Goal: Task Accomplishment & Management: Manage account settings

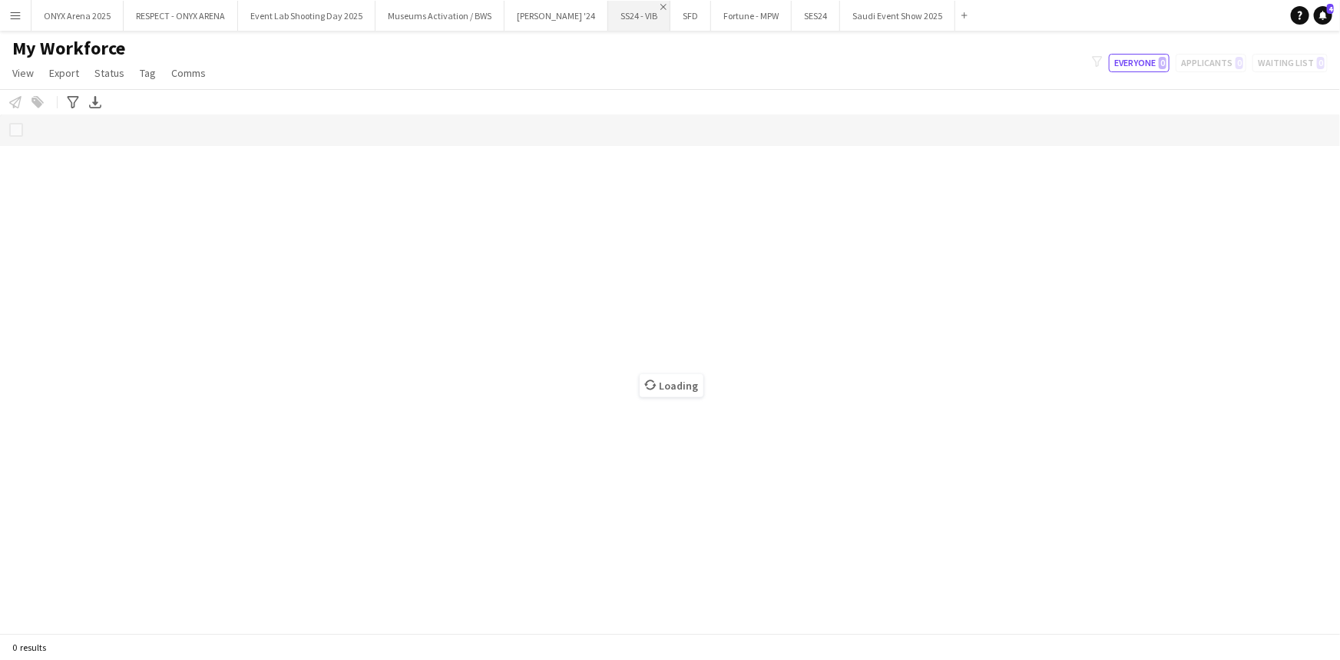
click at [660, 4] on app-icon "Close" at bounding box center [663, 7] width 6 height 6
click at [598, 7] on app-icon "Close" at bounding box center [601, 7] width 6 height 6
click at [536, 7] on app-icon "Close" at bounding box center [538, 7] width 6 height 6
click at [575, 6] on app-icon "Close" at bounding box center [578, 7] width 6 height 6
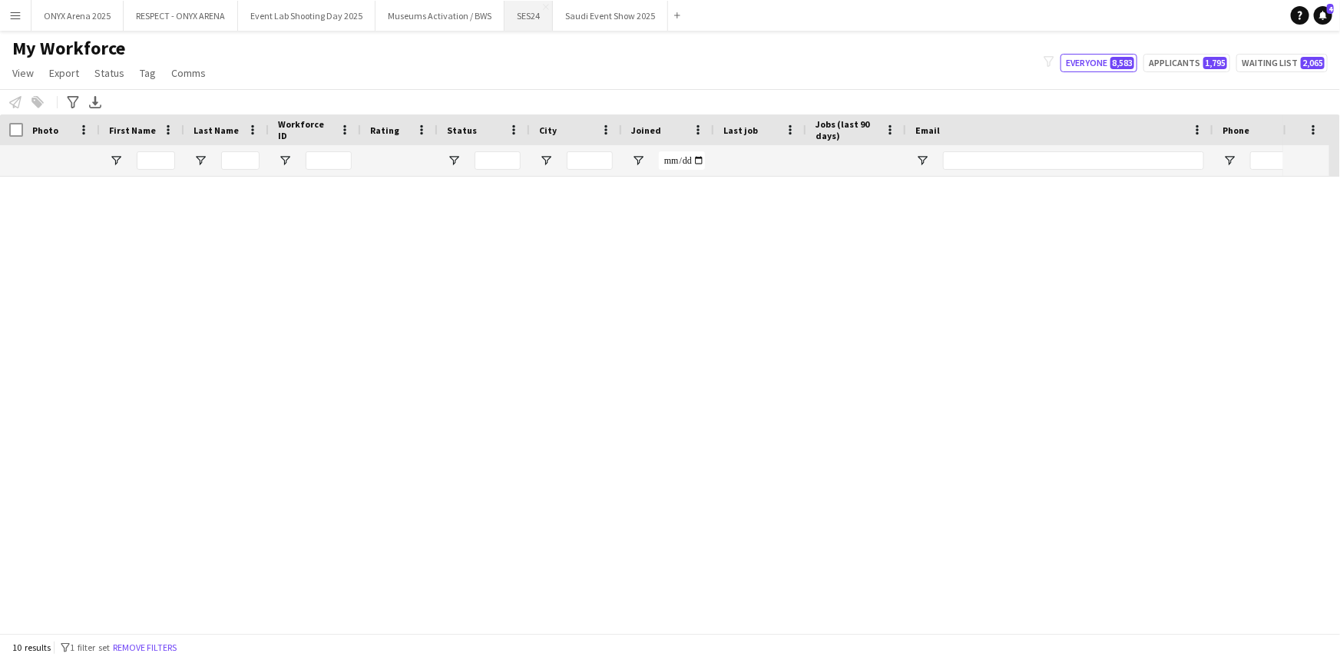
click at [541, 9] on button "SES24 Close" at bounding box center [528, 16] width 48 height 30
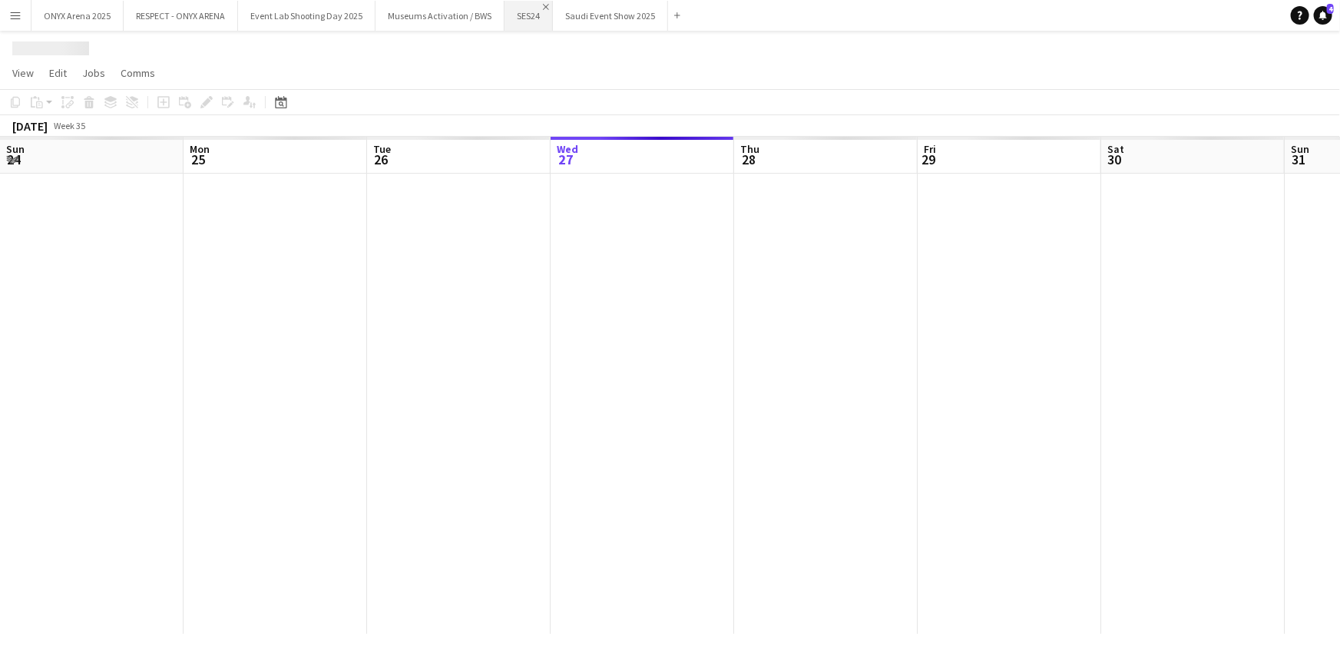
scroll to position [0, 367]
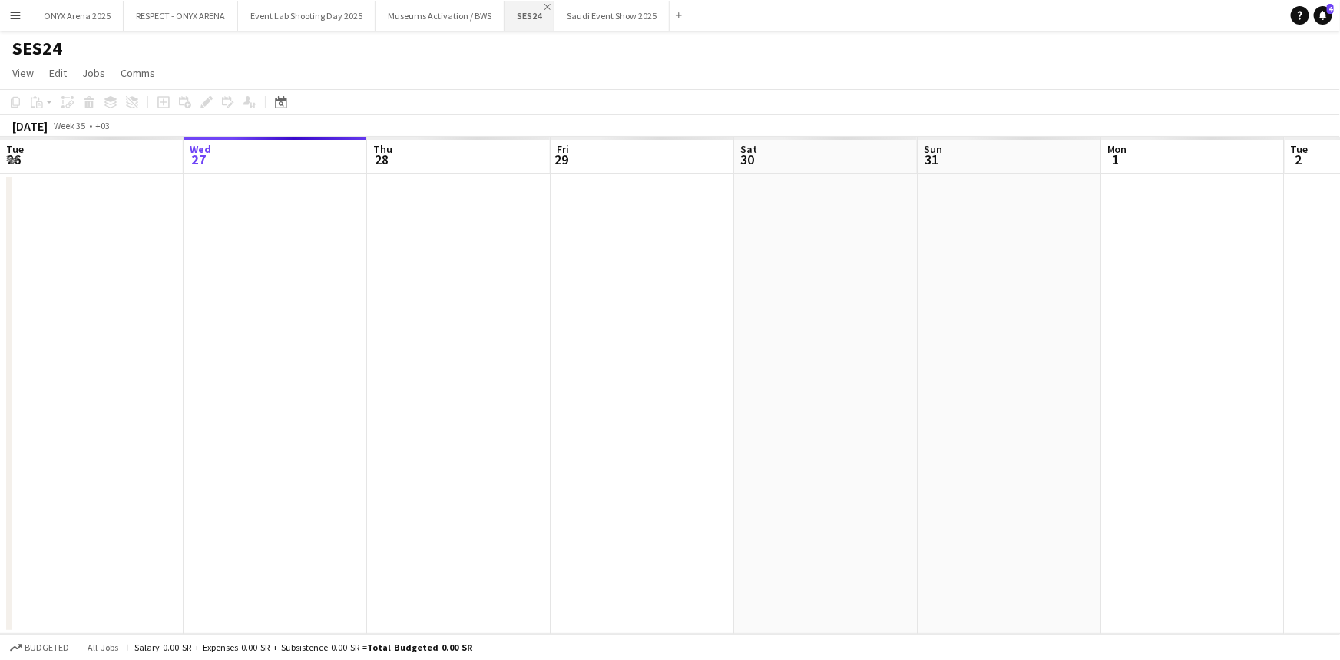
click at [544, 8] on app-icon "Close" at bounding box center [547, 7] width 6 height 6
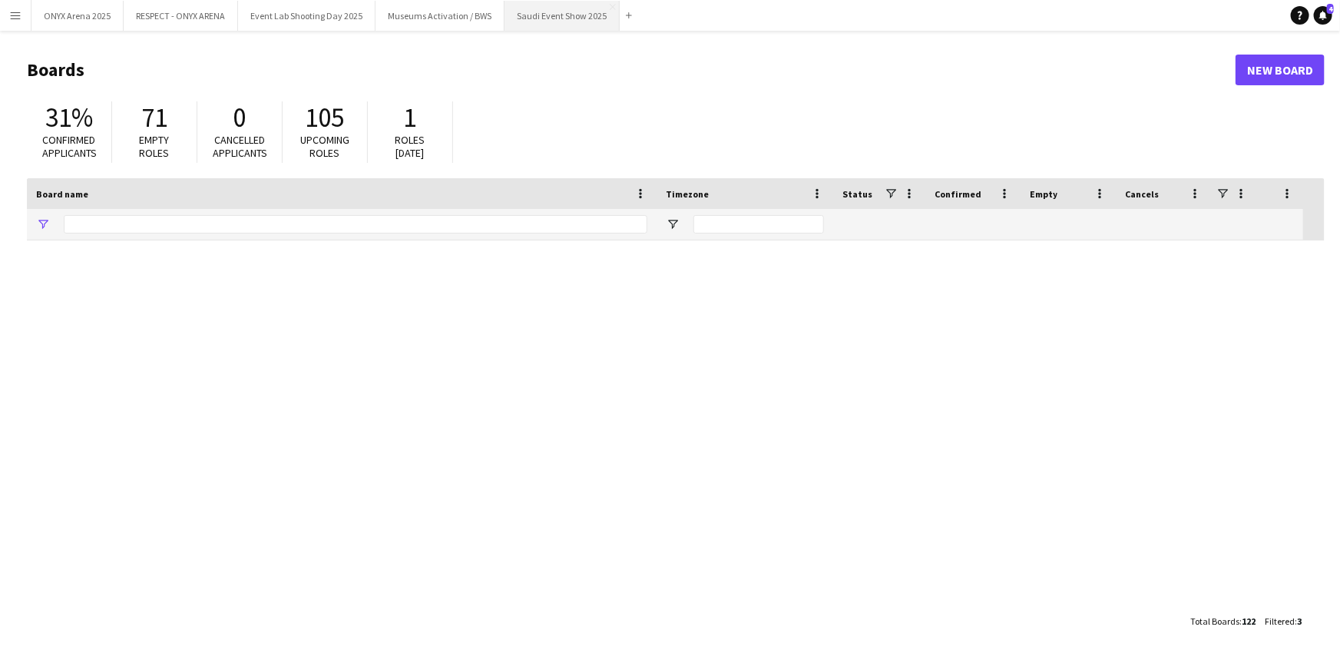
type input "***"
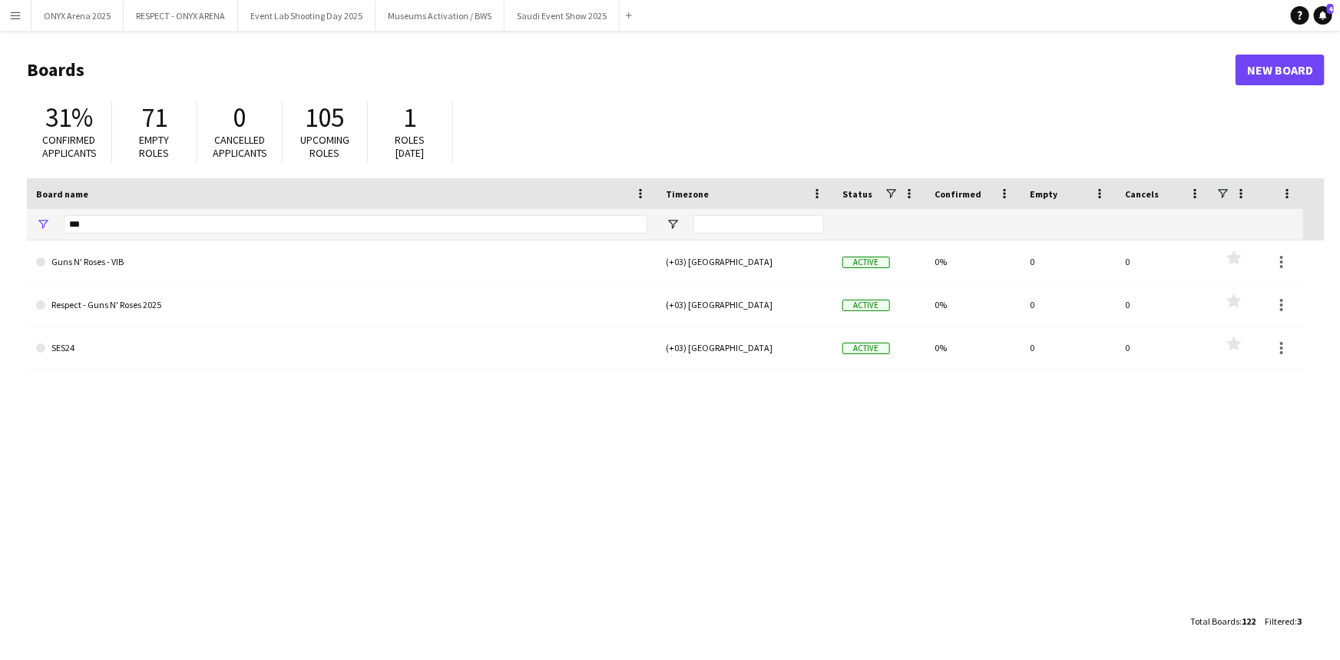
click at [10, 18] on app-icon "Menu" at bounding box center [15, 15] width 12 height 12
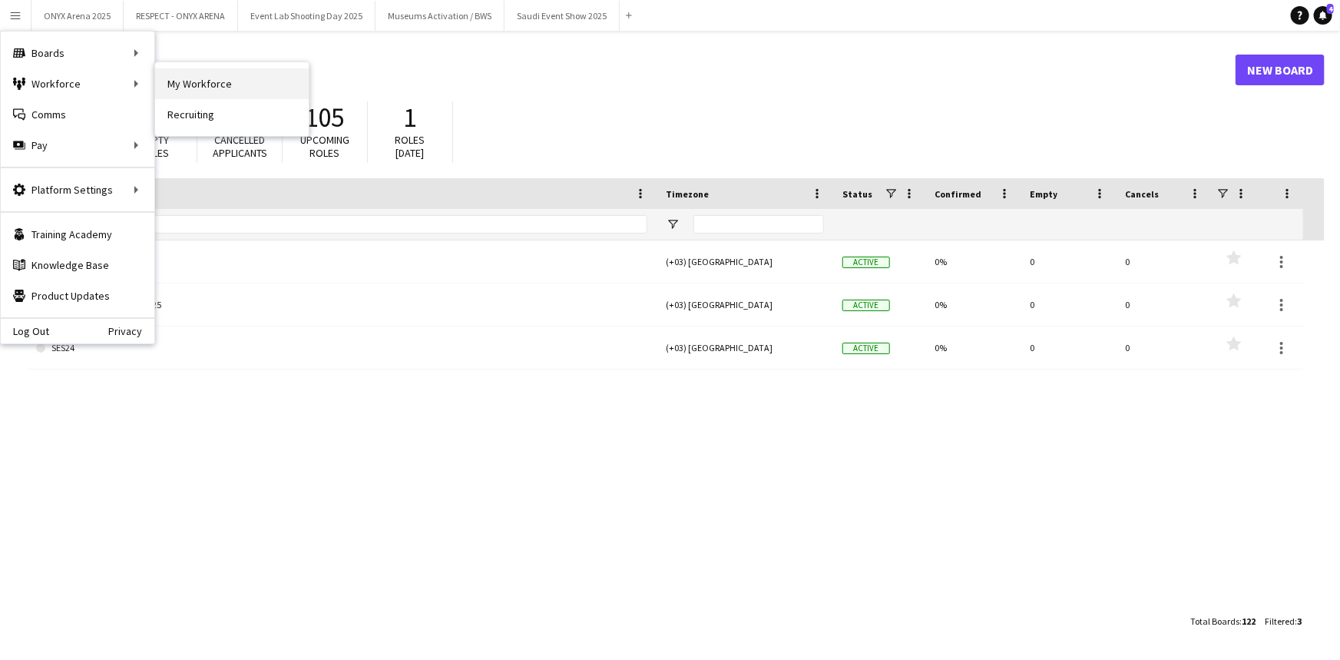
click at [239, 81] on link "My Workforce" at bounding box center [232, 83] width 154 height 31
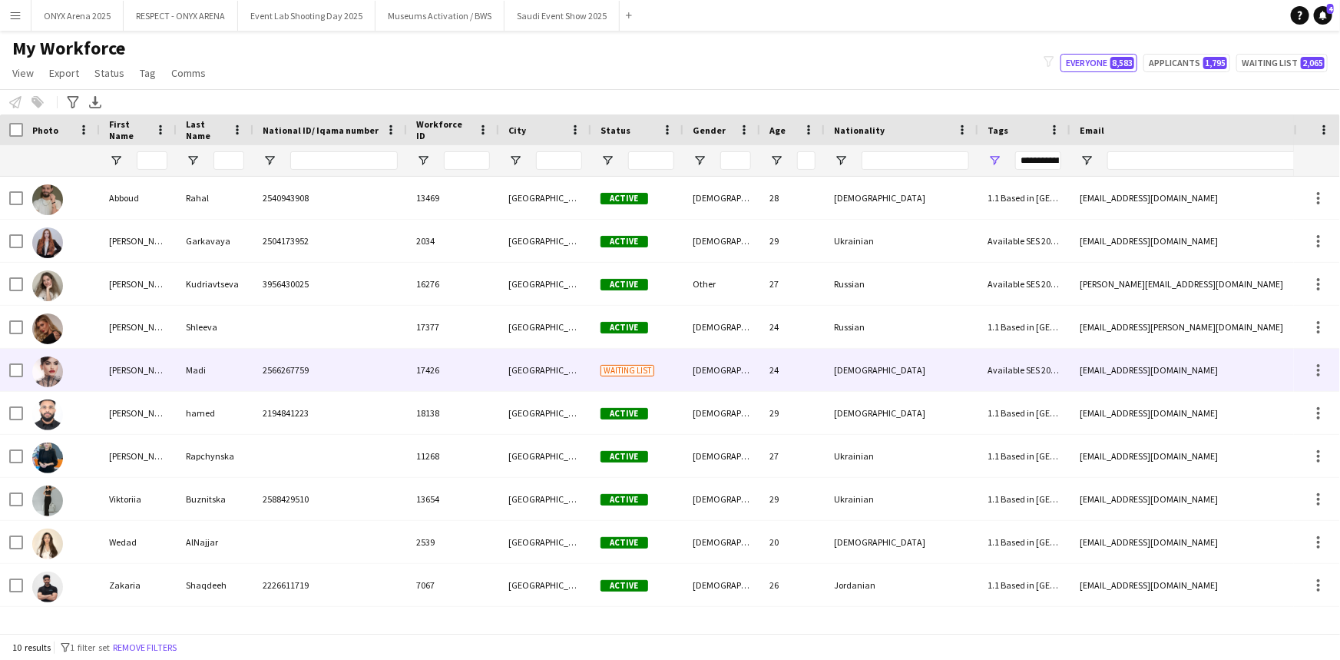
click at [50, 374] on img at bounding box center [47, 371] width 31 height 31
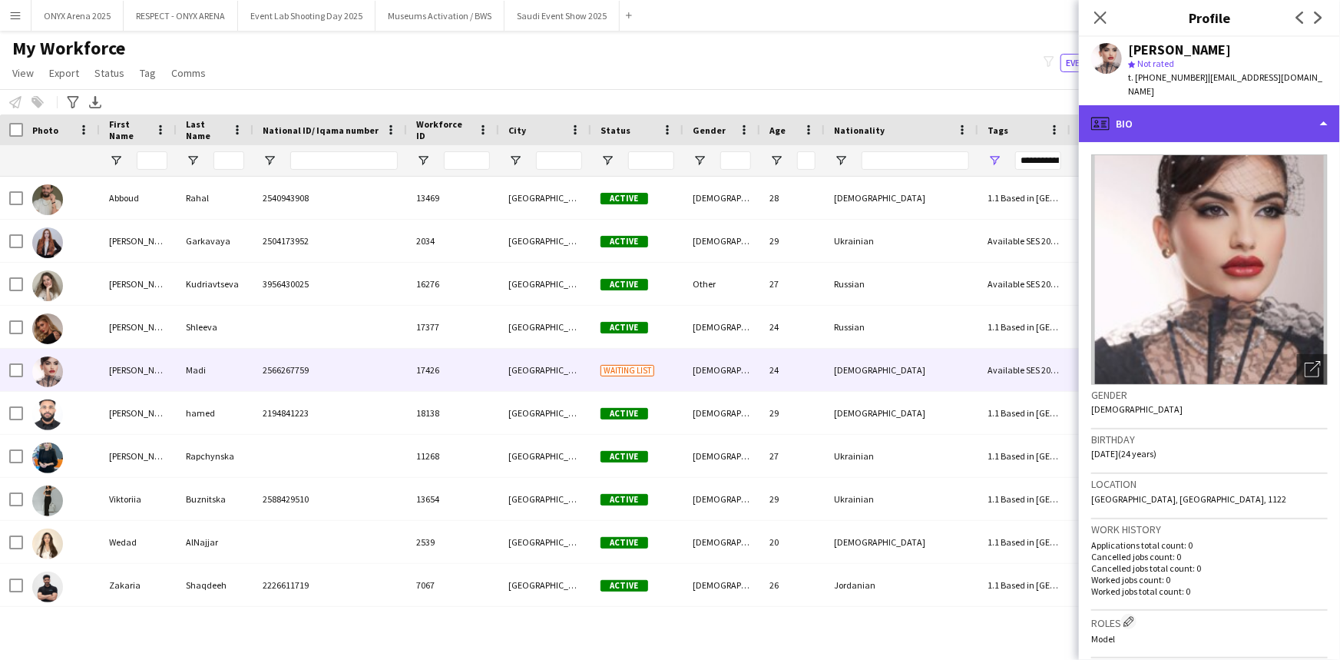
click at [1177, 105] on div "profile Bio" at bounding box center [1209, 123] width 261 height 37
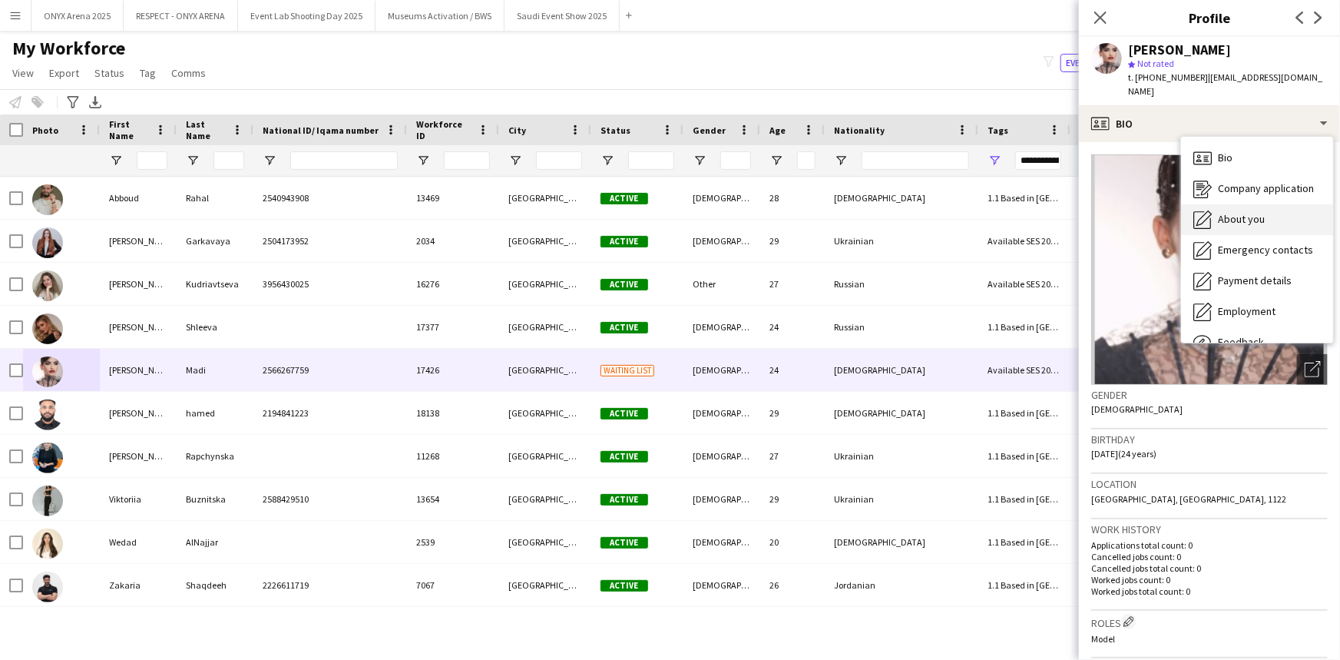
click at [1218, 212] on span "About you" at bounding box center [1241, 219] width 47 height 14
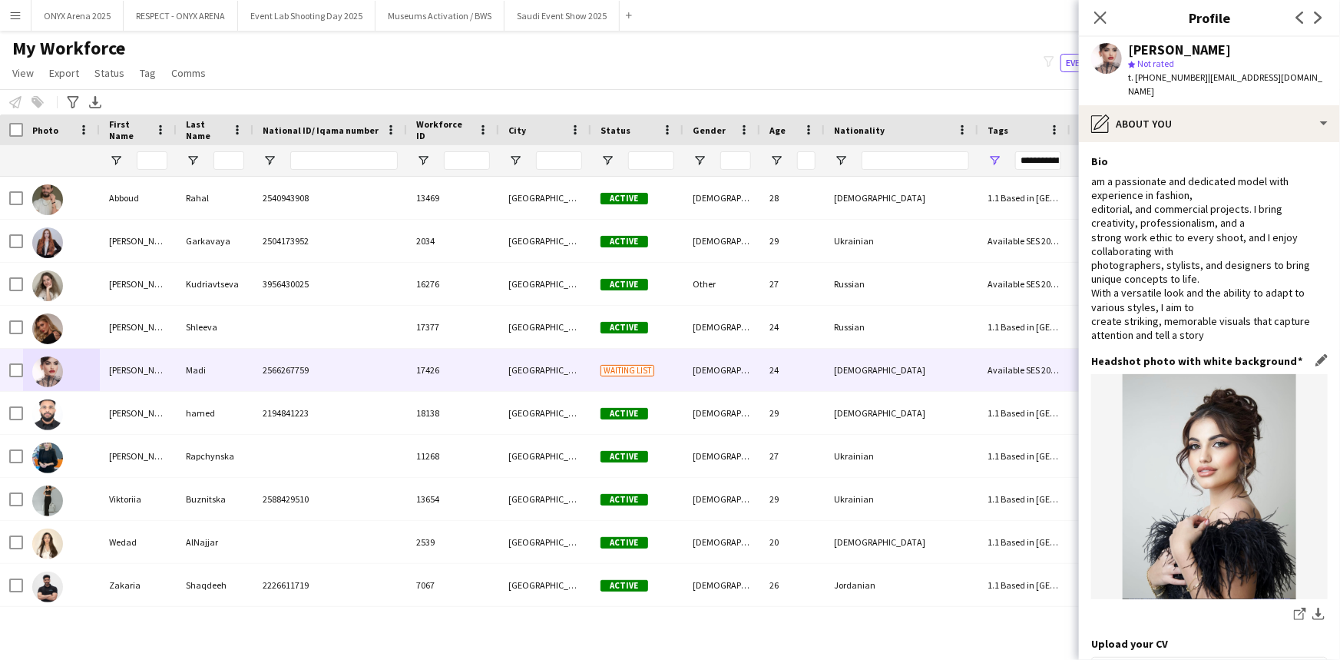
click at [1291, 606] on link "share-external-link-1" at bounding box center [1300, 615] width 18 height 18
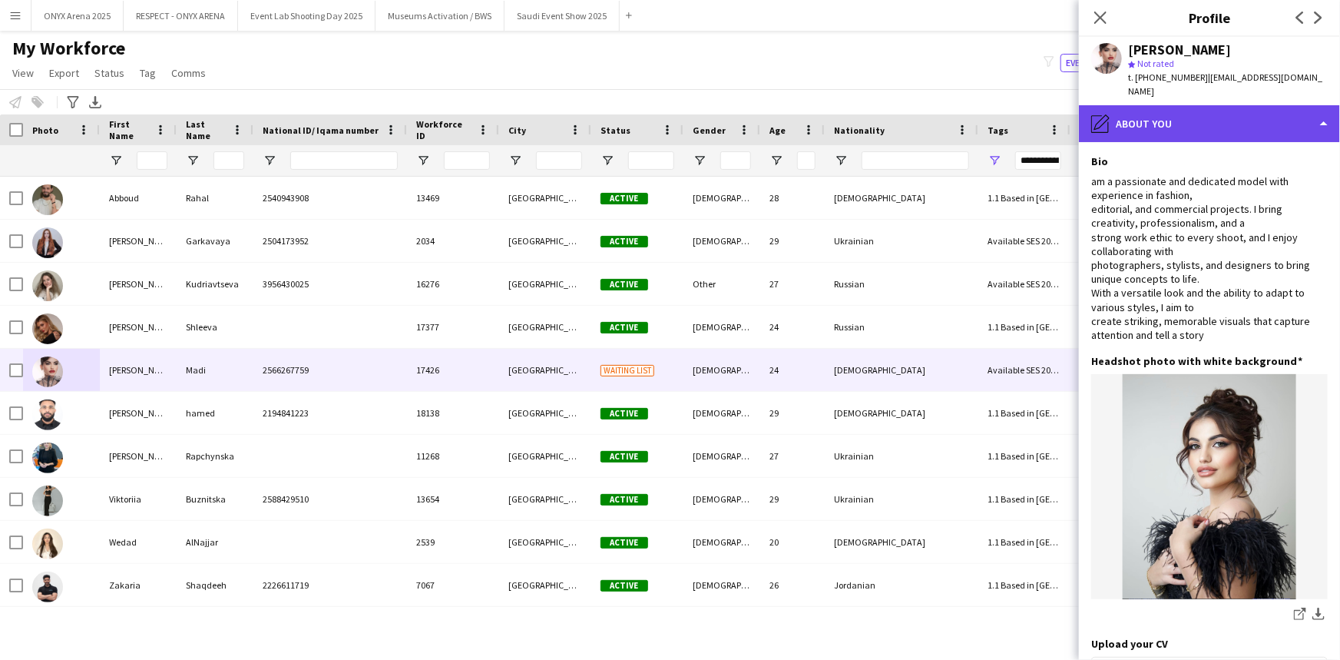
click at [1202, 105] on div "pencil4 About you" at bounding box center [1209, 123] width 261 height 37
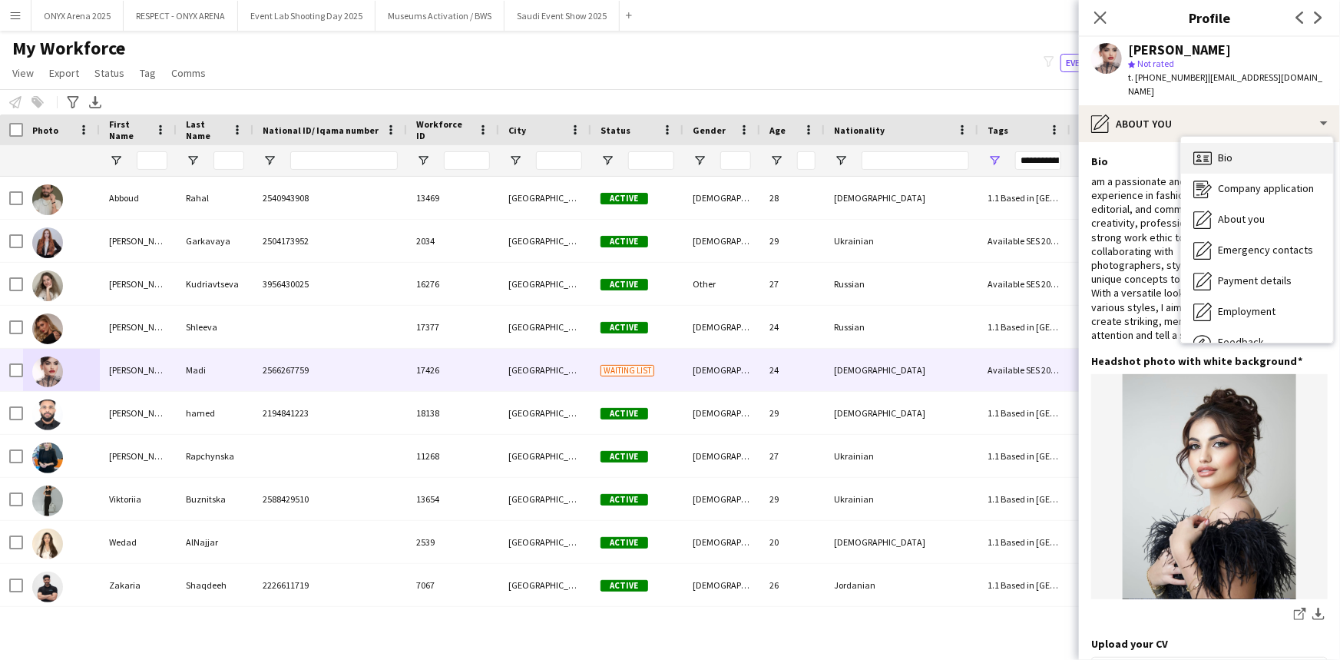
click at [1206, 143] on div "Bio Bio" at bounding box center [1257, 158] width 152 height 31
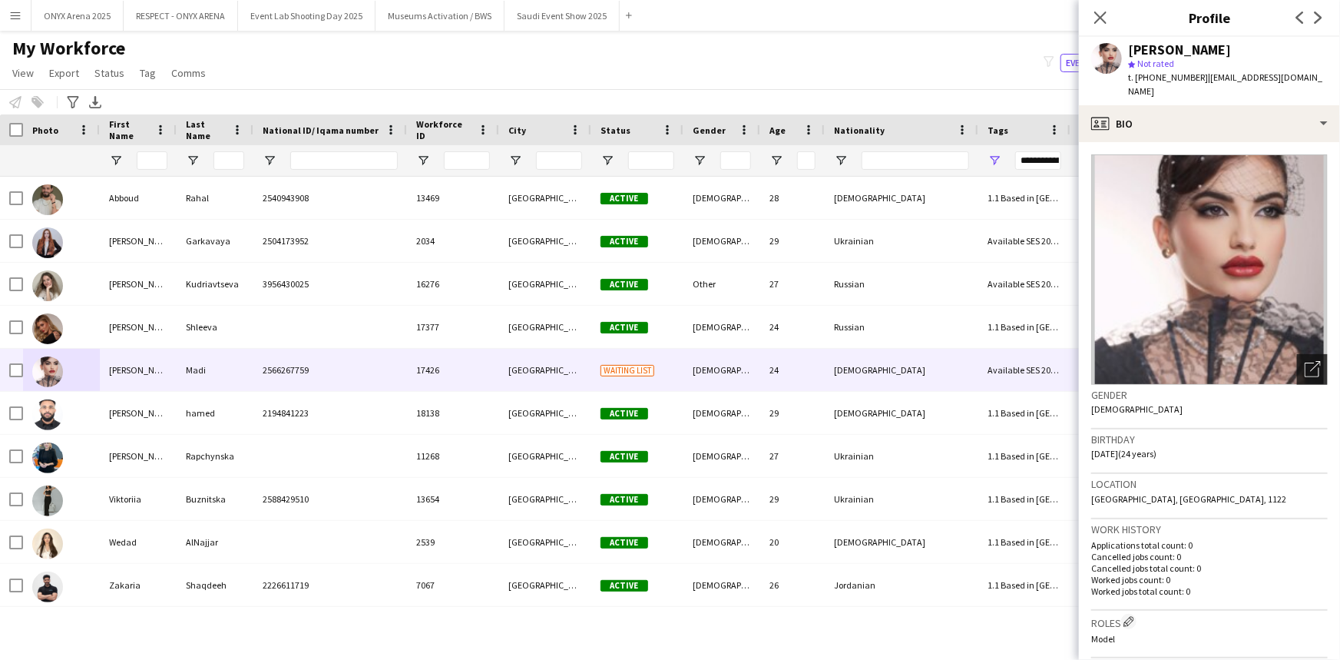
click at [1310, 362] on div "Open photos pop-in" at bounding box center [1312, 369] width 31 height 31
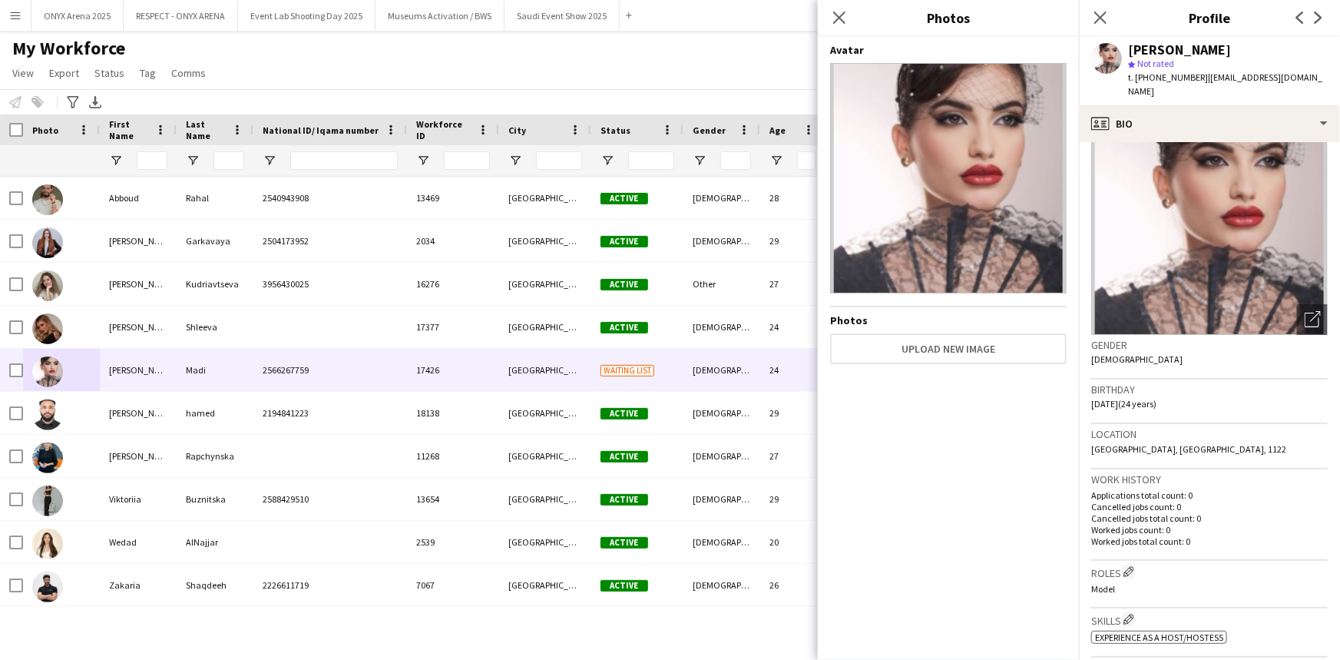
scroll to position [139, 0]
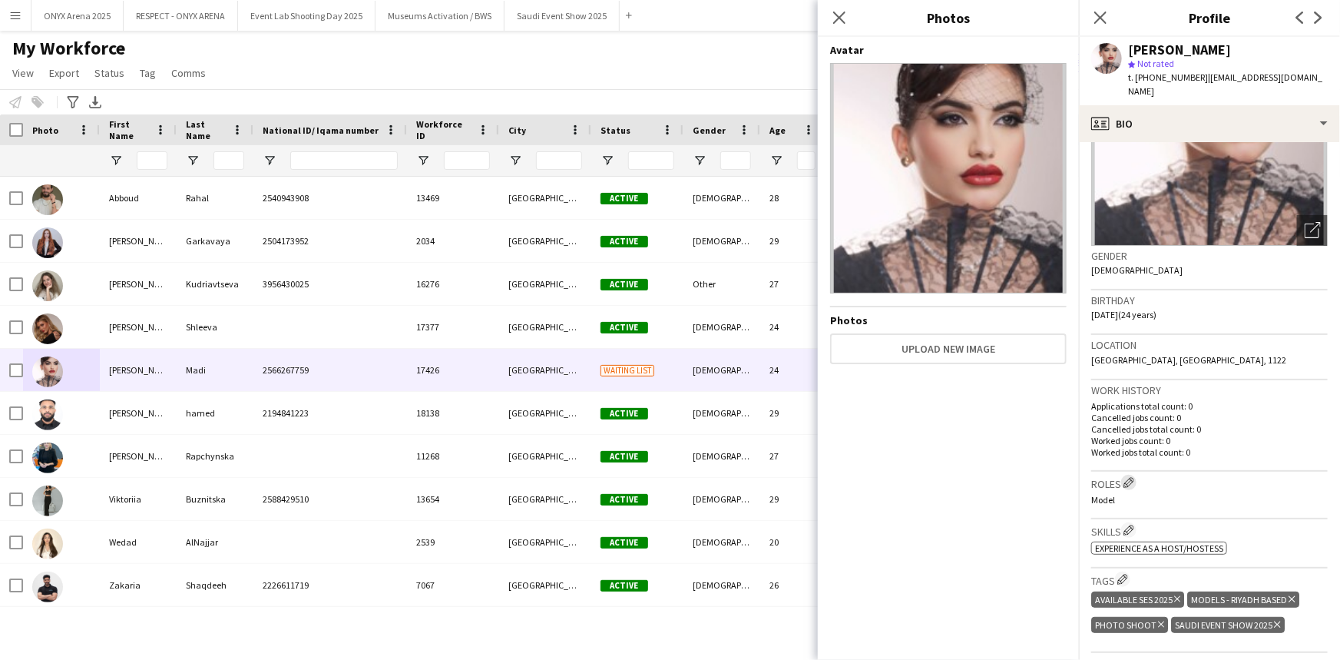
click at [1133, 477] on app-icon "Edit crew company roles" at bounding box center [1128, 482] width 11 height 11
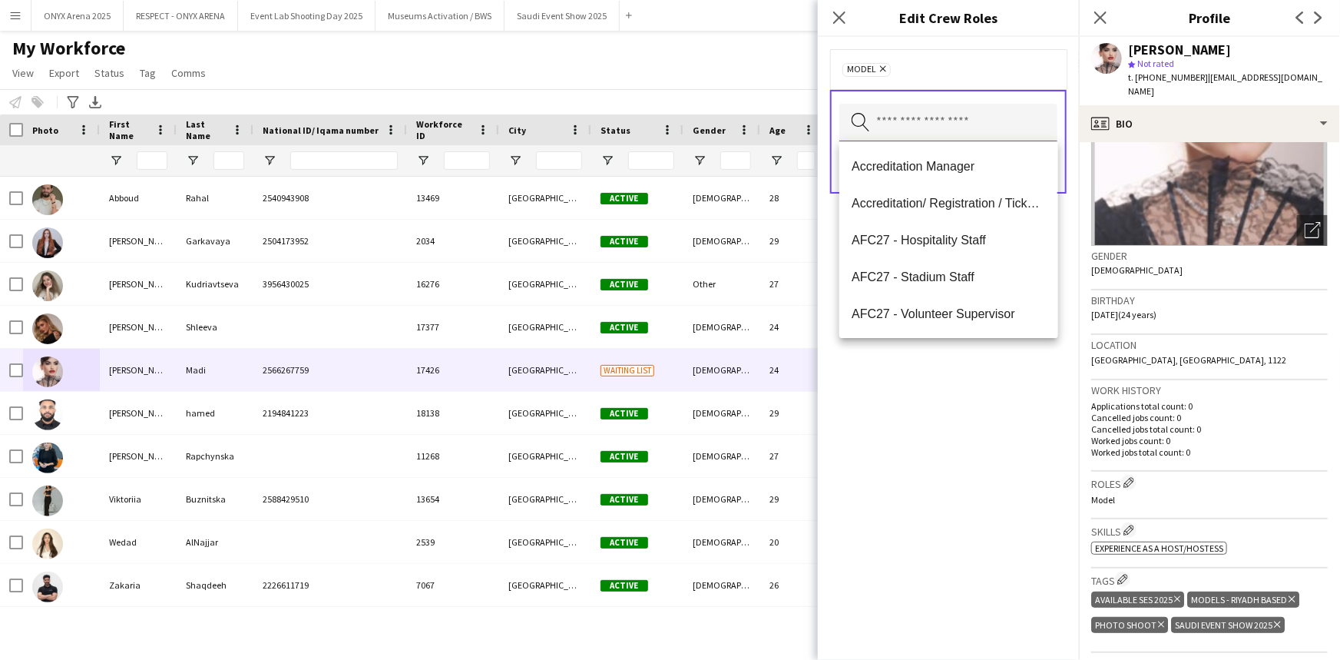
click at [879, 115] on input "text" at bounding box center [948, 123] width 218 height 38
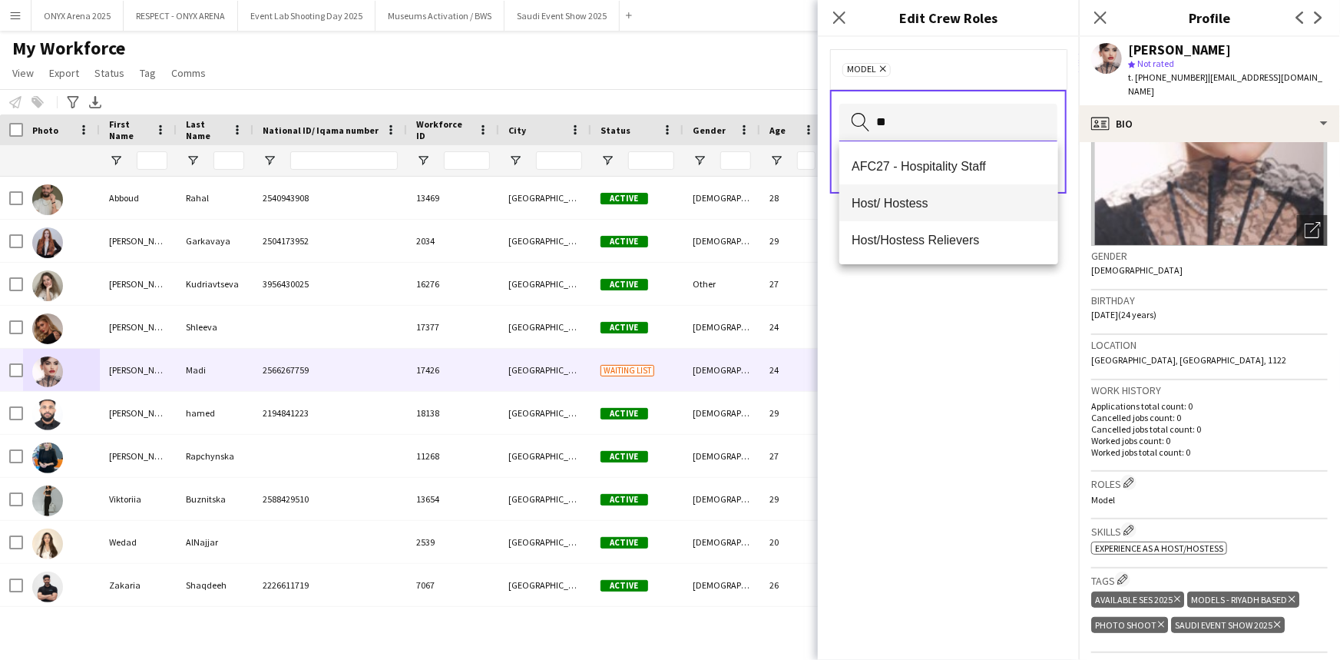
type input "**"
click at [932, 203] on span "Host/ Hostess" at bounding box center [949, 203] width 194 height 15
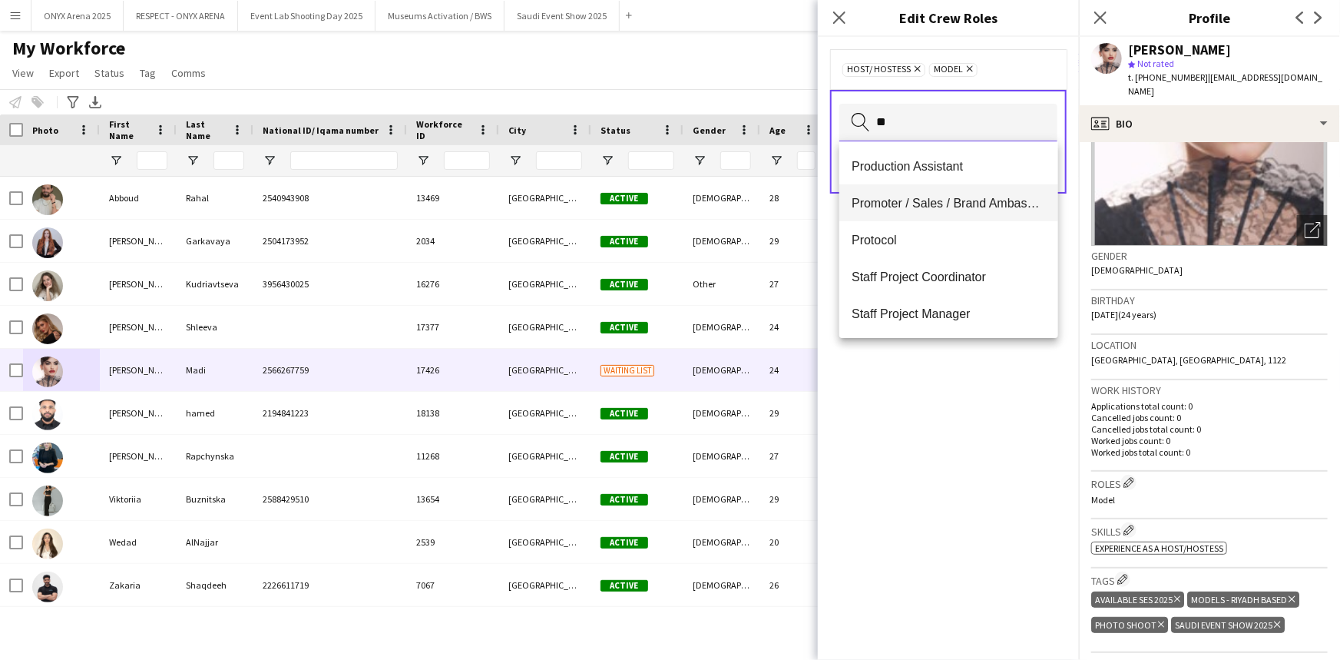
type input "**"
click at [947, 197] on span "Promoter / Sales / Brand Ambassador" at bounding box center [949, 203] width 194 height 15
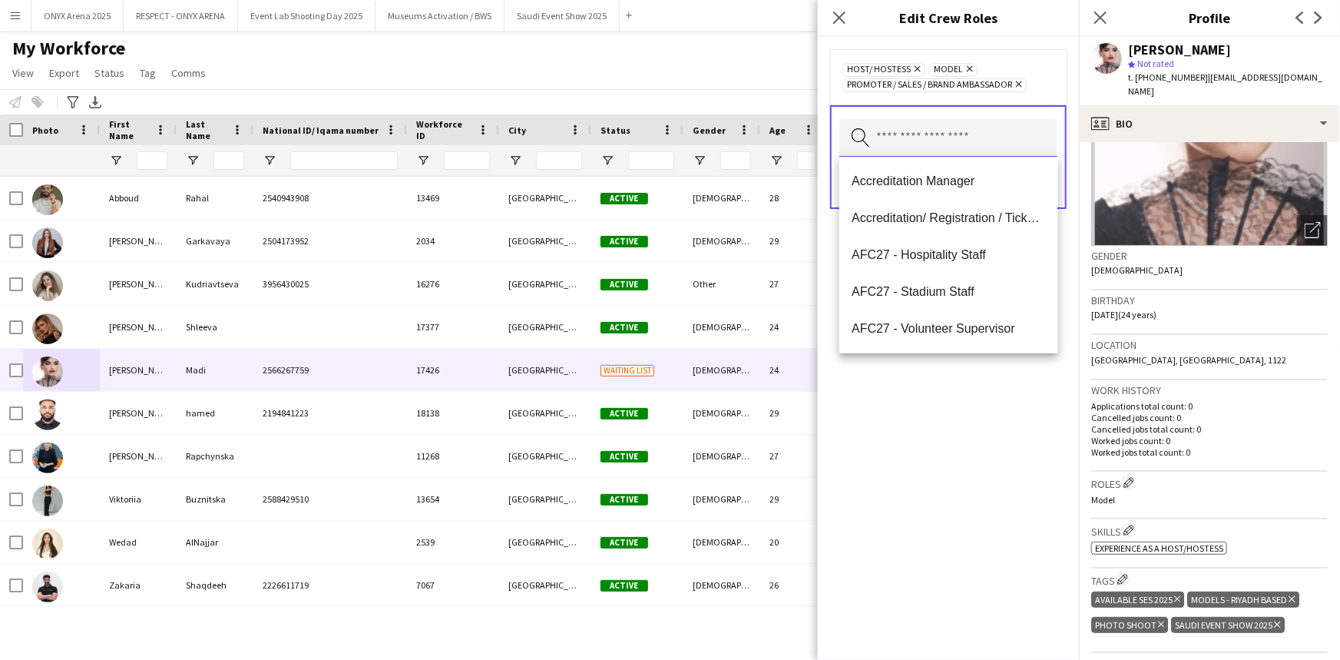
scroll to position [0, 0]
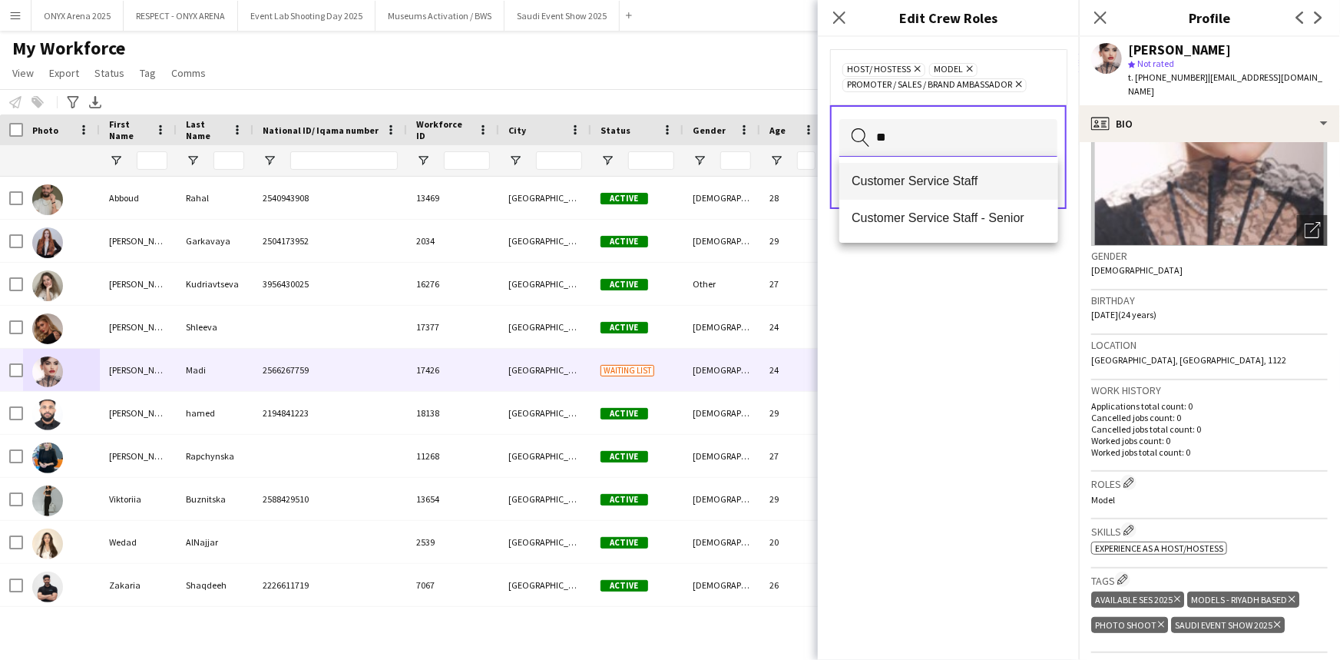
type input "**"
click at [944, 184] on span "Customer Service Staff" at bounding box center [949, 181] width 194 height 15
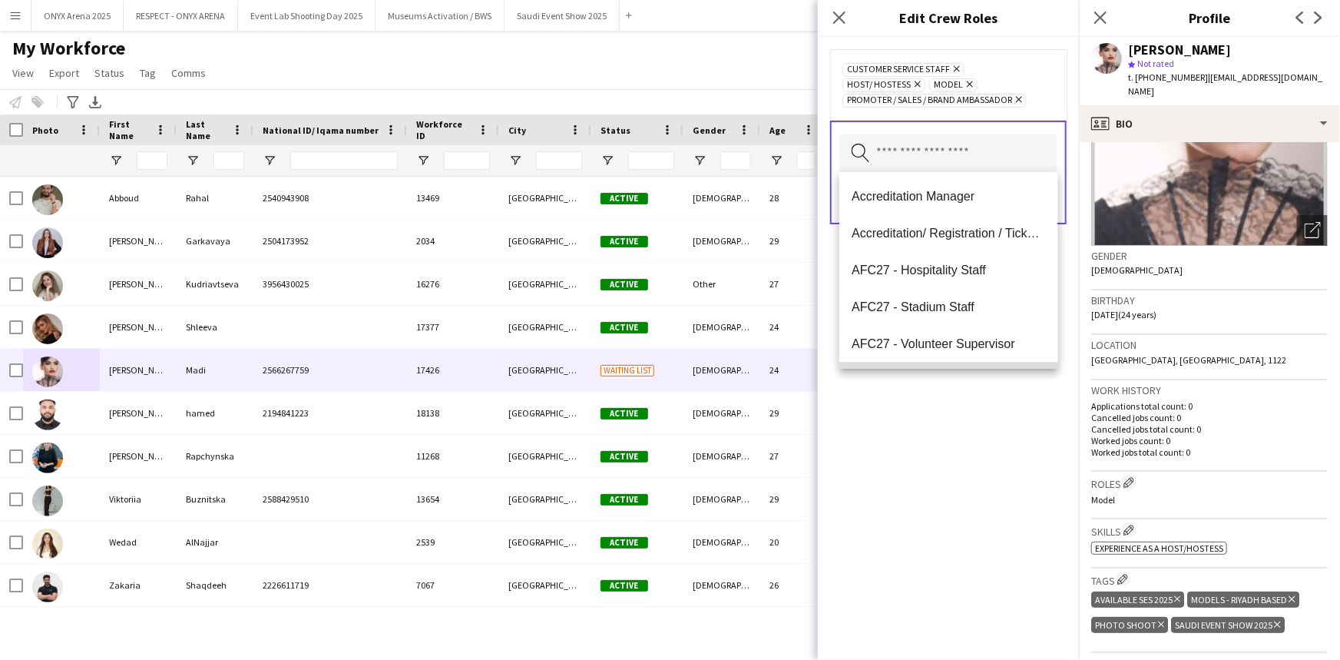
click at [946, 367] on mat-option "AFC27 - Zone Supervisor" at bounding box center [948, 380] width 218 height 37
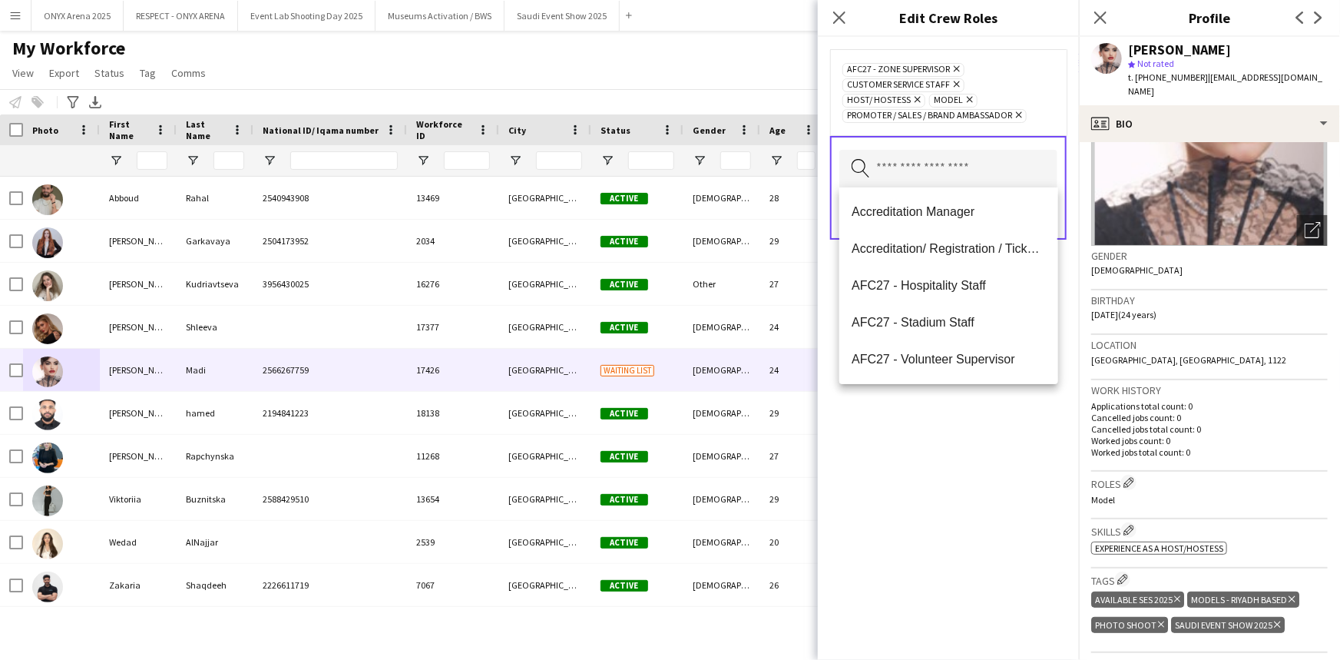
click at [960, 71] on icon "Remove" at bounding box center [955, 69] width 10 height 10
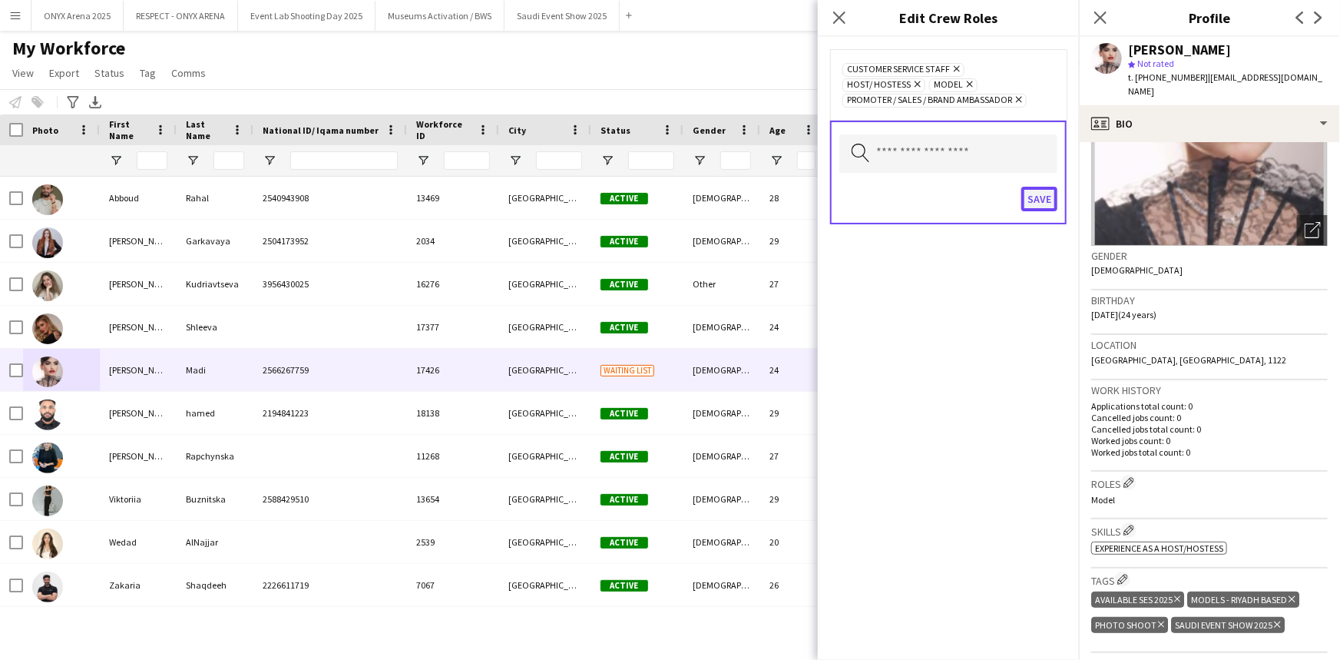
click at [1042, 197] on button "Save" at bounding box center [1039, 199] width 36 height 25
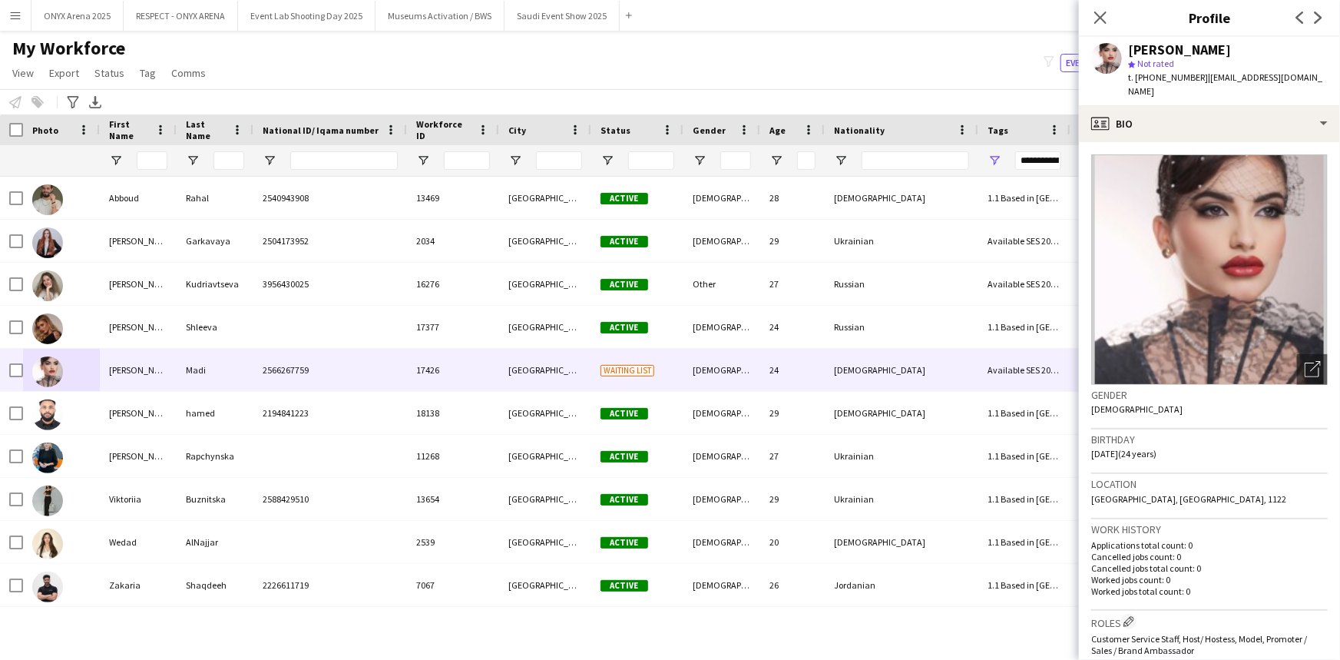
scroll to position [209, 0]
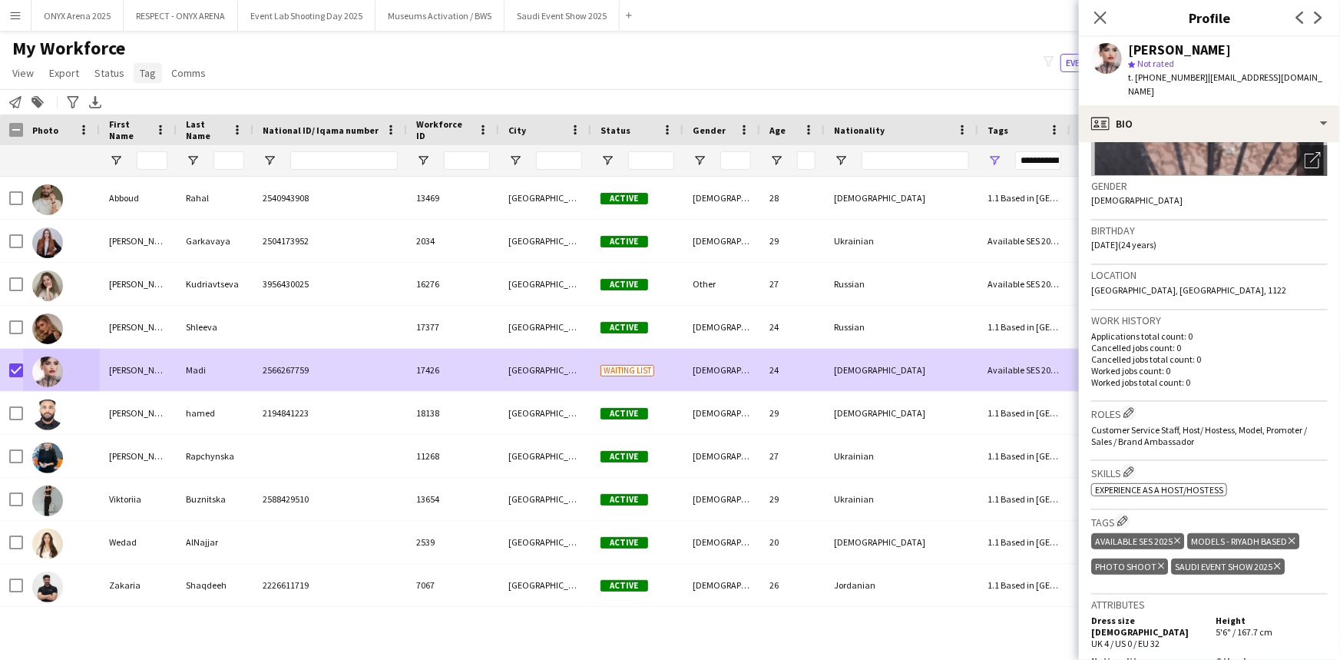
click at [154, 71] on link "Tag" at bounding box center [148, 73] width 28 height 20
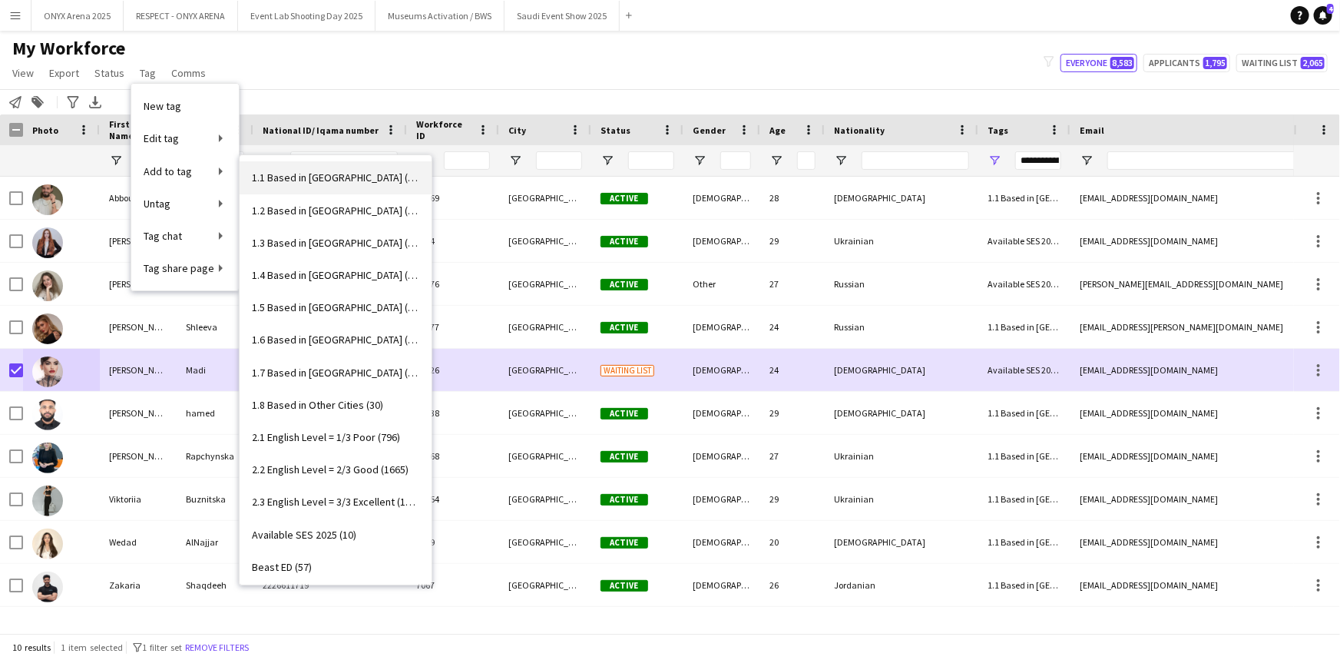
click at [282, 172] on span "1.1 Based in [GEOGRAPHIC_DATA] (3024)" at bounding box center [335, 177] width 167 height 14
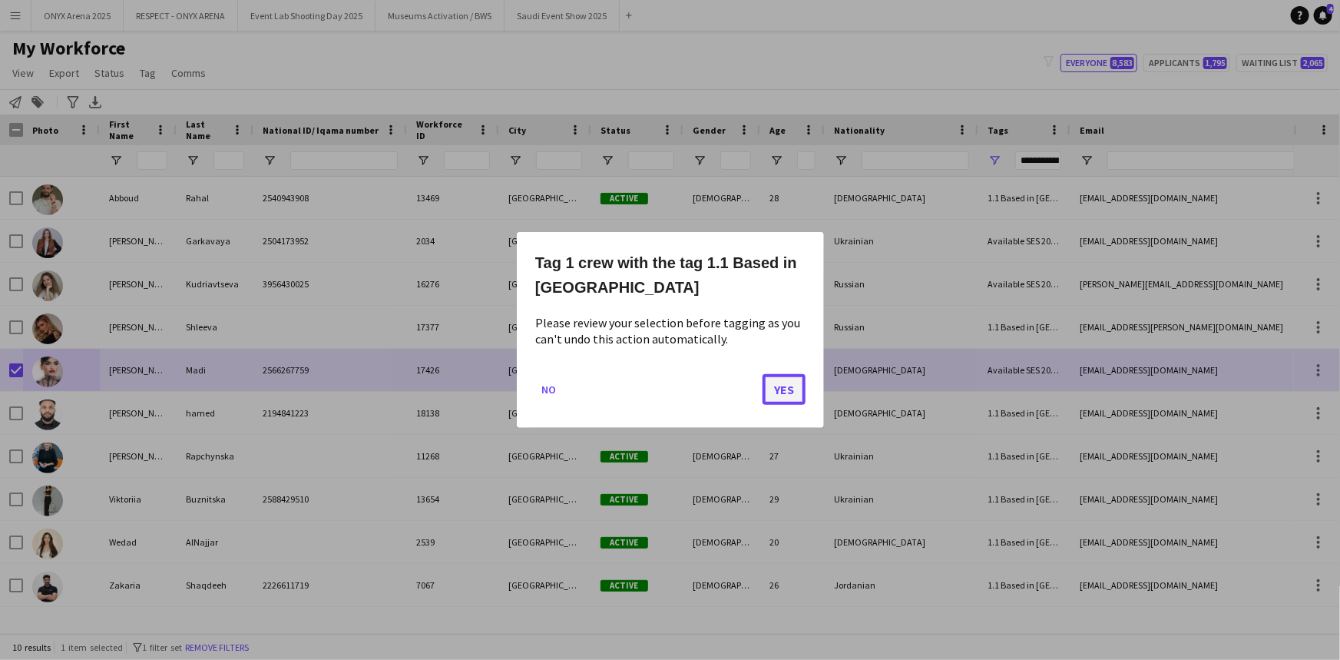
drag, startPoint x: 799, startPoint y: 391, endPoint x: 789, endPoint y: 384, distance: 12.1
click at [797, 390] on button "Yes" at bounding box center [784, 389] width 43 height 31
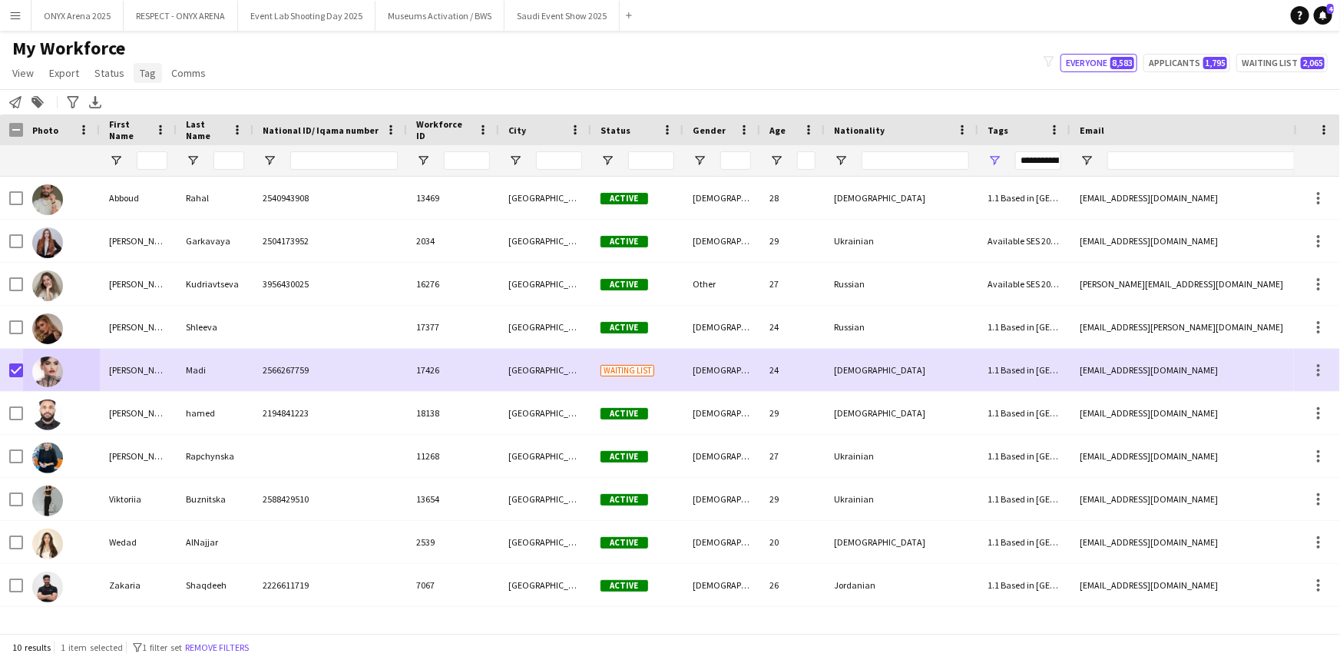
click at [149, 73] on span "Tag" at bounding box center [148, 73] width 16 height 14
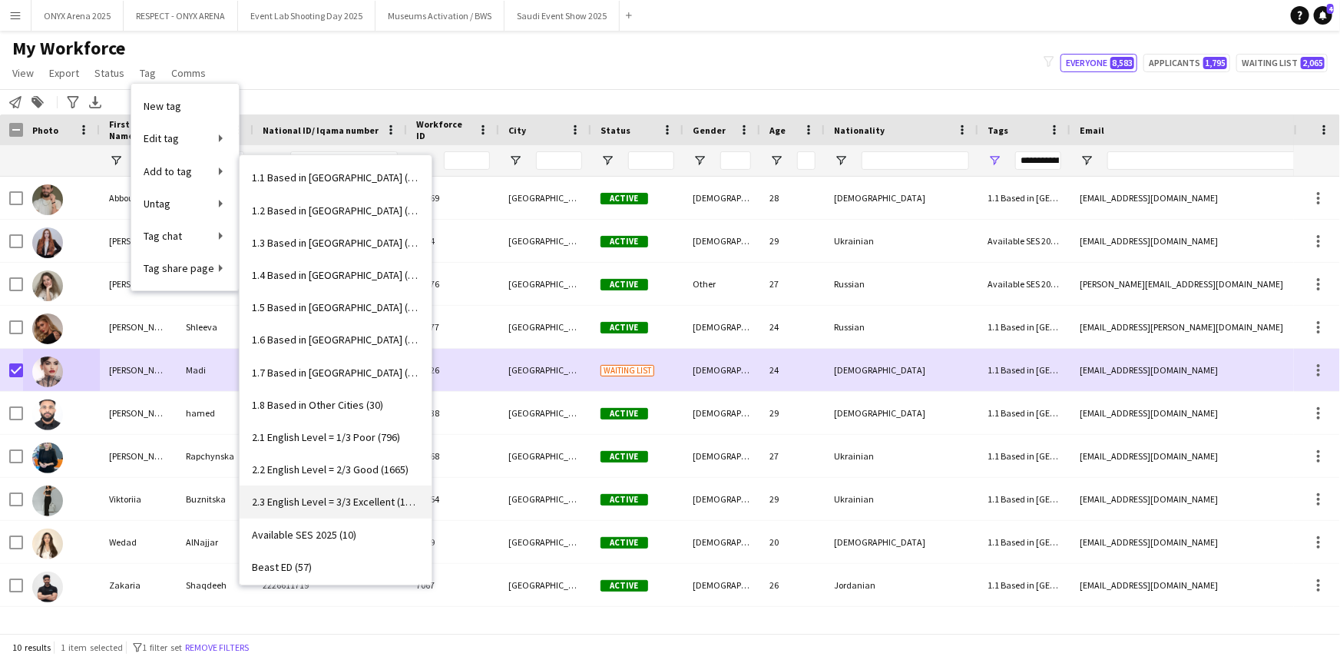
click at [324, 498] on span "2.3 English Level = 3/3 Excellent (1335)" at bounding box center [335, 502] width 167 height 14
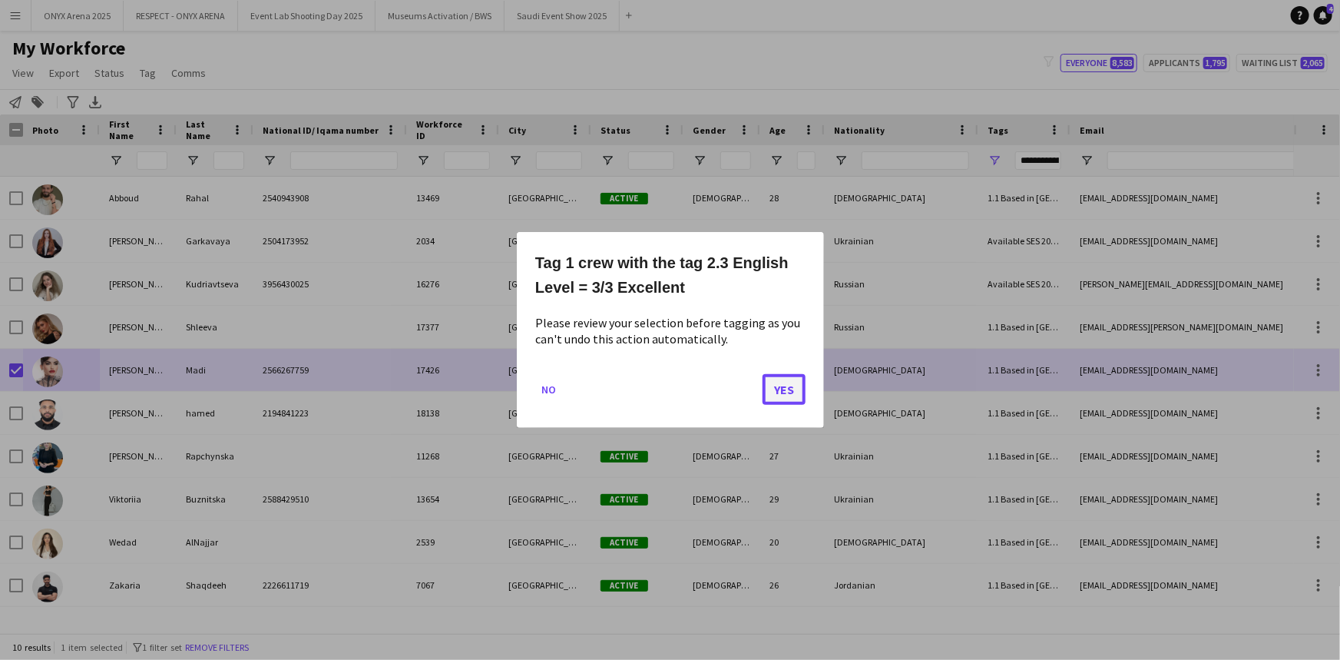
click at [789, 383] on button "Yes" at bounding box center [784, 389] width 43 height 31
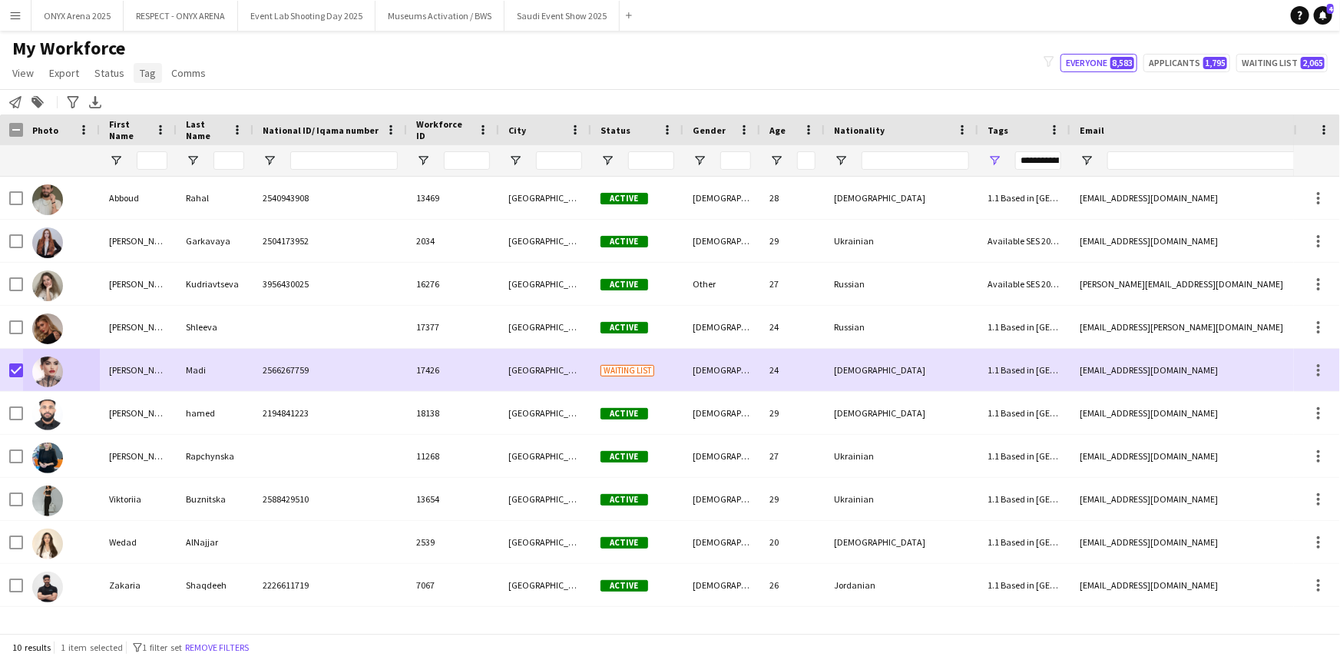
click at [151, 71] on span "Tag" at bounding box center [148, 73] width 16 height 14
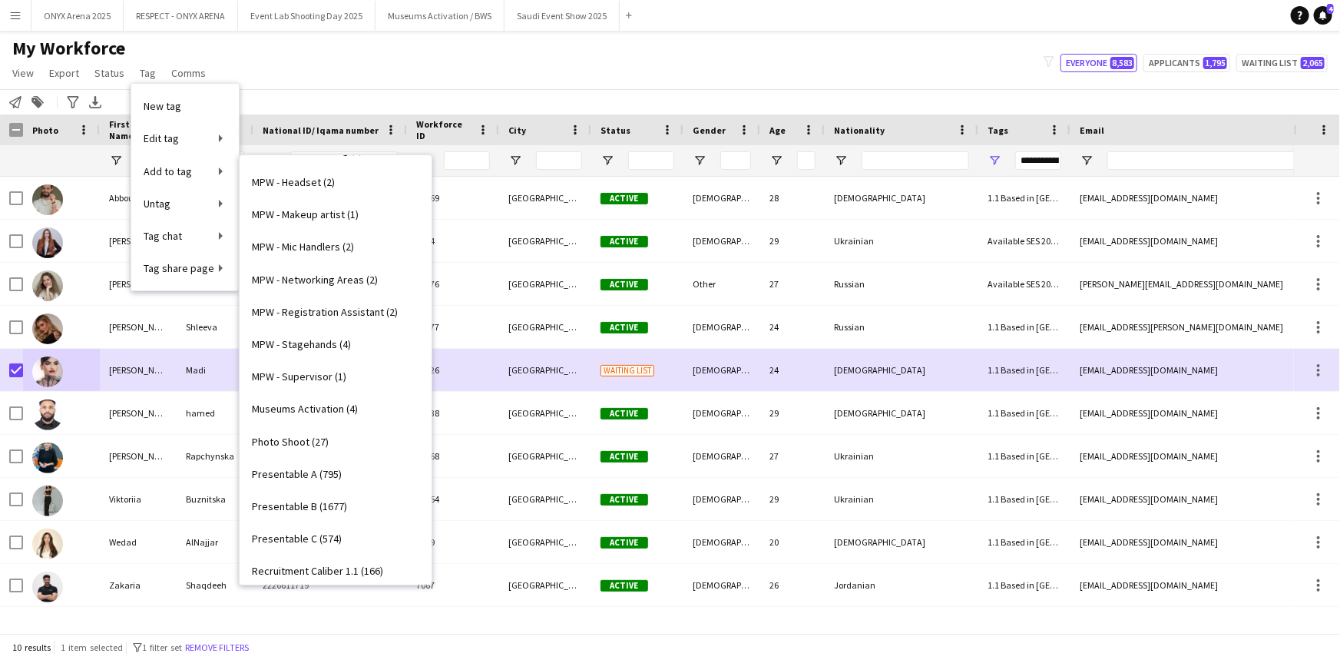
scroll to position [907, 0]
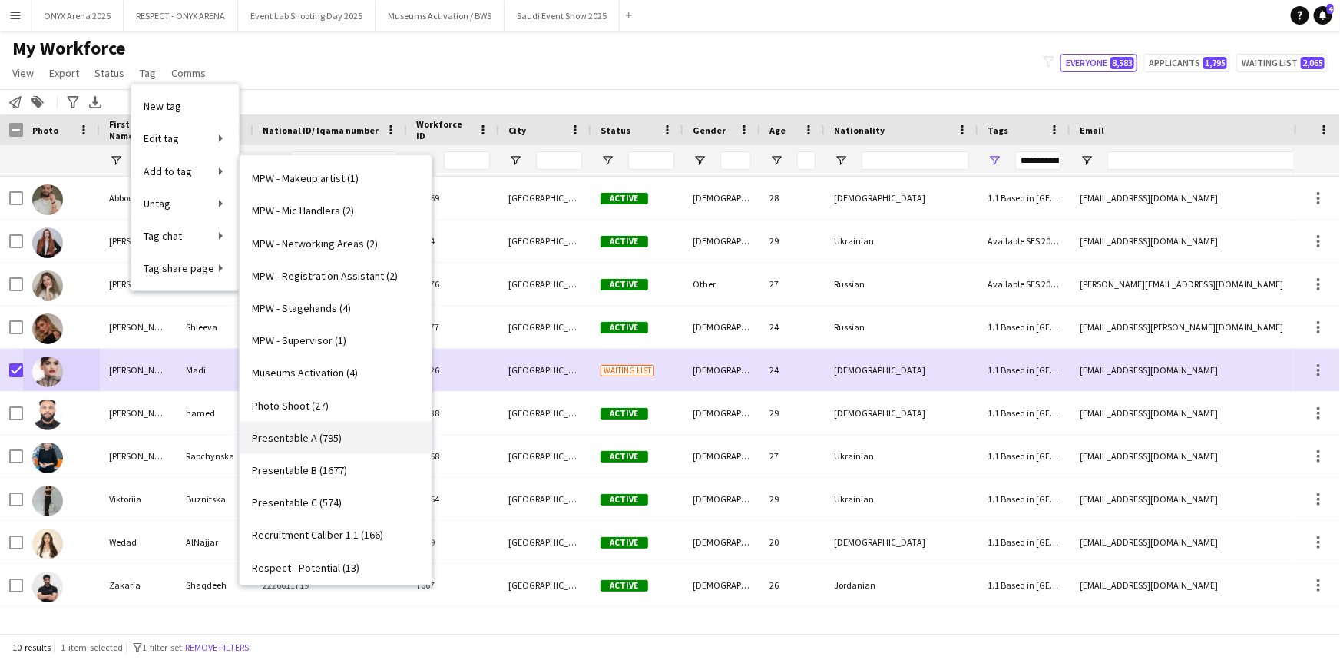
click at [325, 438] on span "Presentable A (795)" at bounding box center [297, 438] width 90 height 14
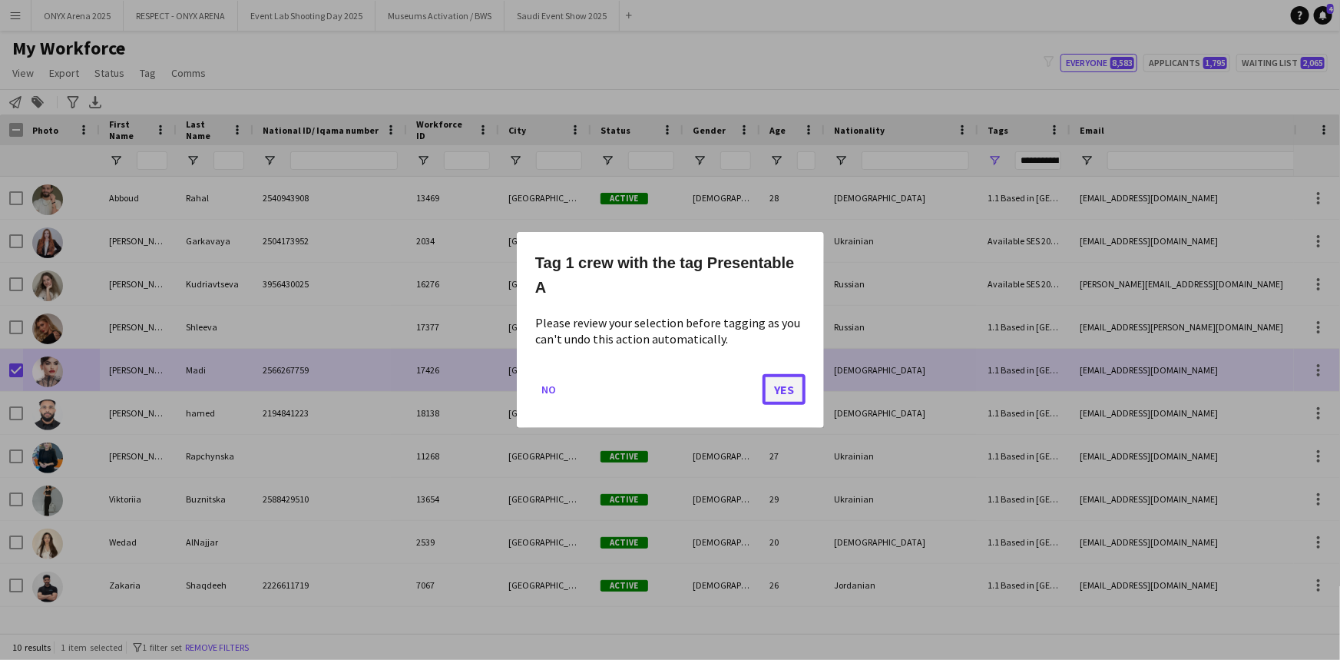
click at [776, 388] on button "Yes" at bounding box center [784, 389] width 43 height 31
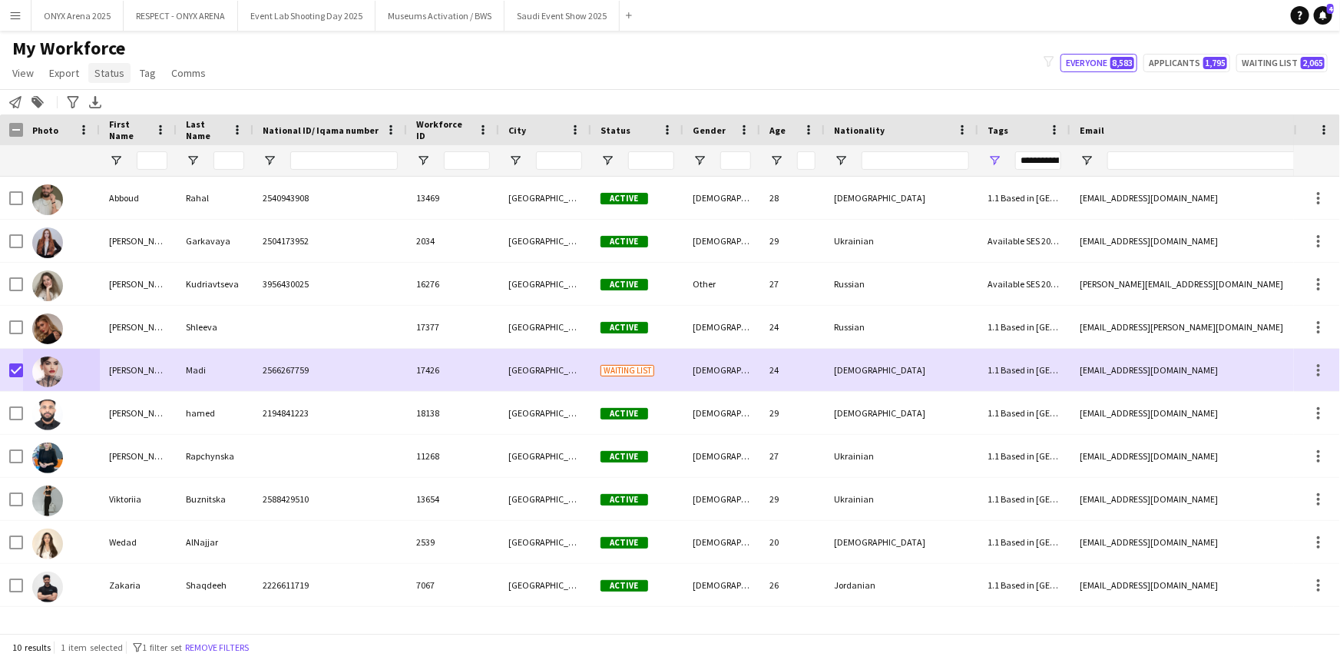
click at [105, 72] on span "Status" at bounding box center [109, 73] width 30 height 14
click at [119, 96] on link "Edit" at bounding box center [142, 106] width 108 height 32
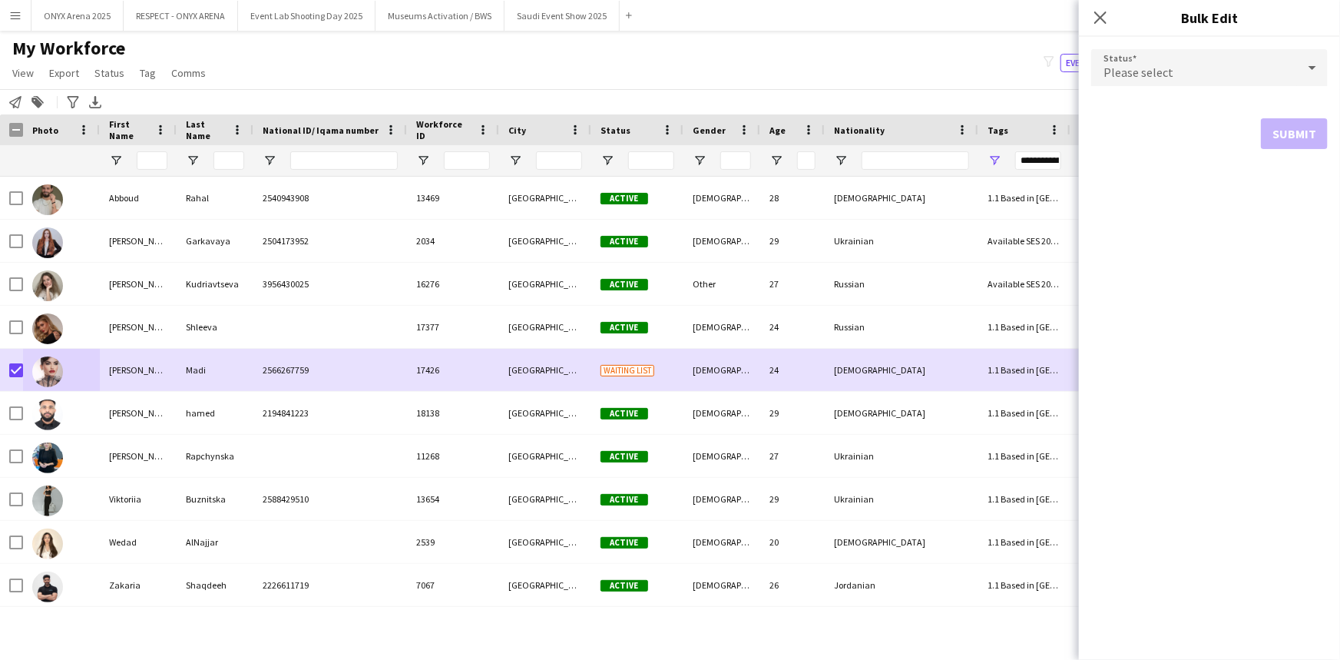
click at [1144, 71] on span "Please select" at bounding box center [1138, 72] width 70 height 15
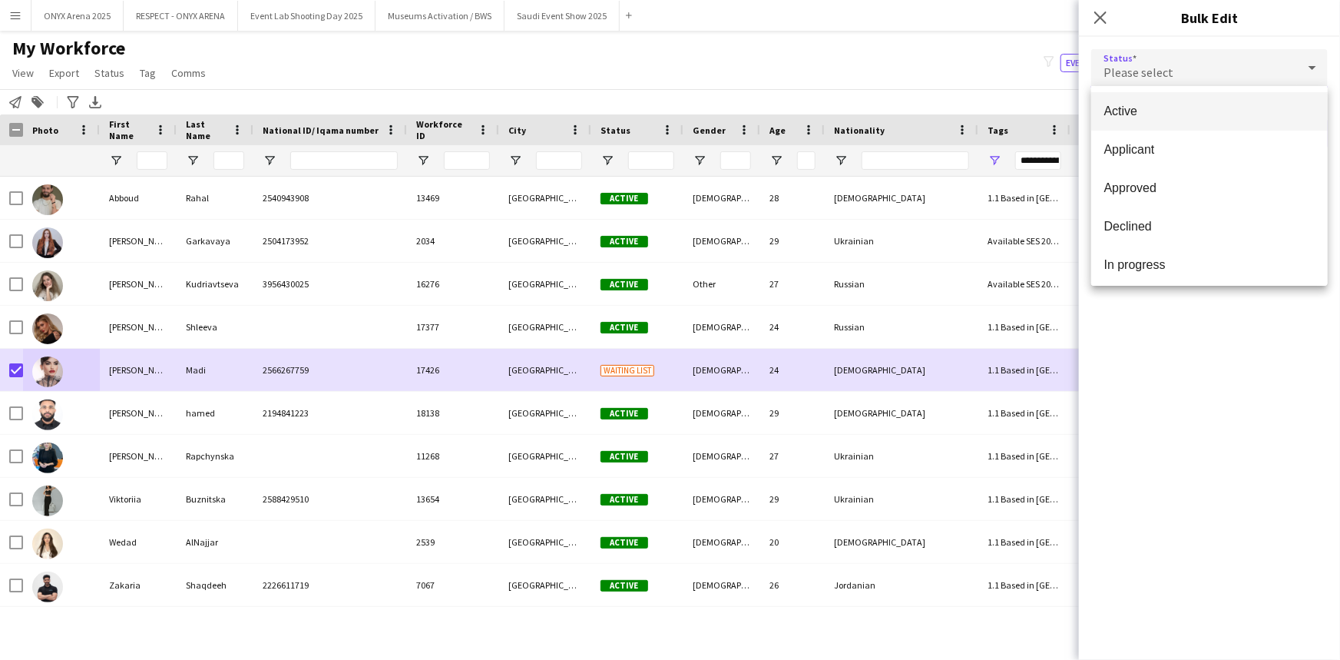
click at [1131, 117] on span "Active" at bounding box center [1209, 111] width 212 height 15
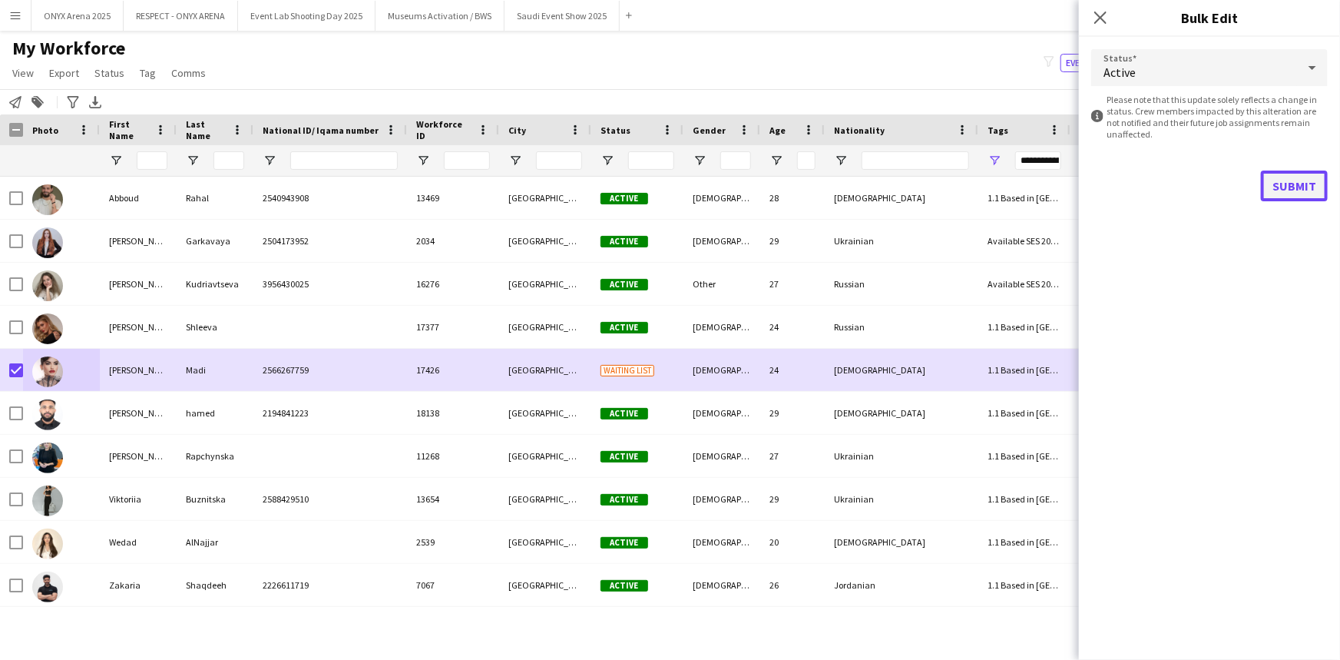
click at [1288, 186] on button "Submit" at bounding box center [1294, 185] width 67 height 31
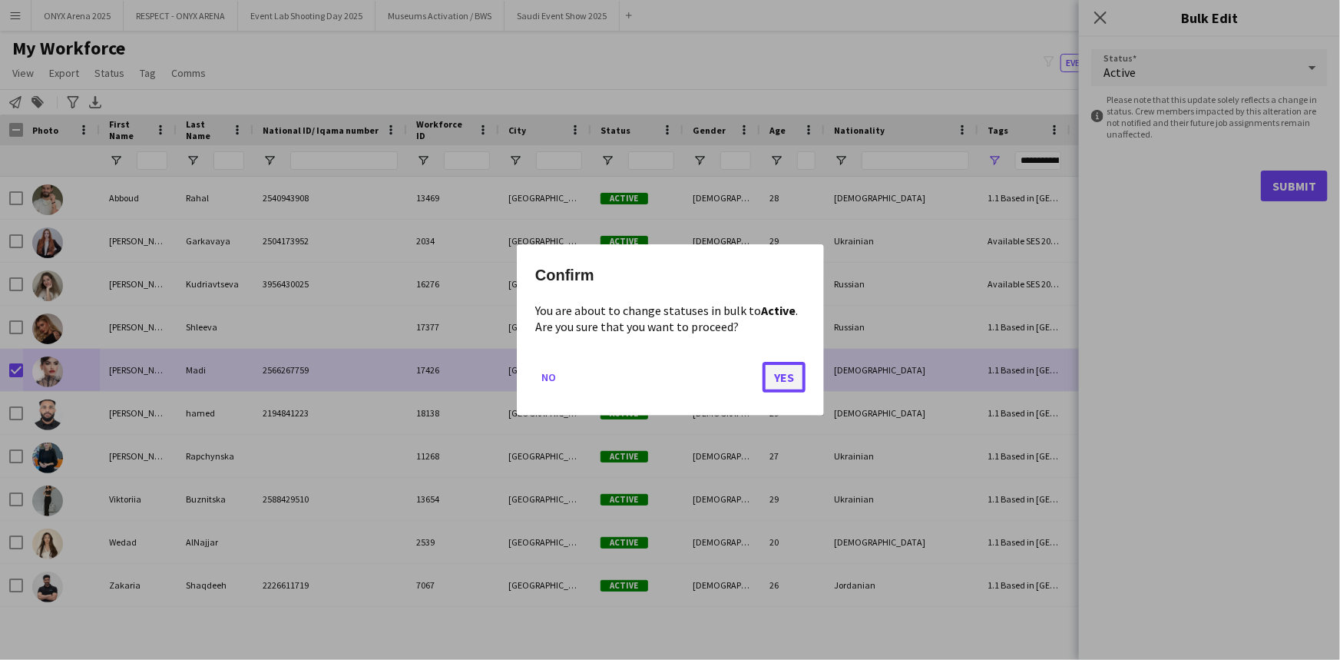
click at [772, 385] on button "Yes" at bounding box center [784, 377] width 43 height 31
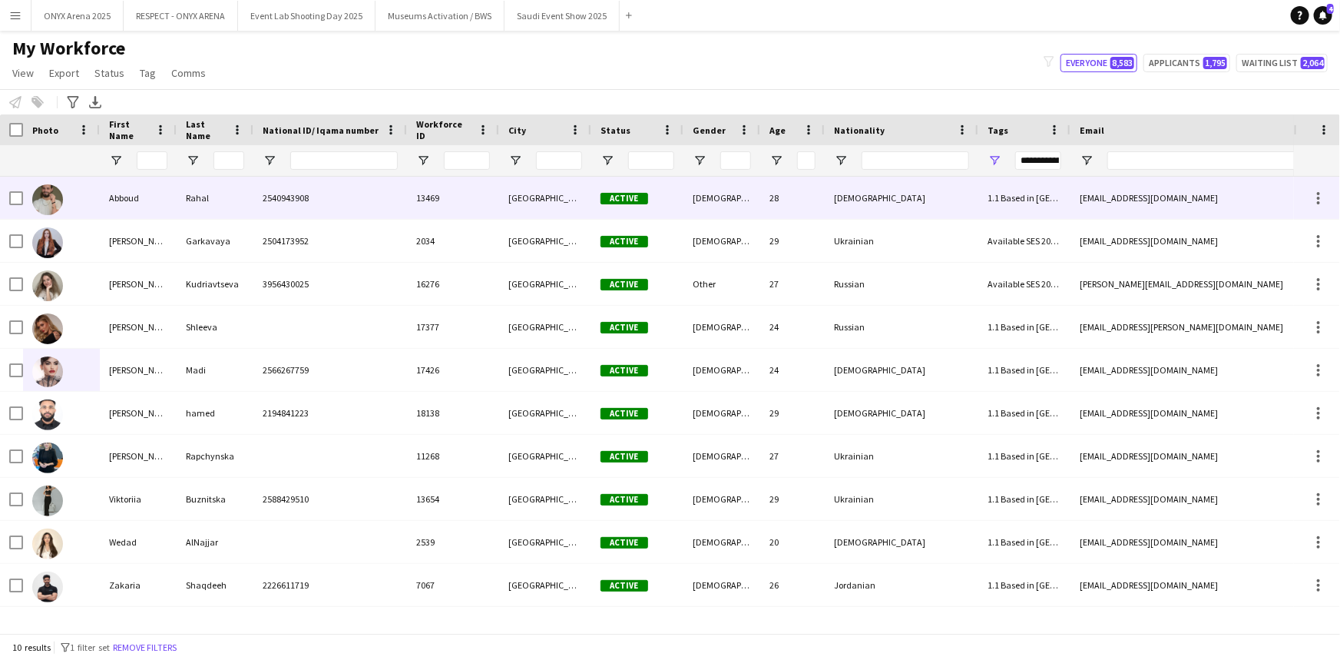
click at [78, 207] on div at bounding box center [61, 198] width 77 height 42
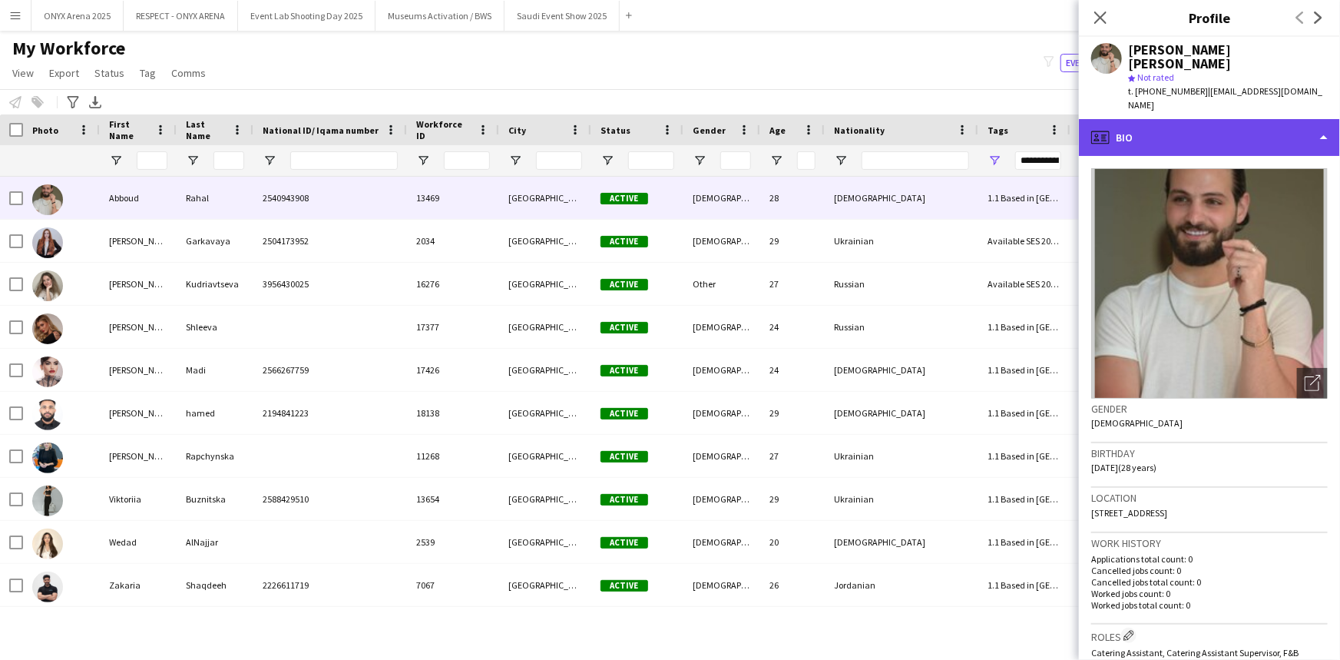
click at [1217, 119] on div "profile Bio" at bounding box center [1209, 137] width 261 height 37
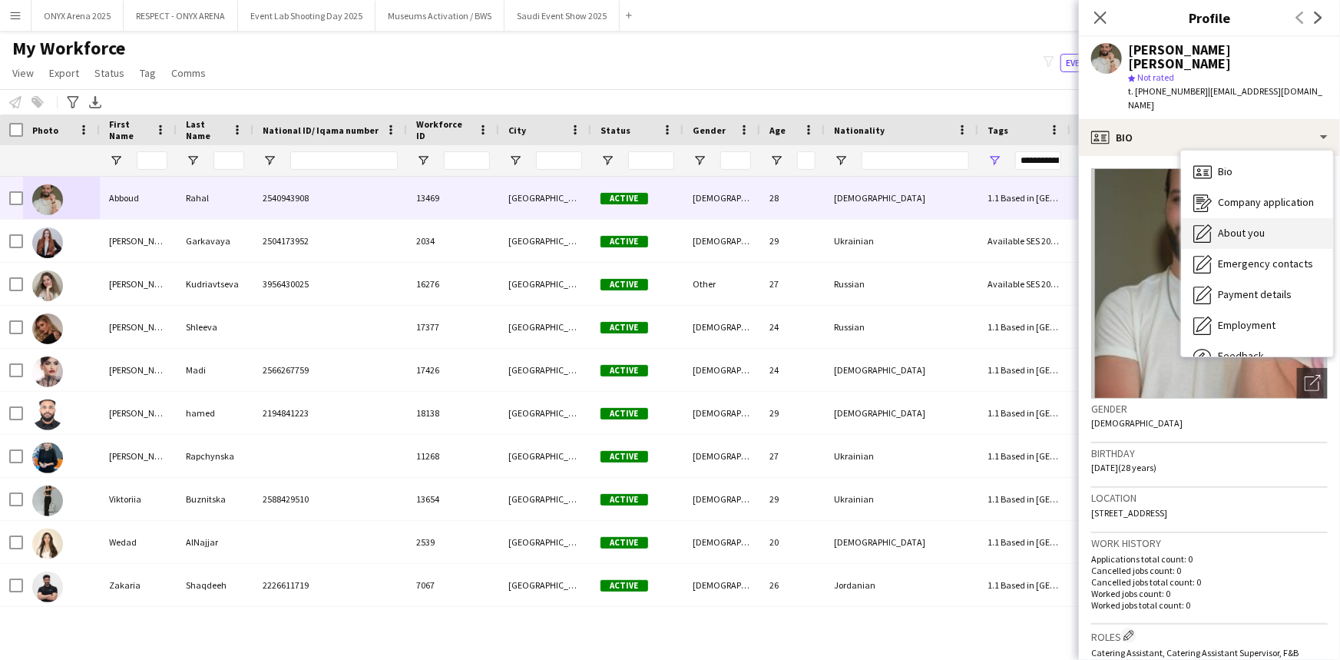
click at [1234, 226] on span "About you" at bounding box center [1241, 233] width 47 height 14
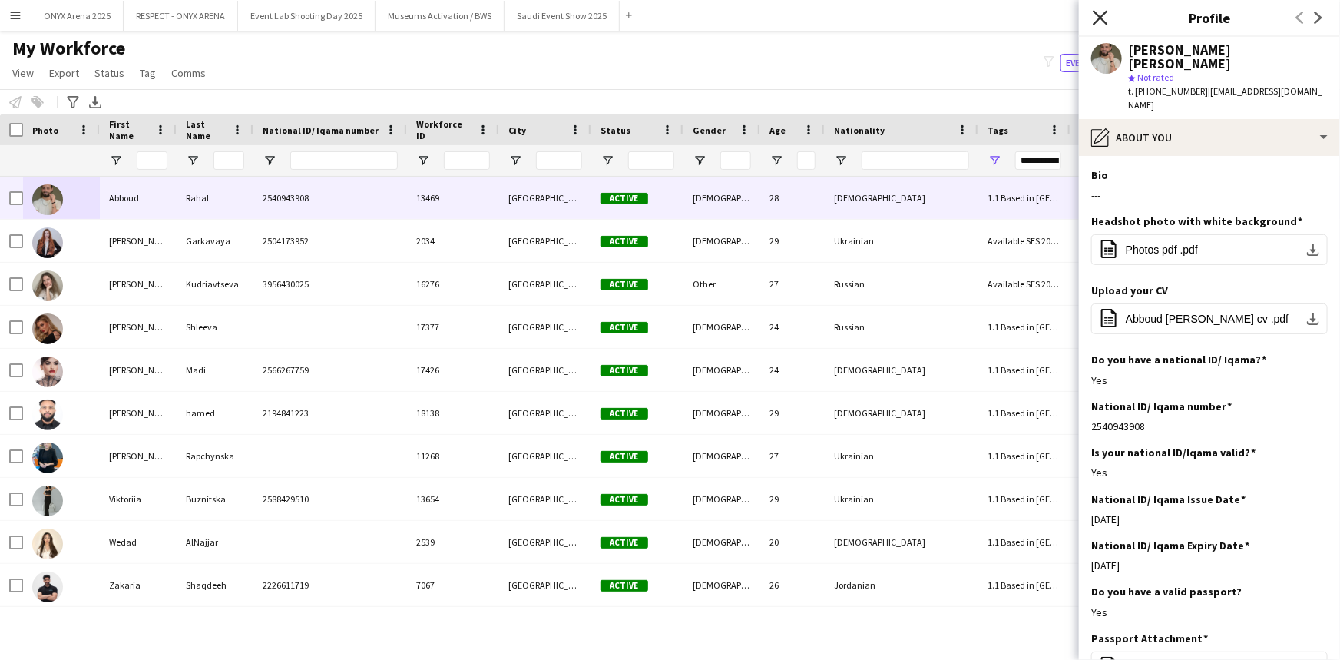
click at [1094, 18] on icon "Close pop-in" at bounding box center [1100, 17] width 15 height 15
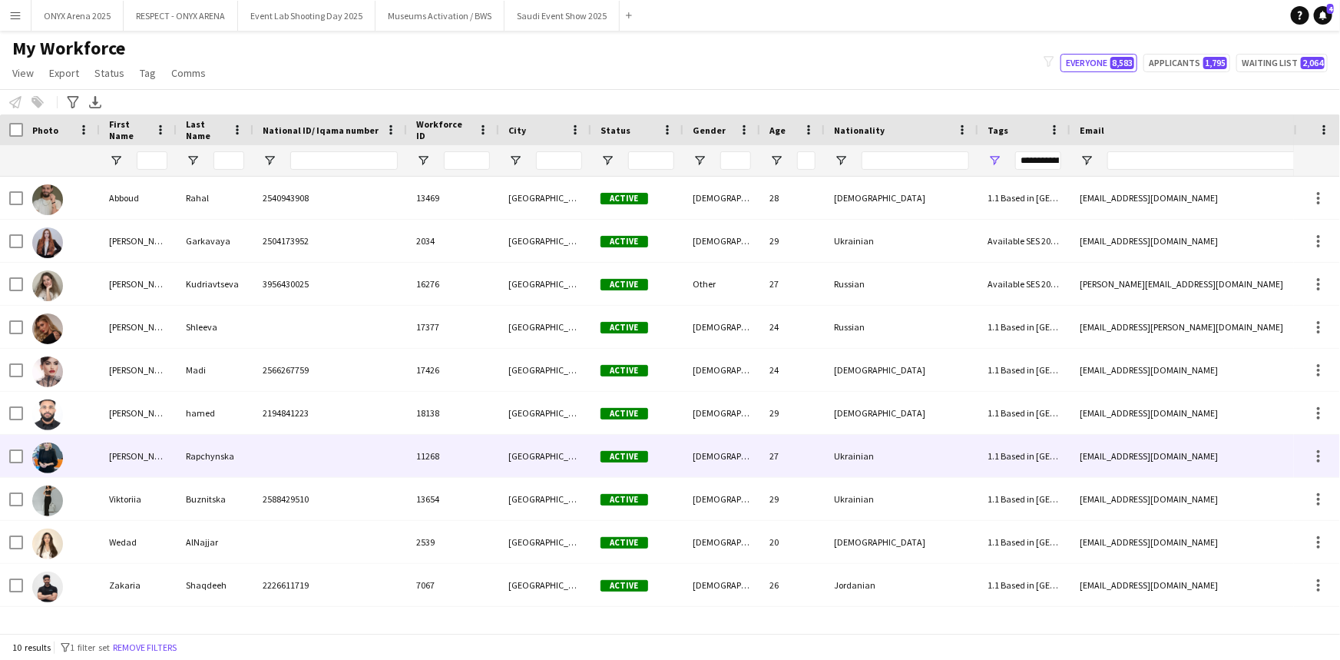
click at [189, 461] on div "Rapchynska" at bounding box center [215, 456] width 77 height 42
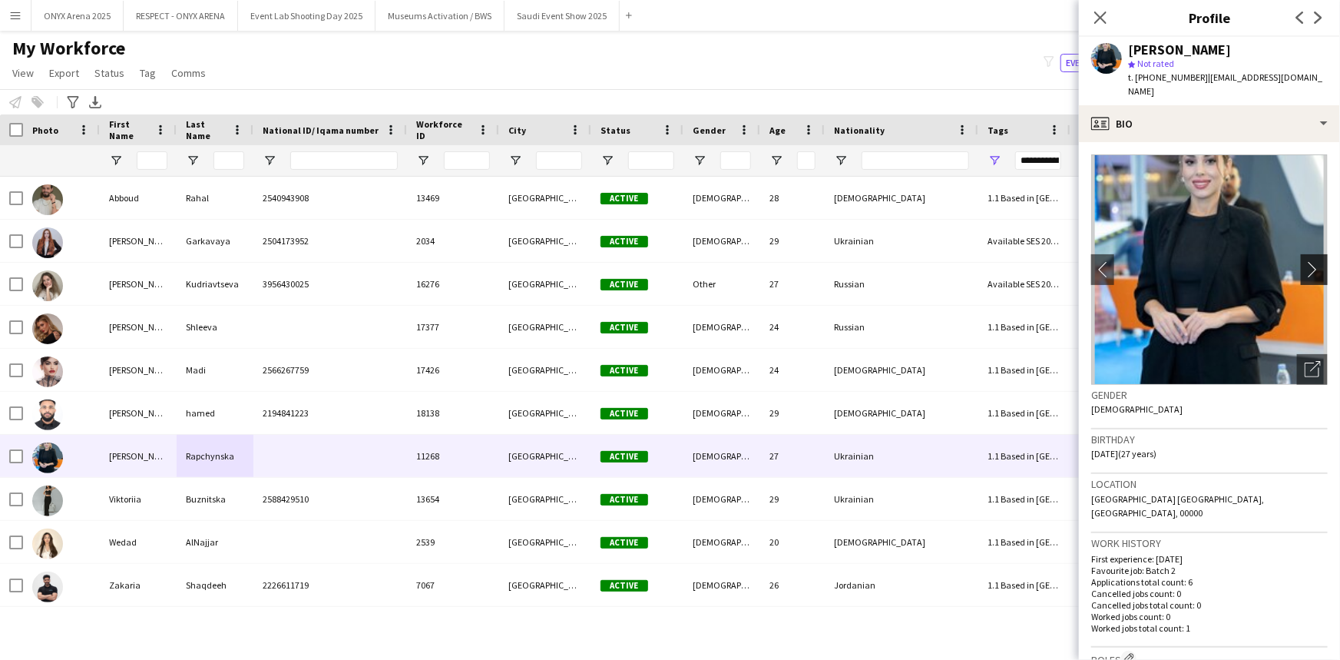
click at [1305, 261] on app-icon "chevron-right" at bounding box center [1317, 269] width 24 height 16
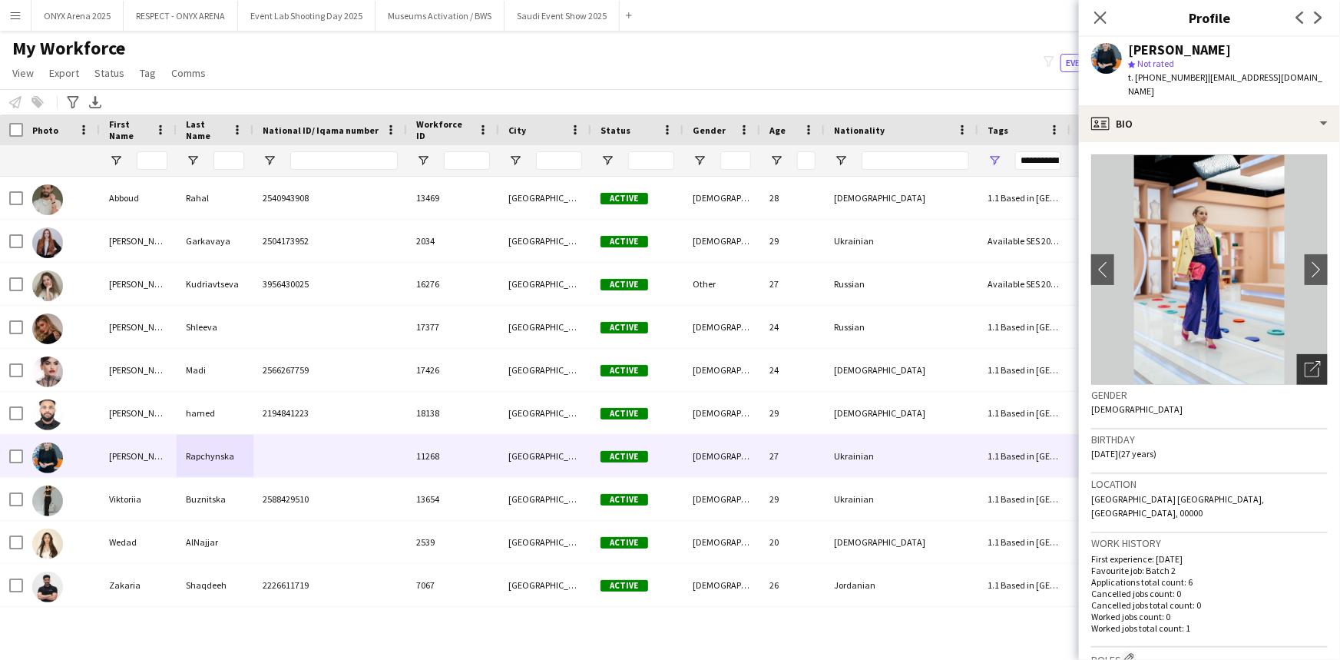
click at [1305, 361] on icon "Open photos pop-in" at bounding box center [1313, 369] width 16 height 16
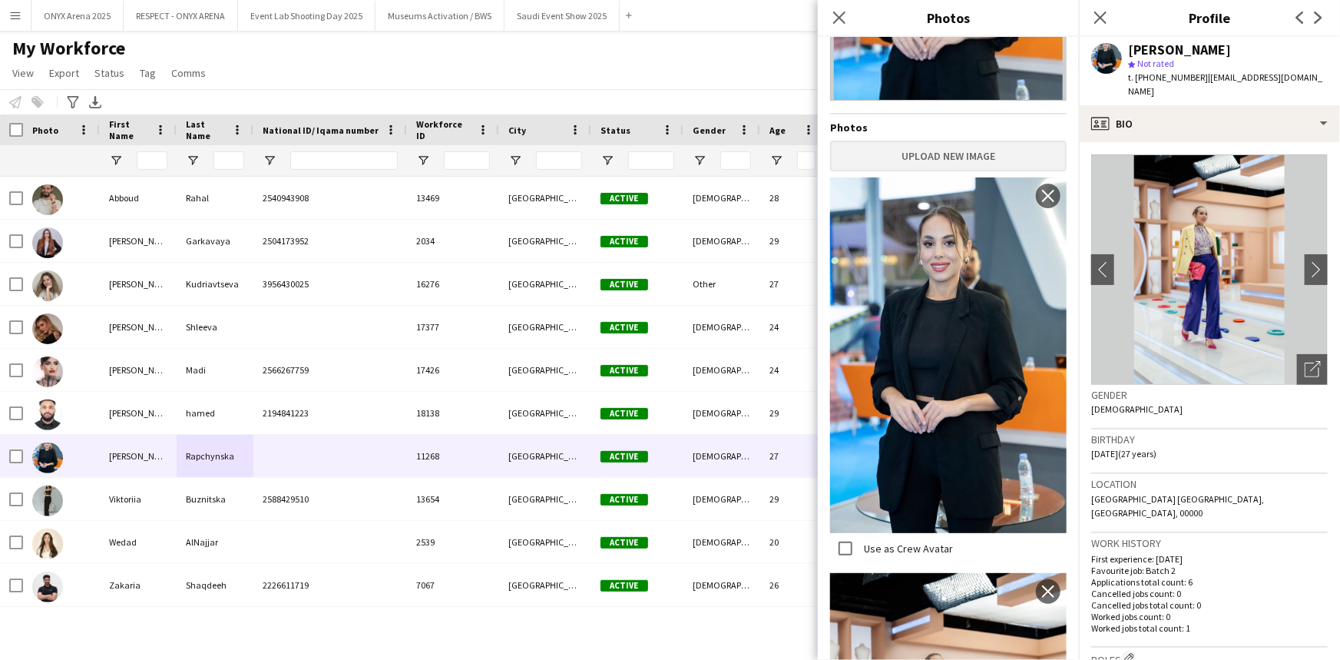
scroll to position [0, 0]
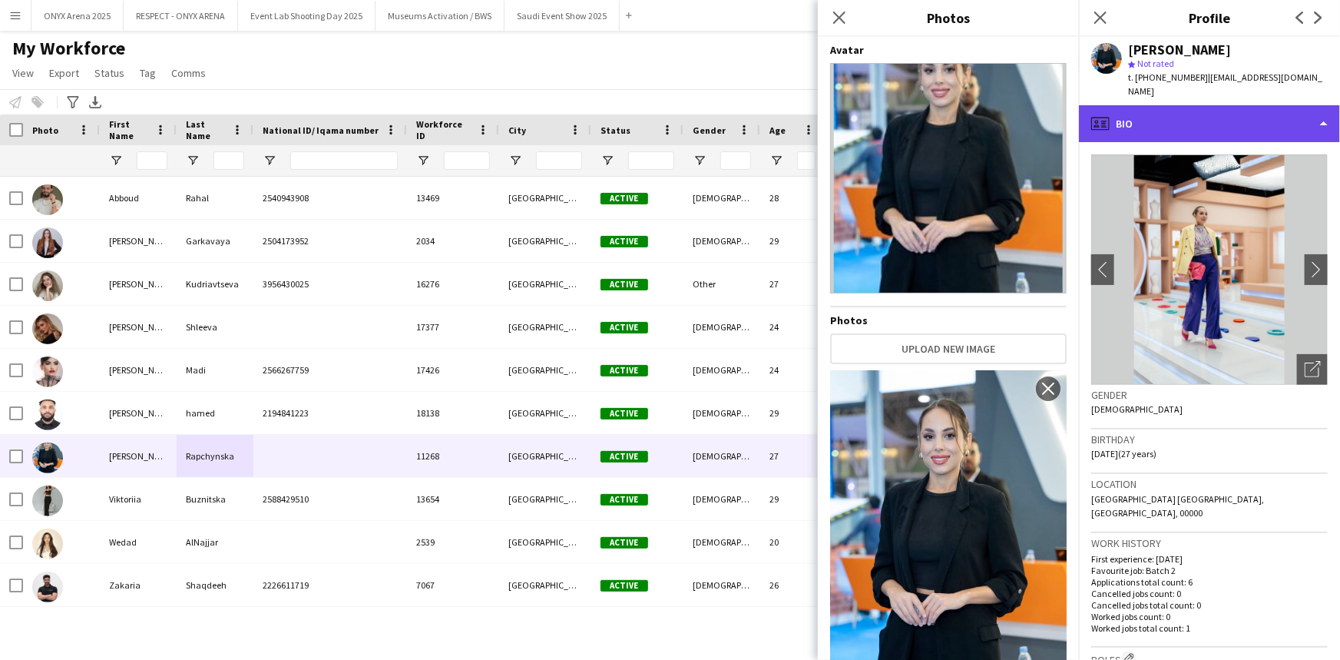
click at [1182, 105] on div "profile Bio" at bounding box center [1209, 123] width 261 height 37
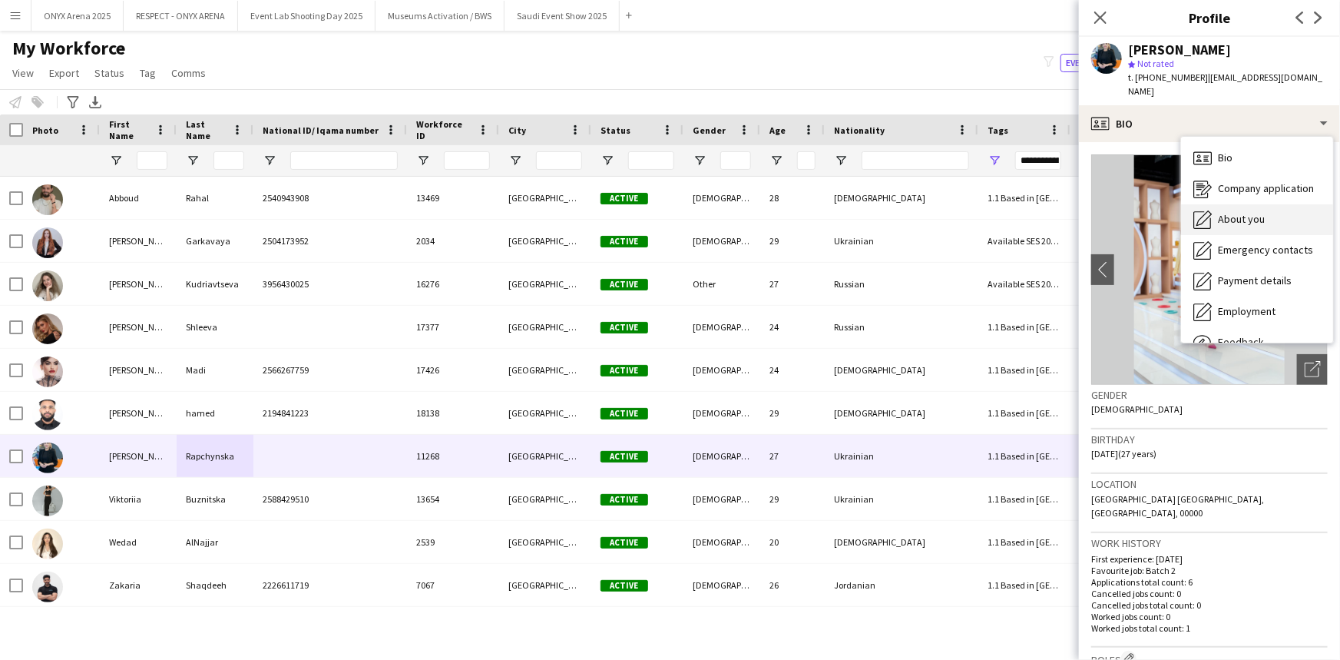
click at [1212, 204] on div "About you About you" at bounding box center [1257, 219] width 152 height 31
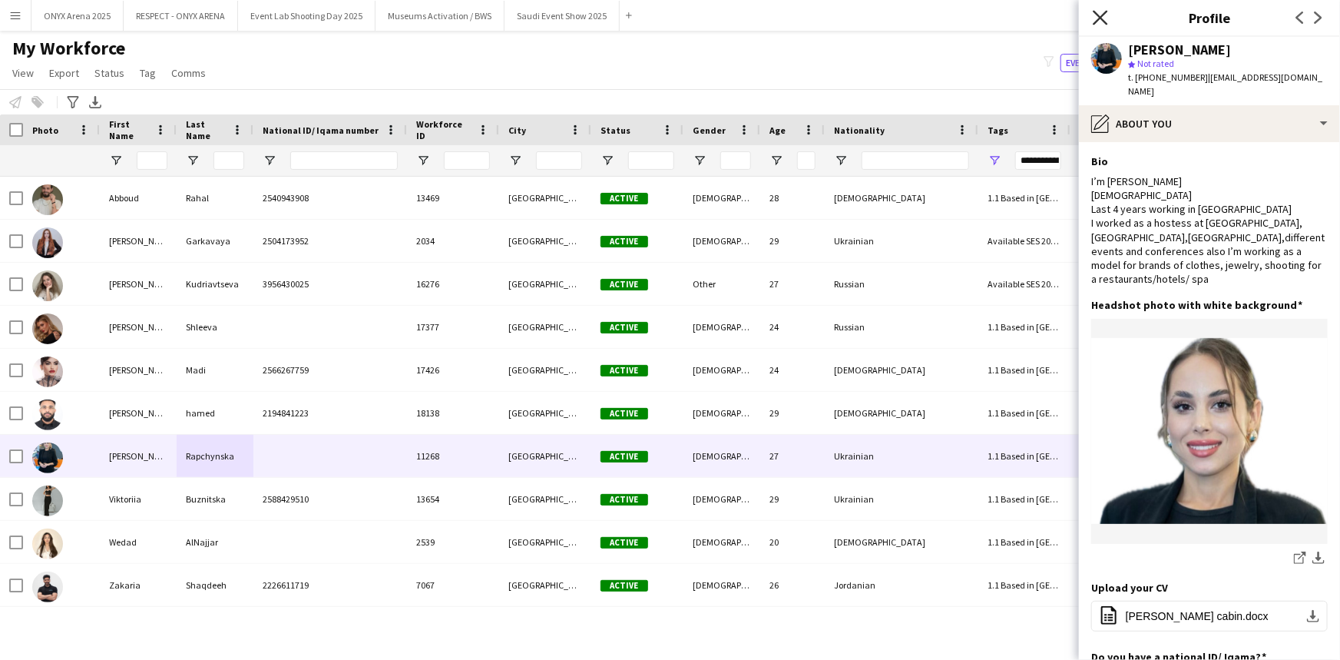
click at [1096, 20] on icon "Close pop-in" at bounding box center [1100, 17] width 15 height 15
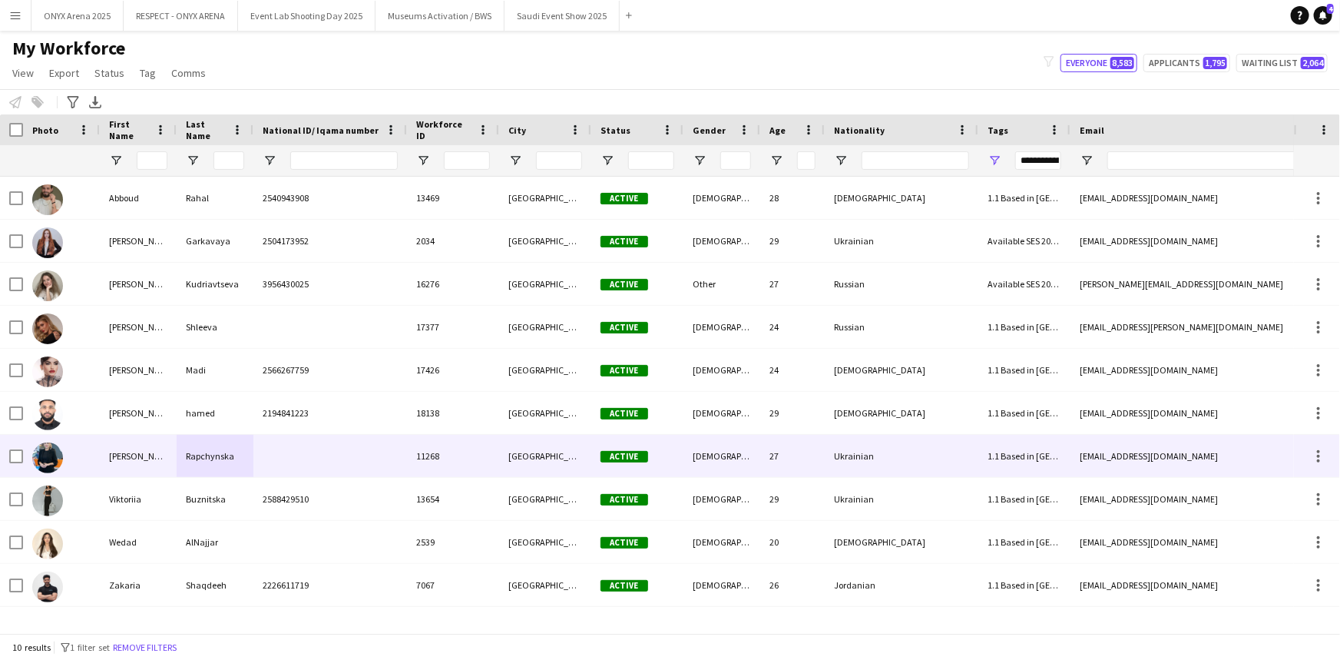
click at [57, 461] on img at bounding box center [47, 457] width 31 height 31
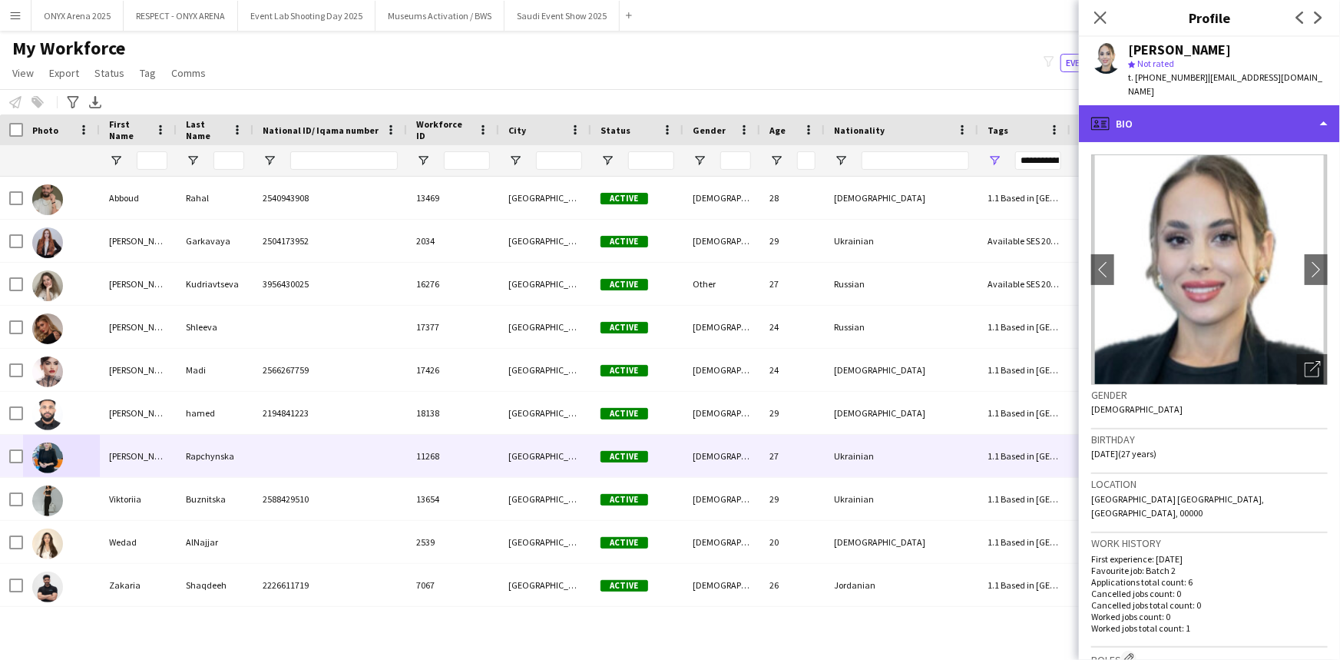
click at [1174, 114] on div "profile Bio" at bounding box center [1209, 123] width 261 height 37
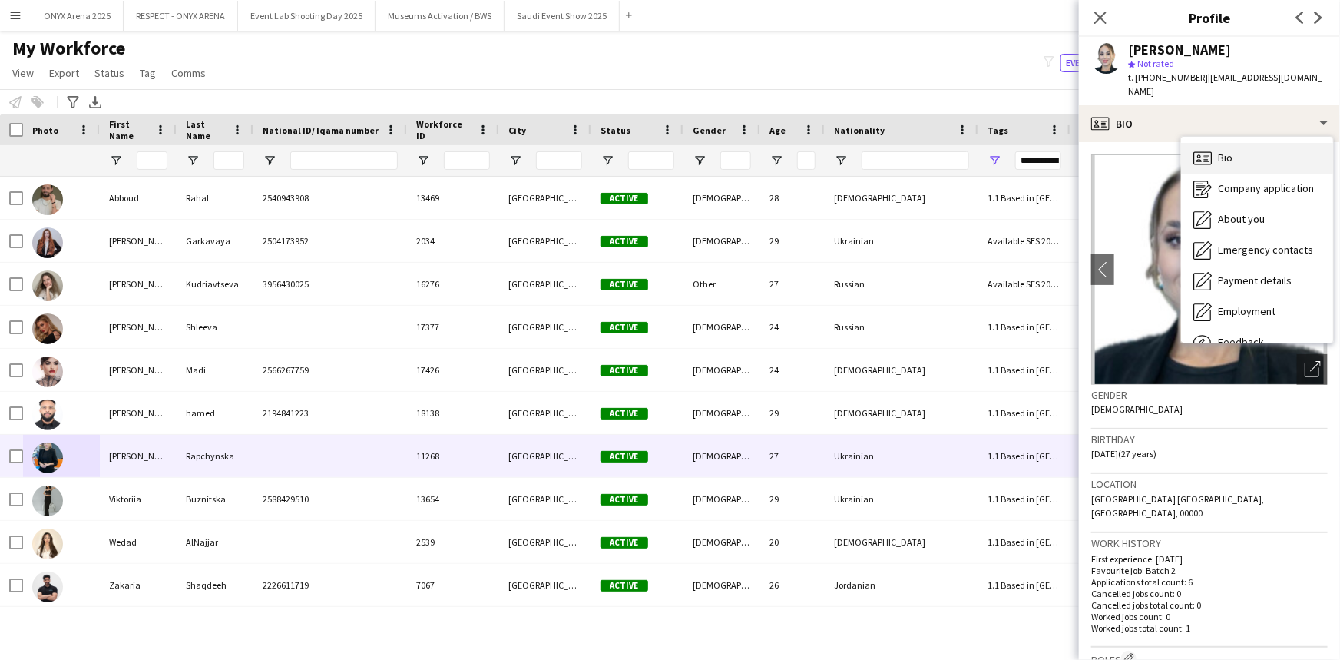
click at [1204, 160] on icon at bounding box center [1205, 160] width 5 height 1
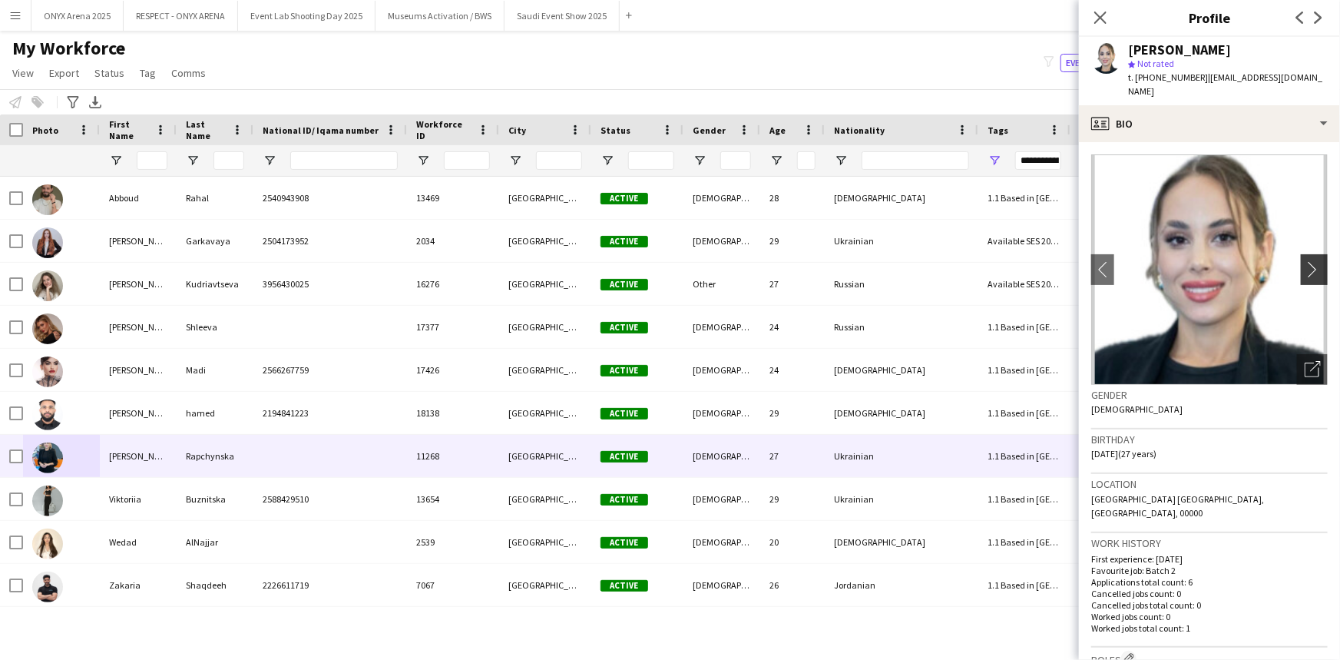
click at [1301, 264] on button "chevron-right" at bounding box center [1316, 269] width 31 height 31
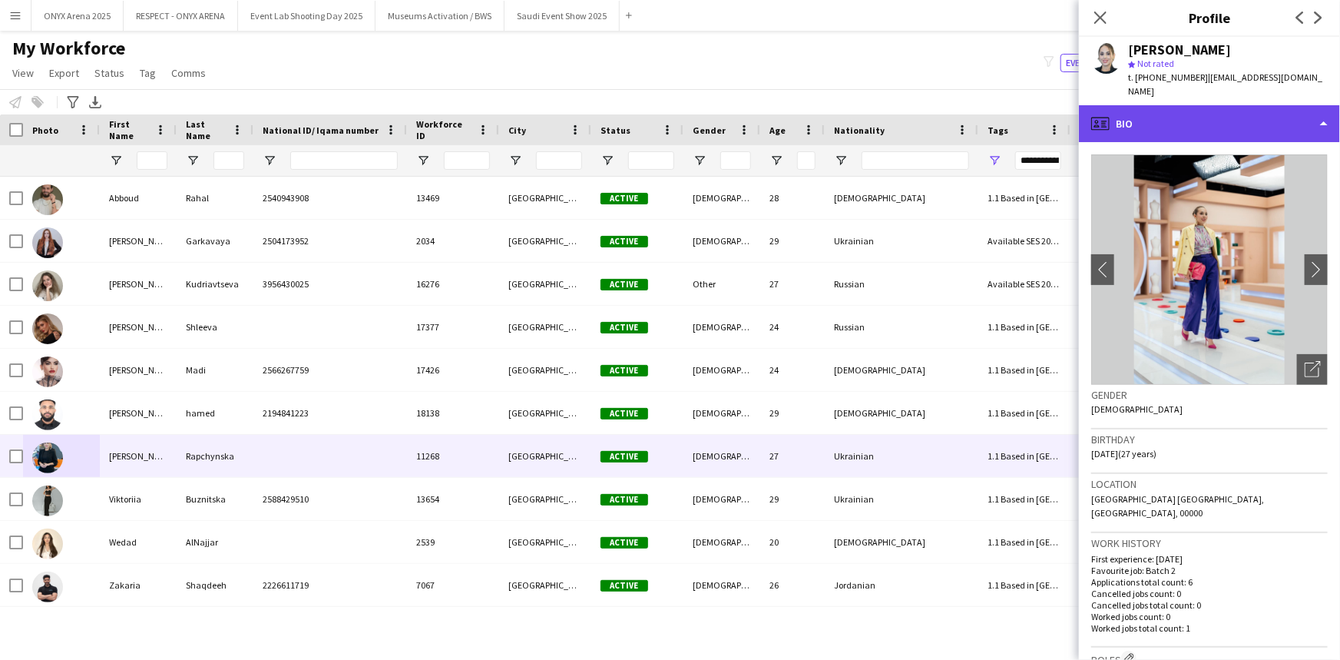
click at [1191, 110] on div "profile Bio" at bounding box center [1209, 123] width 261 height 37
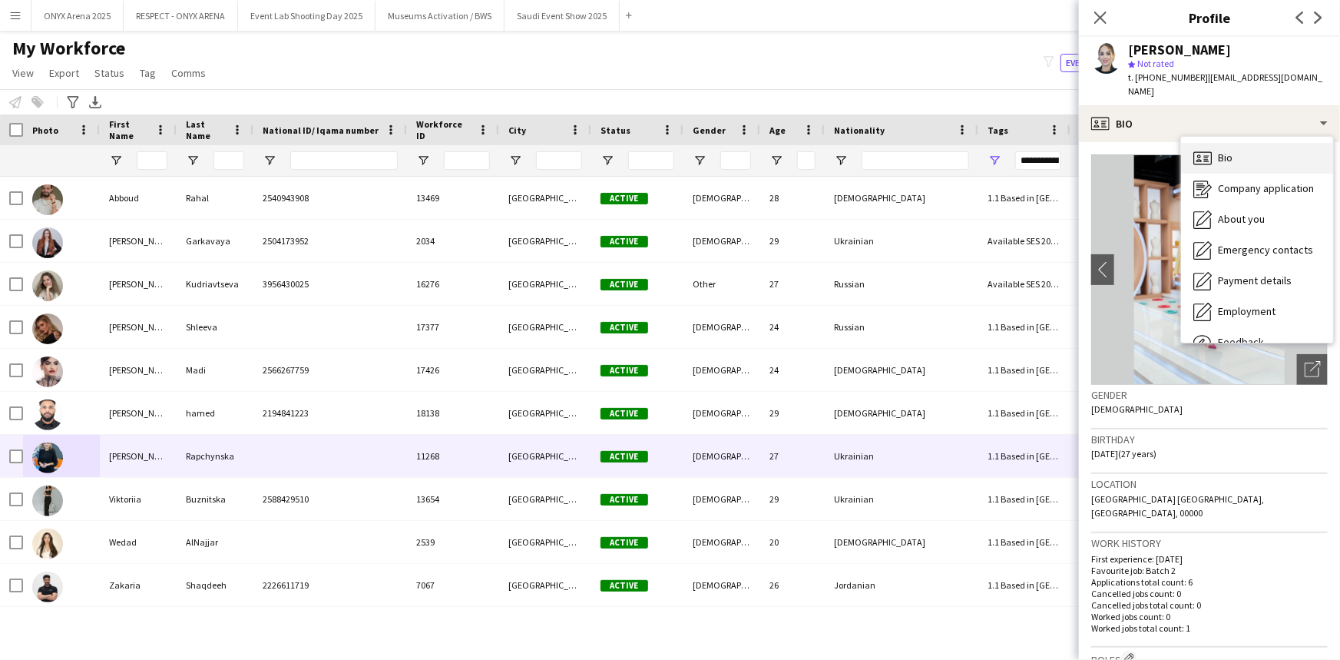
click at [1199, 151] on icon at bounding box center [1202, 157] width 18 height 13
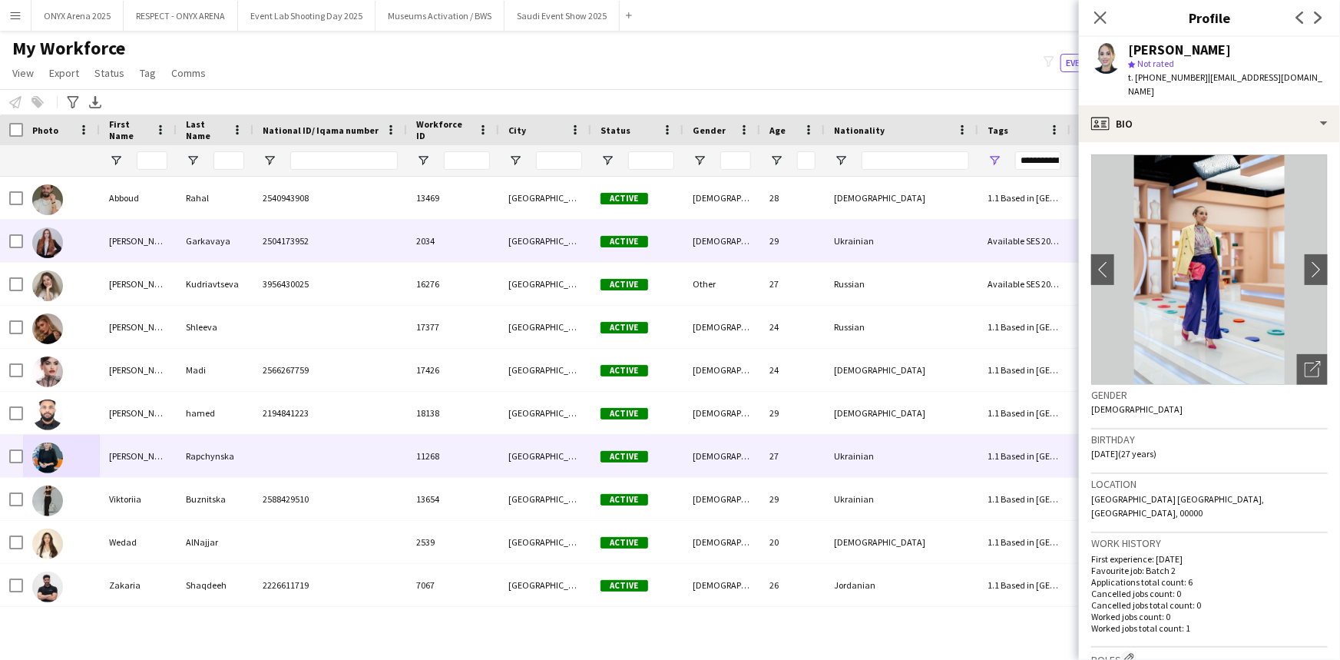
click at [108, 242] on div "[PERSON_NAME]" at bounding box center [138, 241] width 77 height 42
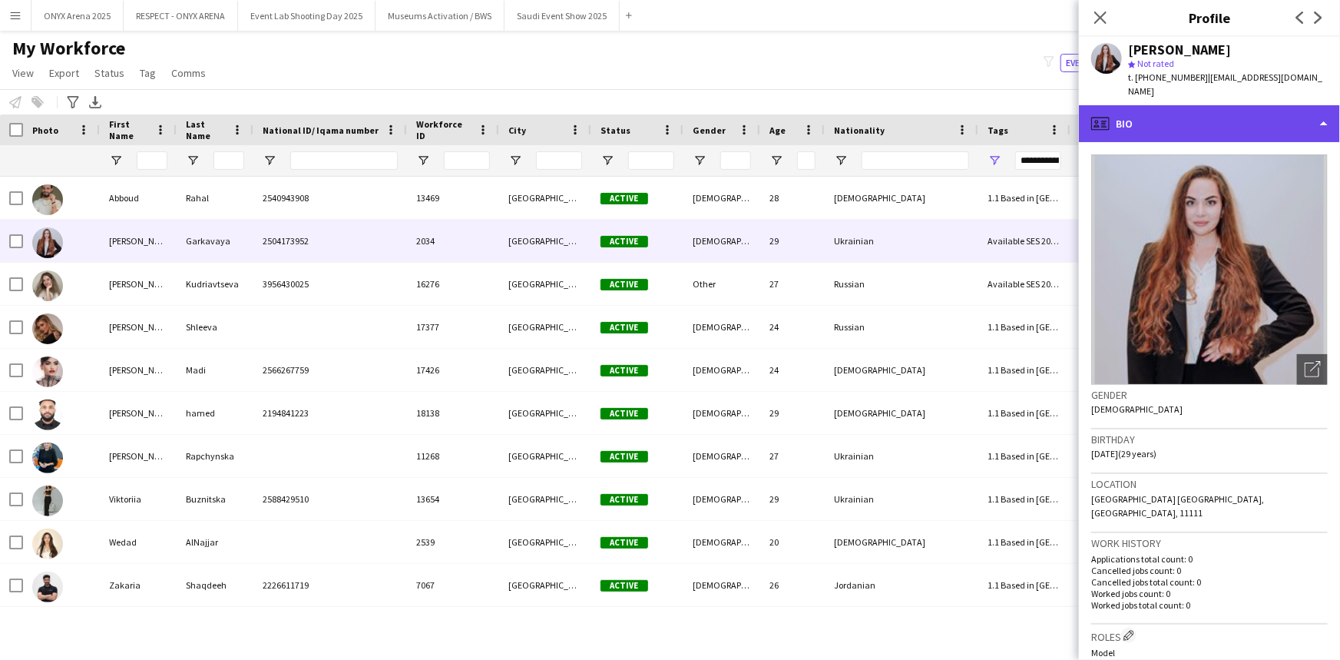
click at [1198, 117] on div "profile Bio" at bounding box center [1209, 123] width 261 height 37
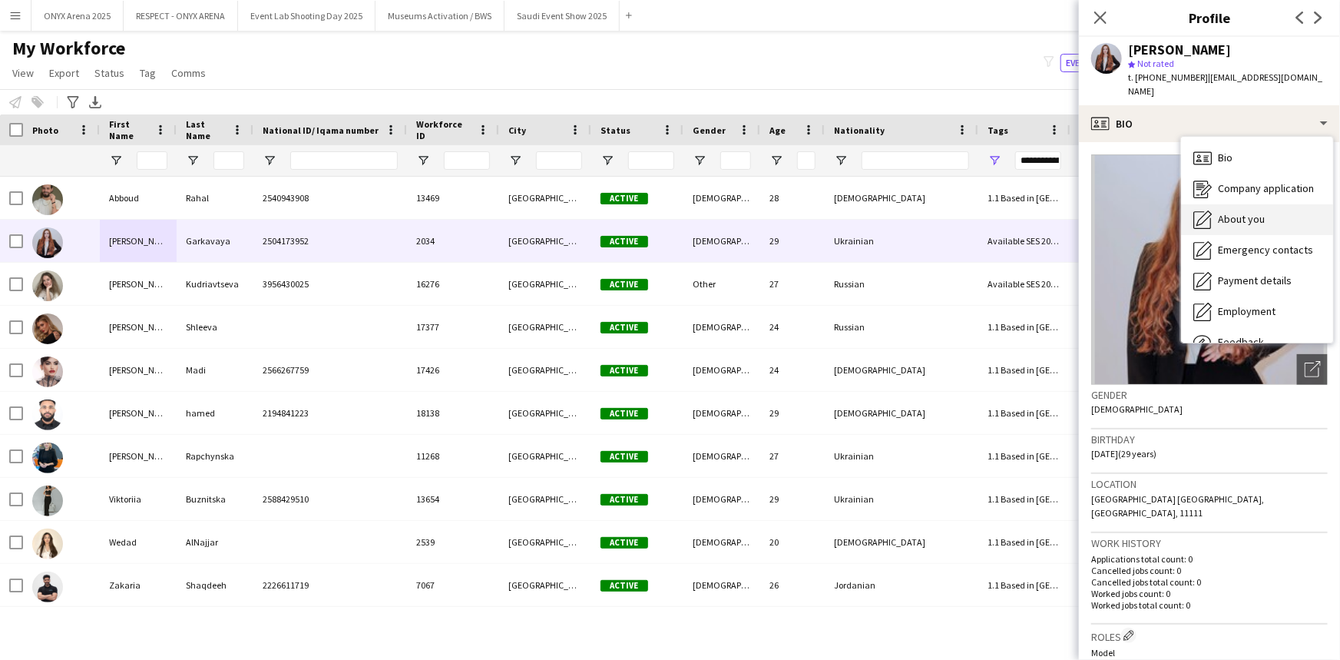
click at [1229, 223] on span "About you" at bounding box center [1241, 219] width 47 height 14
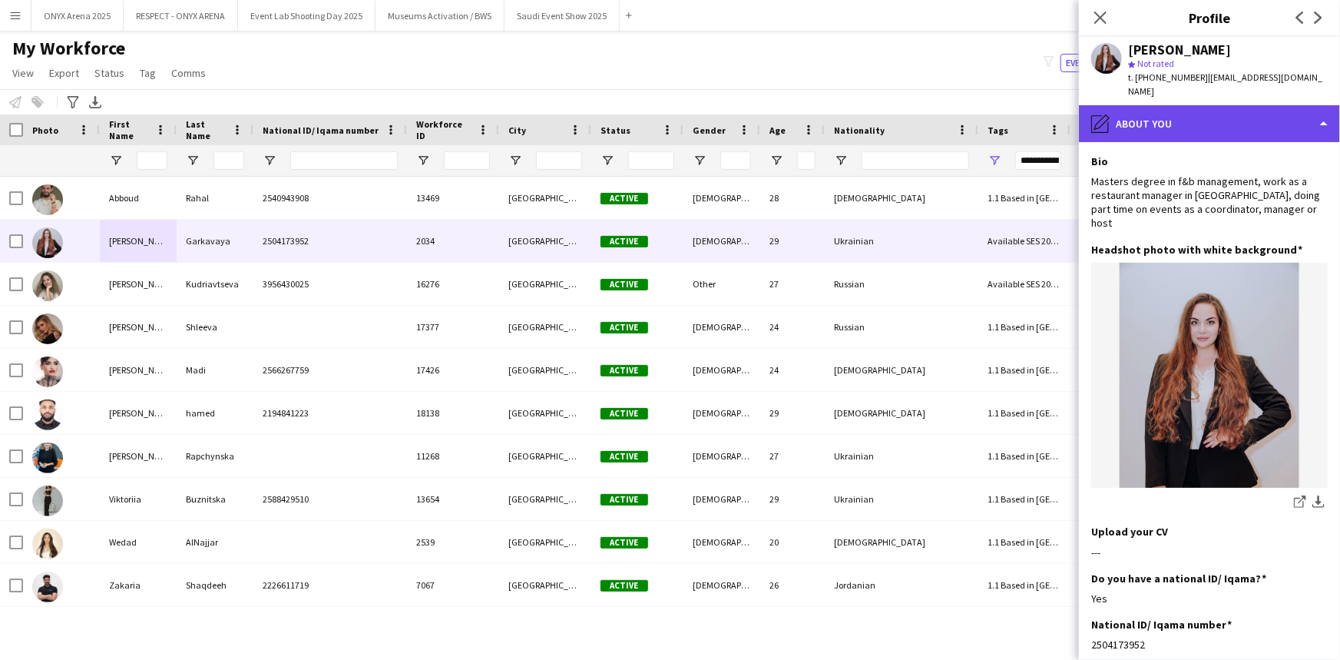
click at [1197, 124] on div "pencil4 About you" at bounding box center [1209, 123] width 261 height 37
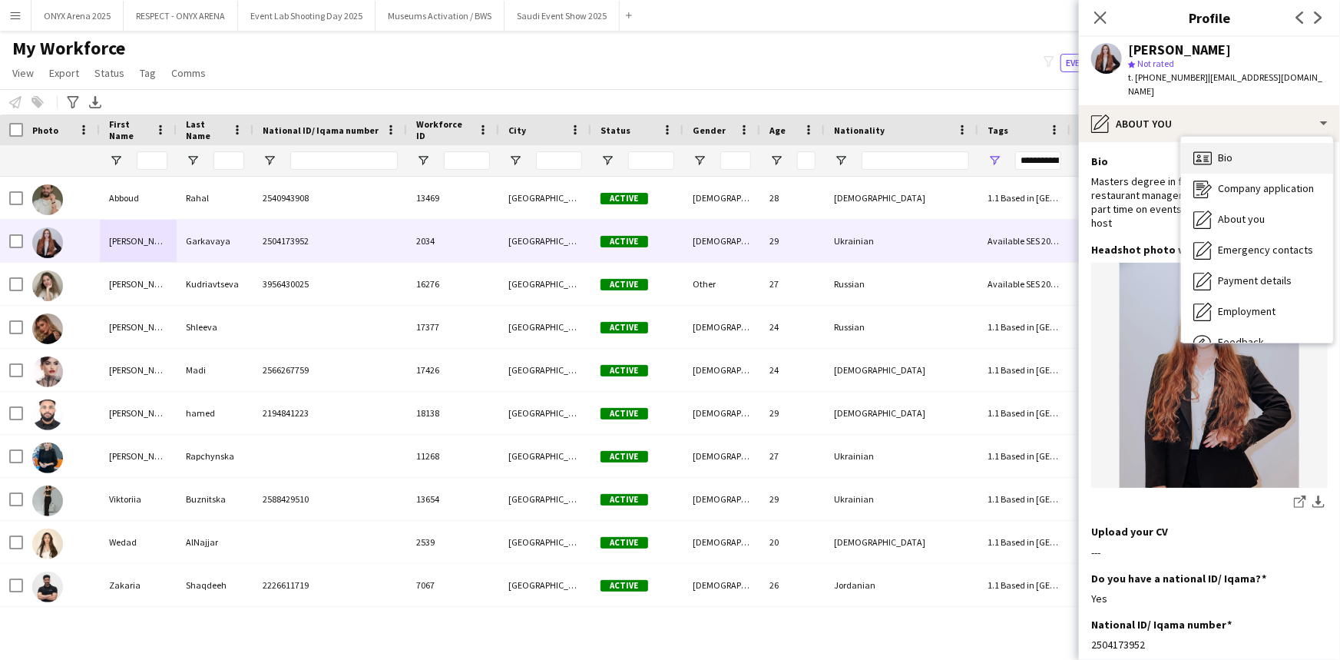
click at [1202, 144] on div "Bio Bio" at bounding box center [1257, 158] width 152 height 31
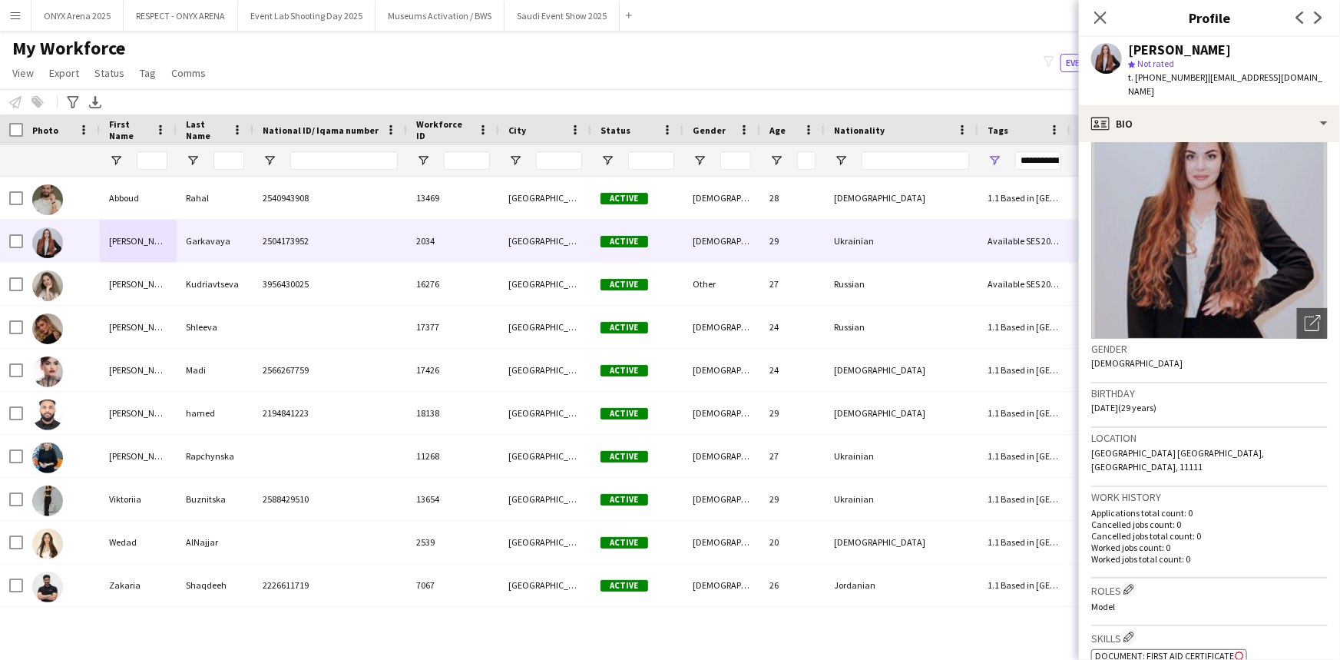
scroll to position [69, 0]
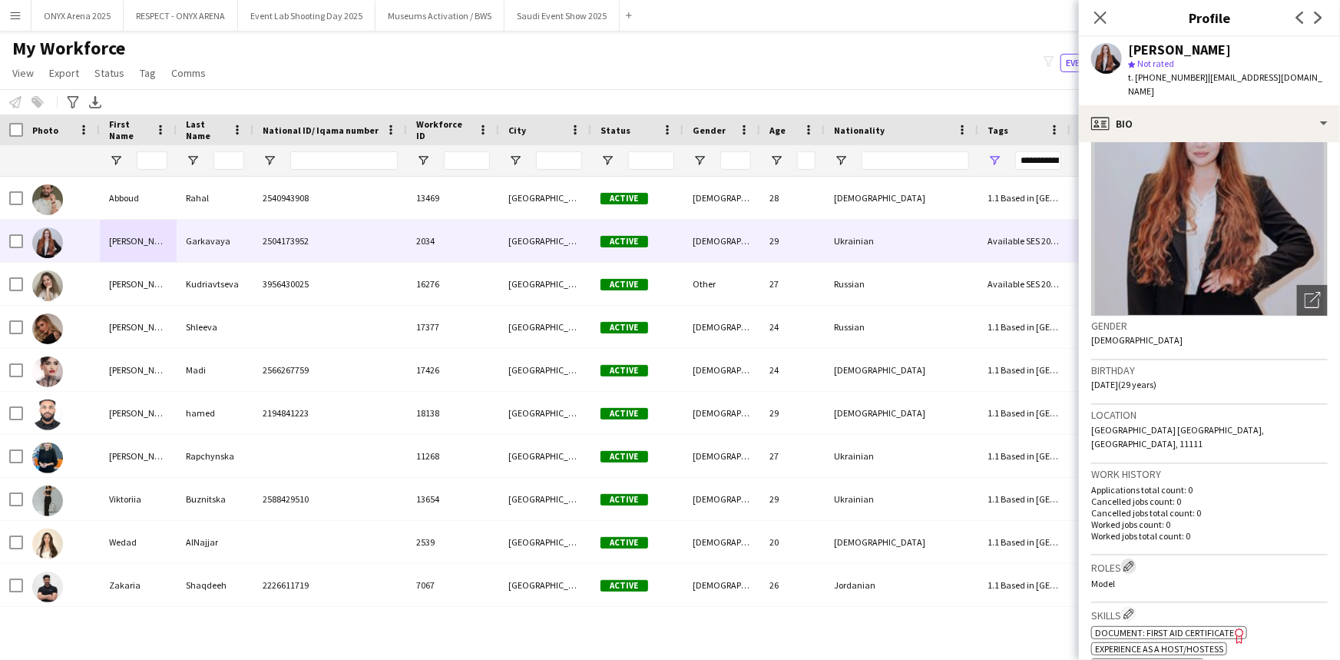
click at [1131, 561] on app-icon "Edit crew company roles" at bounding box center [1128, 566] width 11 height 11
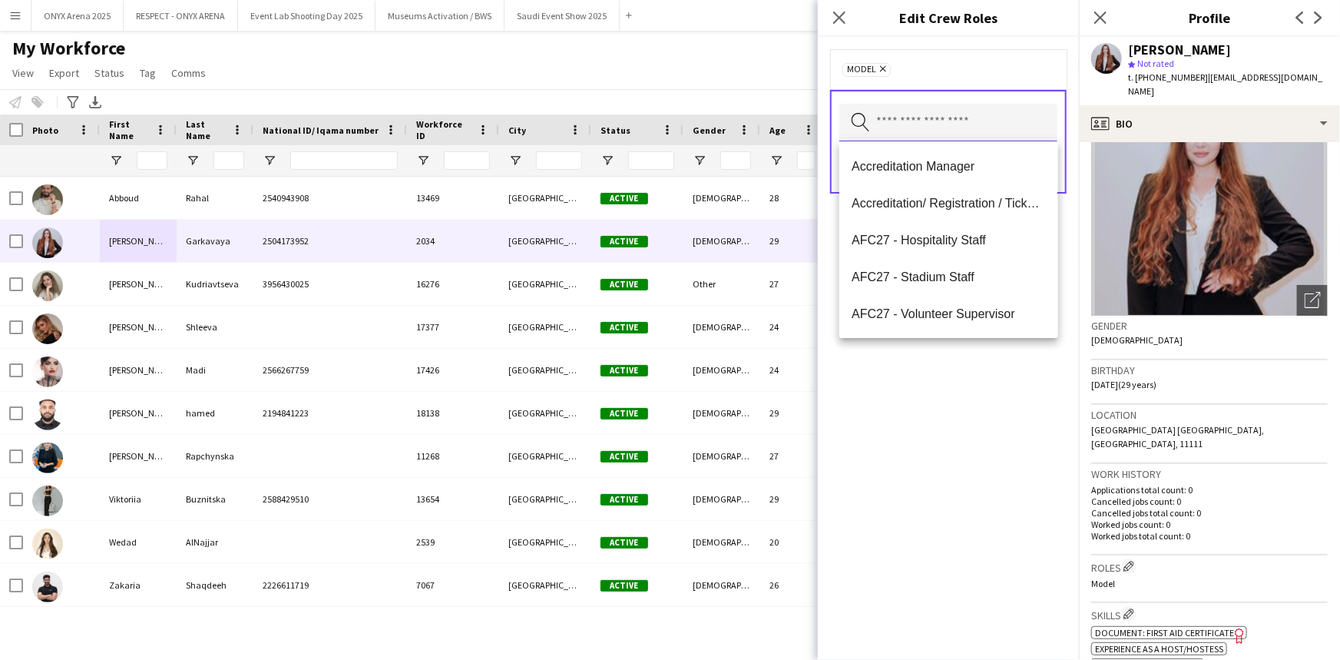
click at [951, 115] on input "text" at bounding box center [948, 123] width 218 height 38
type input "*"
click at [952, 225] on mat-option "Host/ Hostess" at bounding box center [948, 239] width 218 height 37
type input "**"
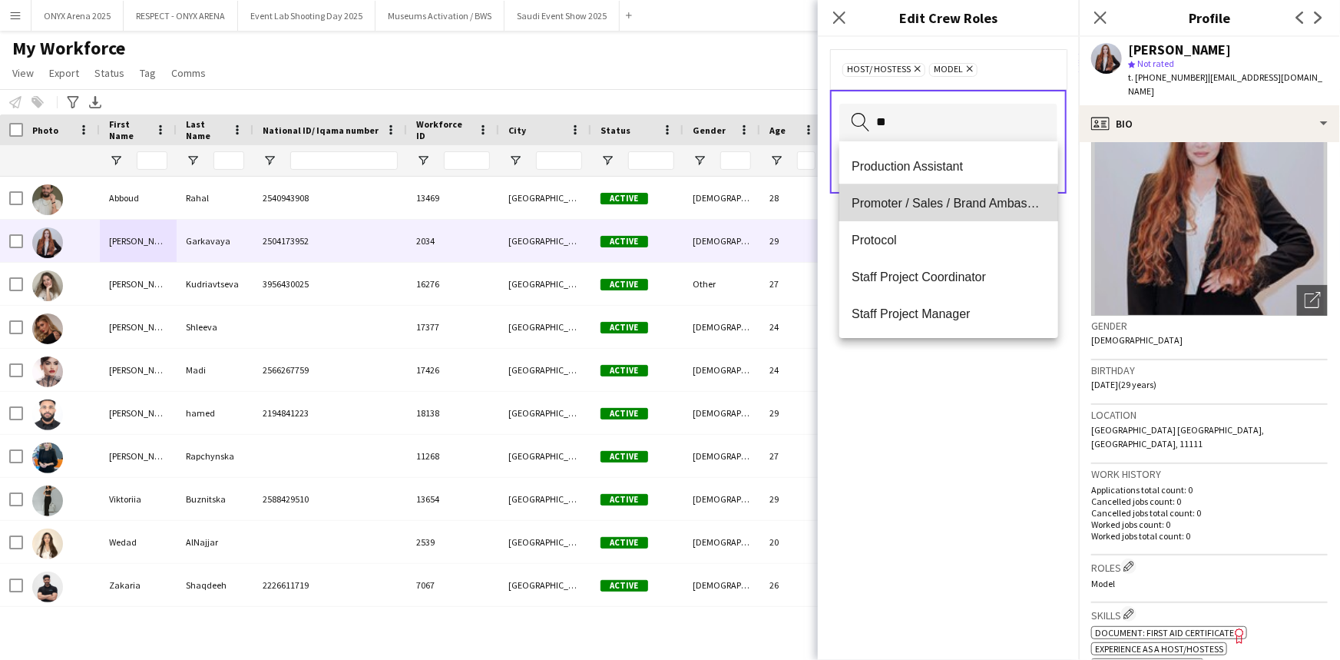
click at [921, 206] on span "Promoter / Sales / Brand Ambassador" at bounding box center [949, 203] width 194 height 15
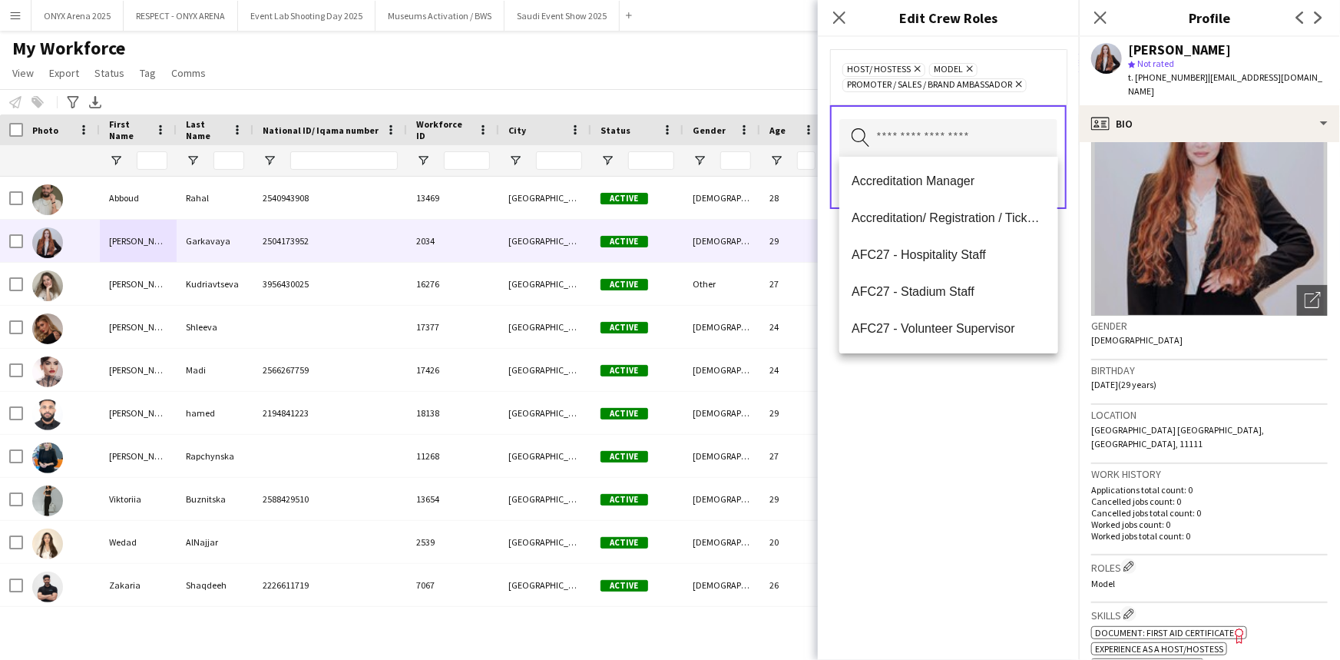
drag, startPoint x: 959, startPoint y: 455, endPoint x: 973, endPoint y: 331, distance: 125.2
click at [959, 453] on div "Host/ Hostess Remove Model Remove Promoter / Sales / Brand Ambassador Remove Se…" at bounding box center [948, 348] width 261 height 623
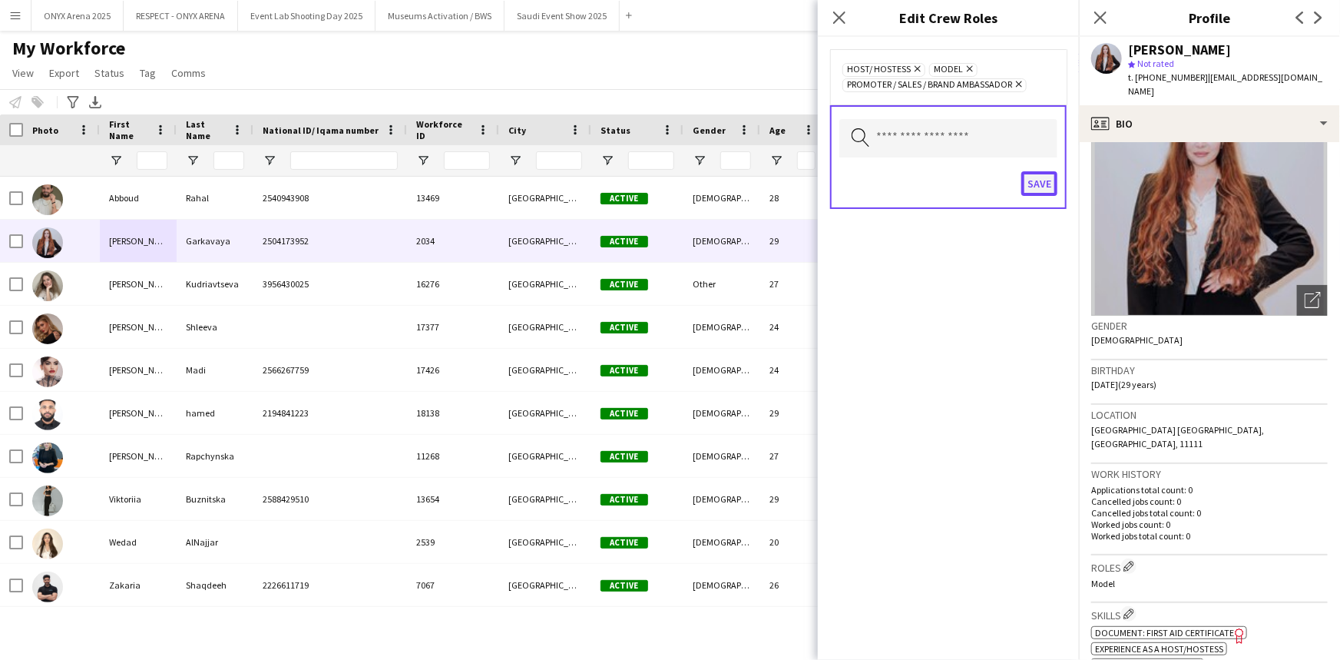
click at [1030, 177] on button "Save" at bounding box center [1039, 183] width 36 height 25
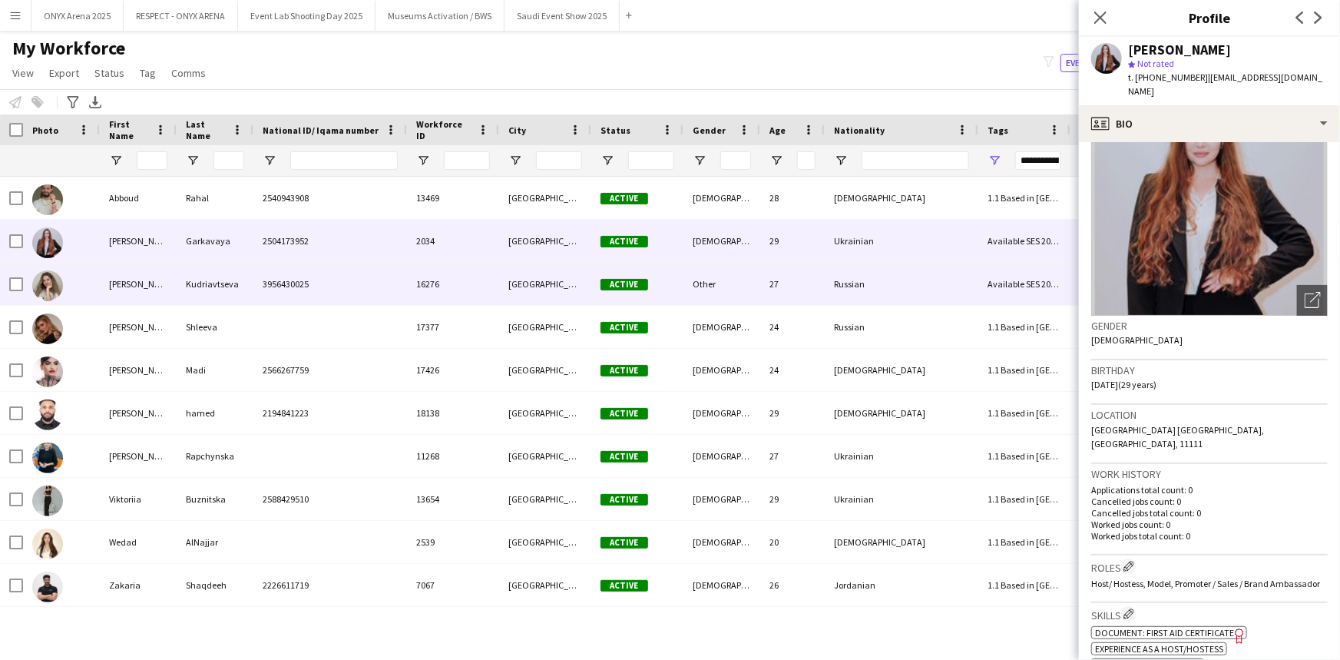
click at [127, 279] on div "[PERSON_NAME]" at bounding box center [138, 284] width 77 height 42
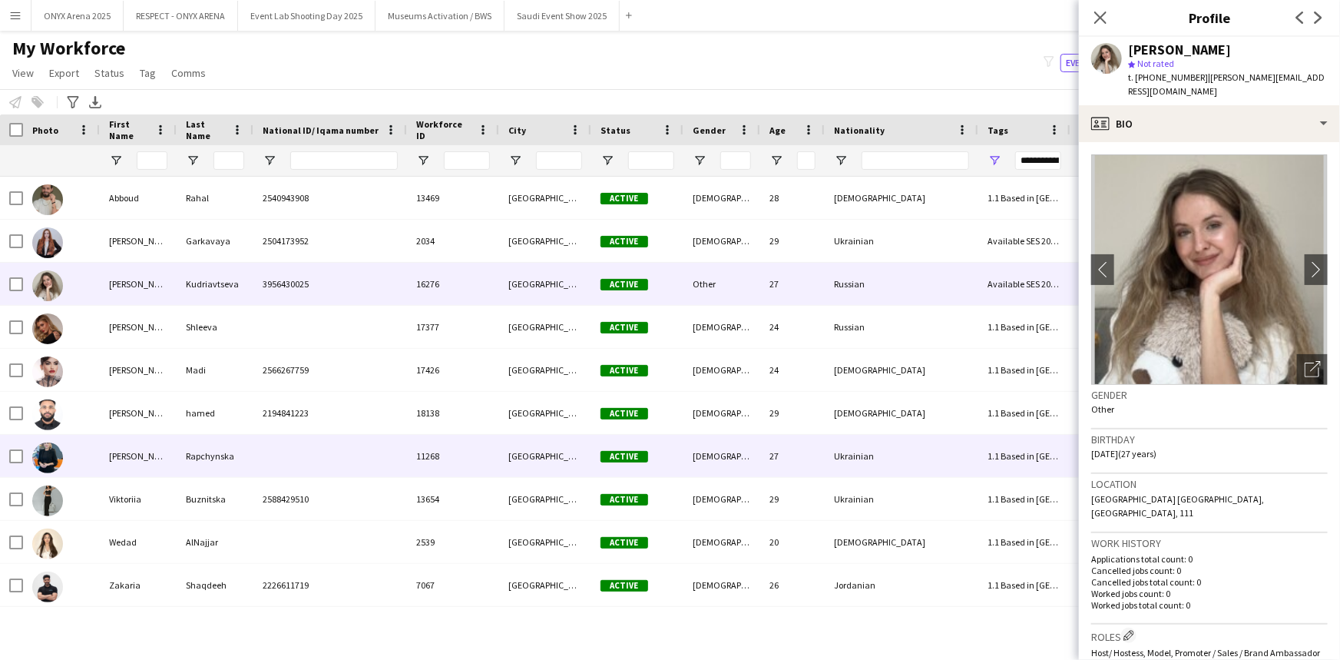
click at [124, 453] on div "[PERSON_NAME]" at bounding box center [138, 456] width 77 height 42
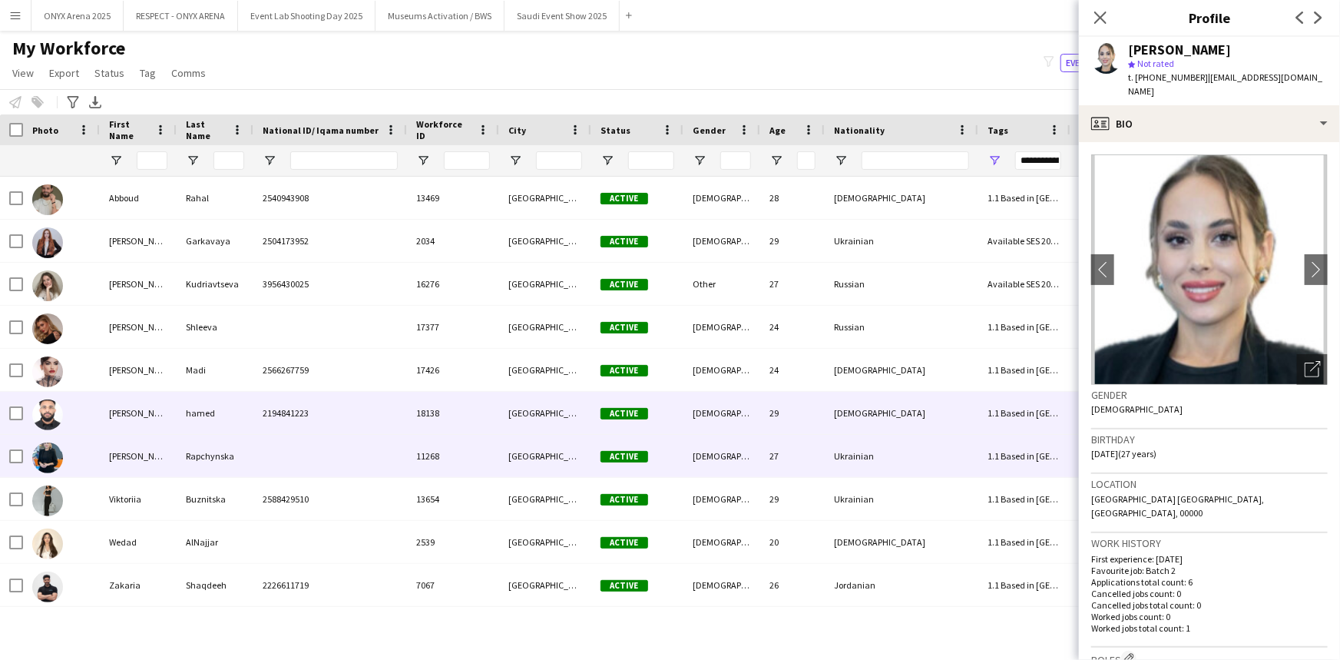
click at [124, 425] on div "[PERSON_NAME]" at bounding box center [138, 413] width 77 height 42
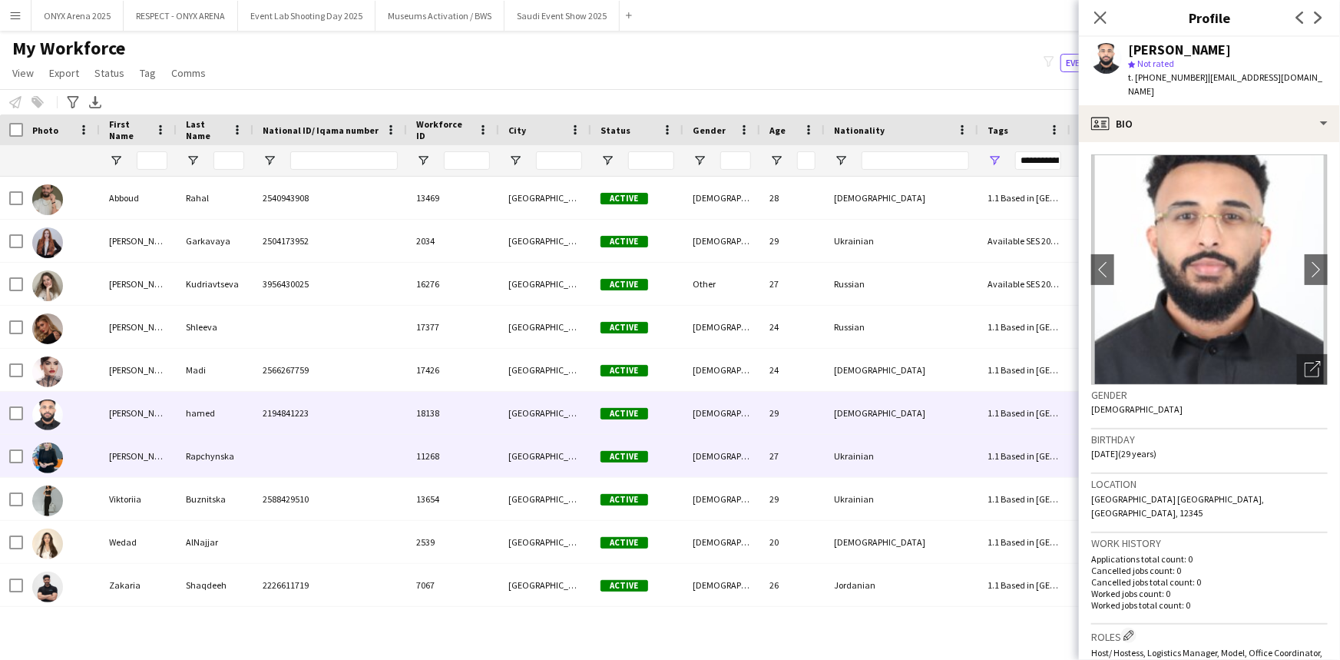
click at [108, 472] on div "[PERSON_NAME]" at bounding box center [138, 456] width 77 height 42
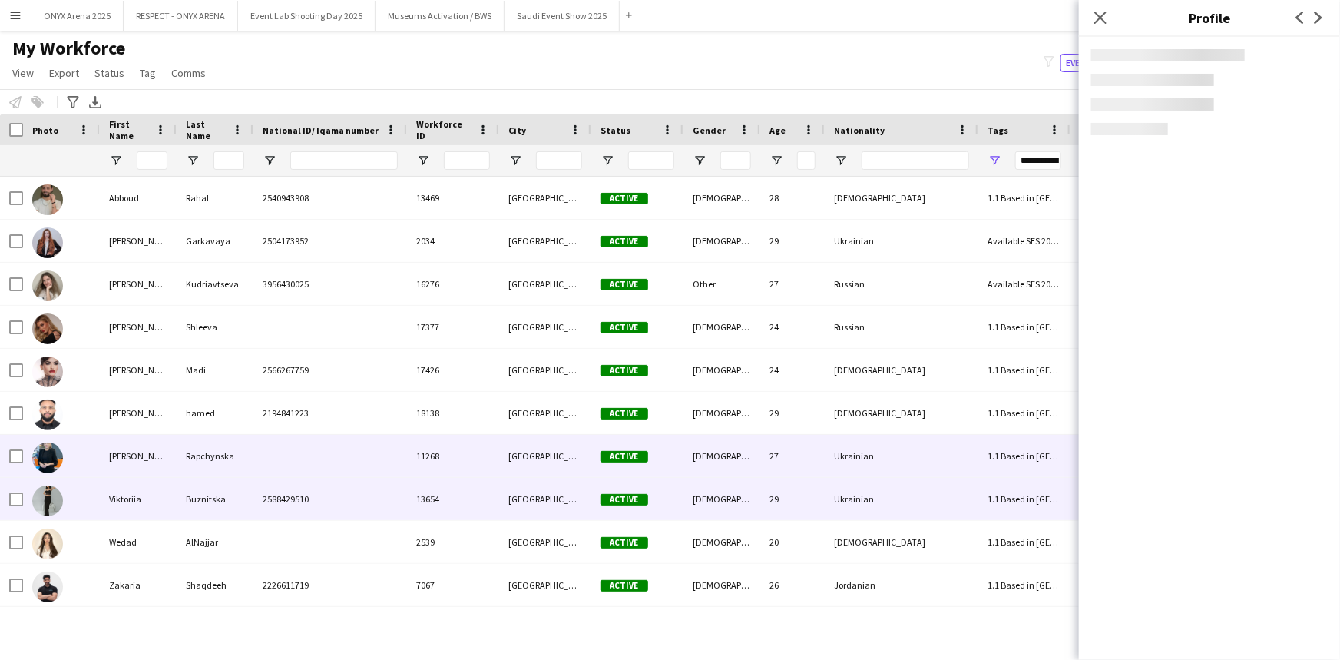
click at [108, 499] on div "Viktoriia" at bounding box center [138, 499] width 77 height 42
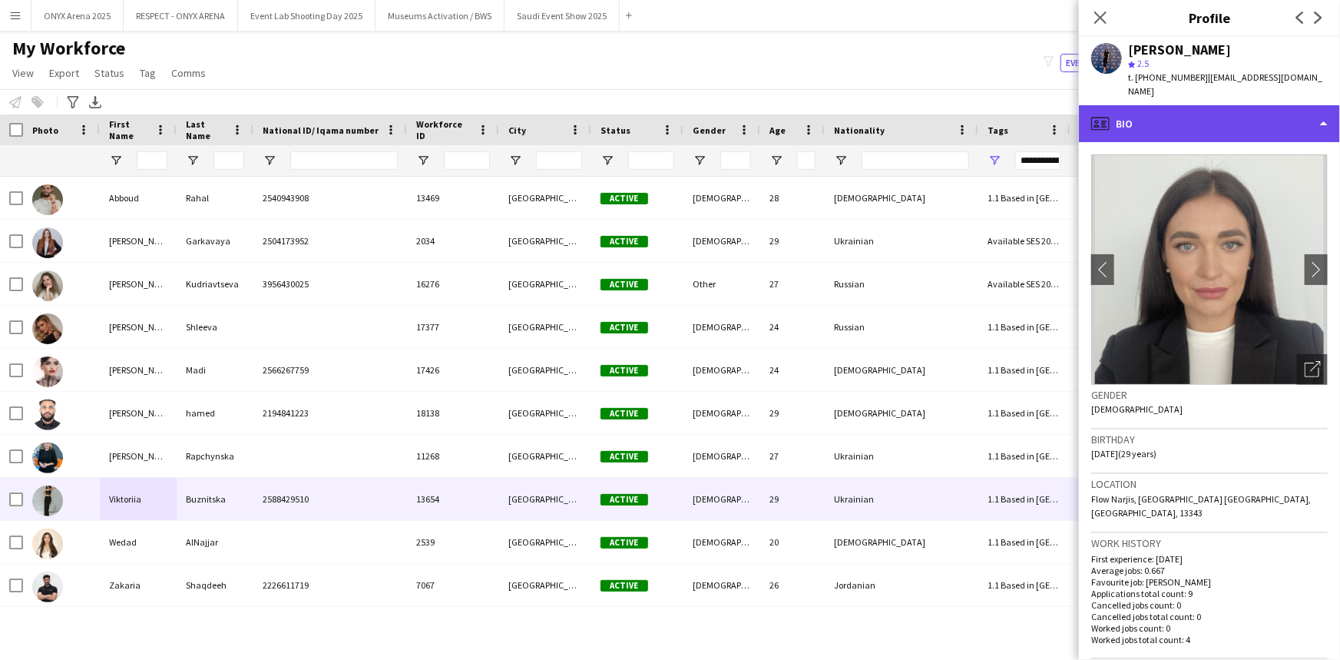
click at [1189, 105] on div "profile Bio" at bounding box center [1209, 123] width 261 height 37
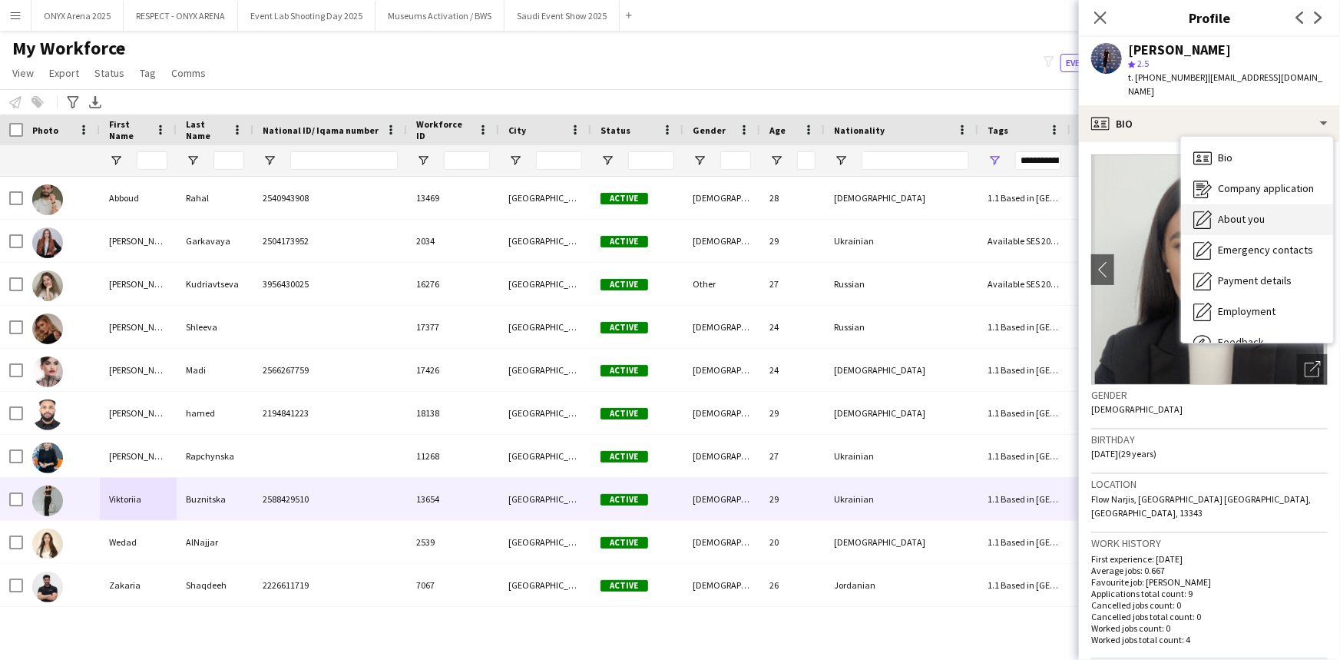
click at [1228, 212] on span "About you" at bounding box center [1241, 219] width 47 height 14
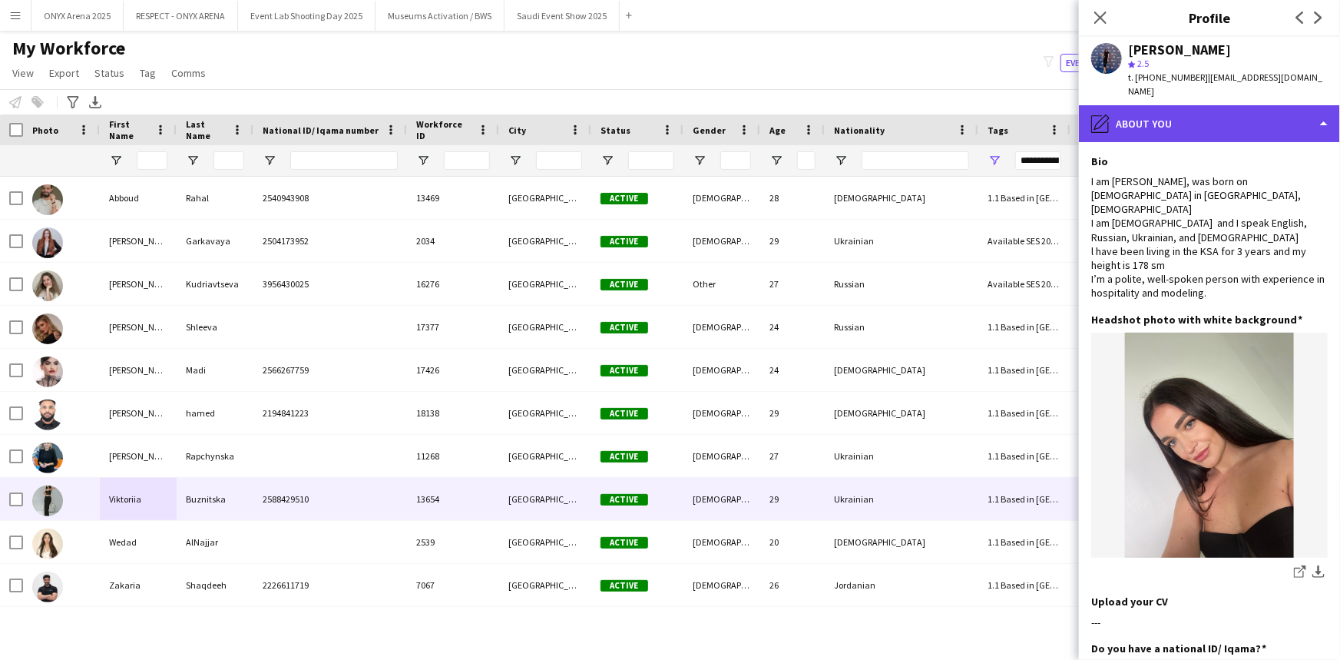
click at [1222, 105] on div "pencil4 About you" at bounding box center [1209, 123] width 261 height 37
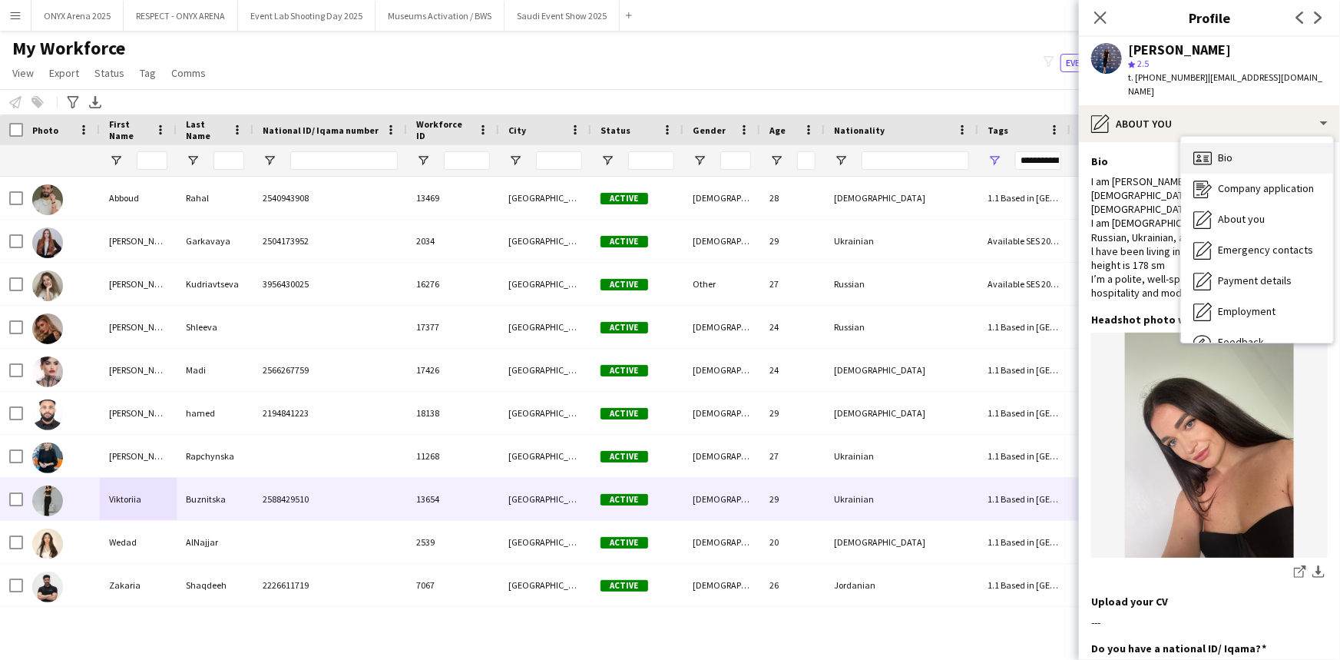
click at [1228, 151] on span "Bio" at bounding box center [1225, 158] width 15 height 14
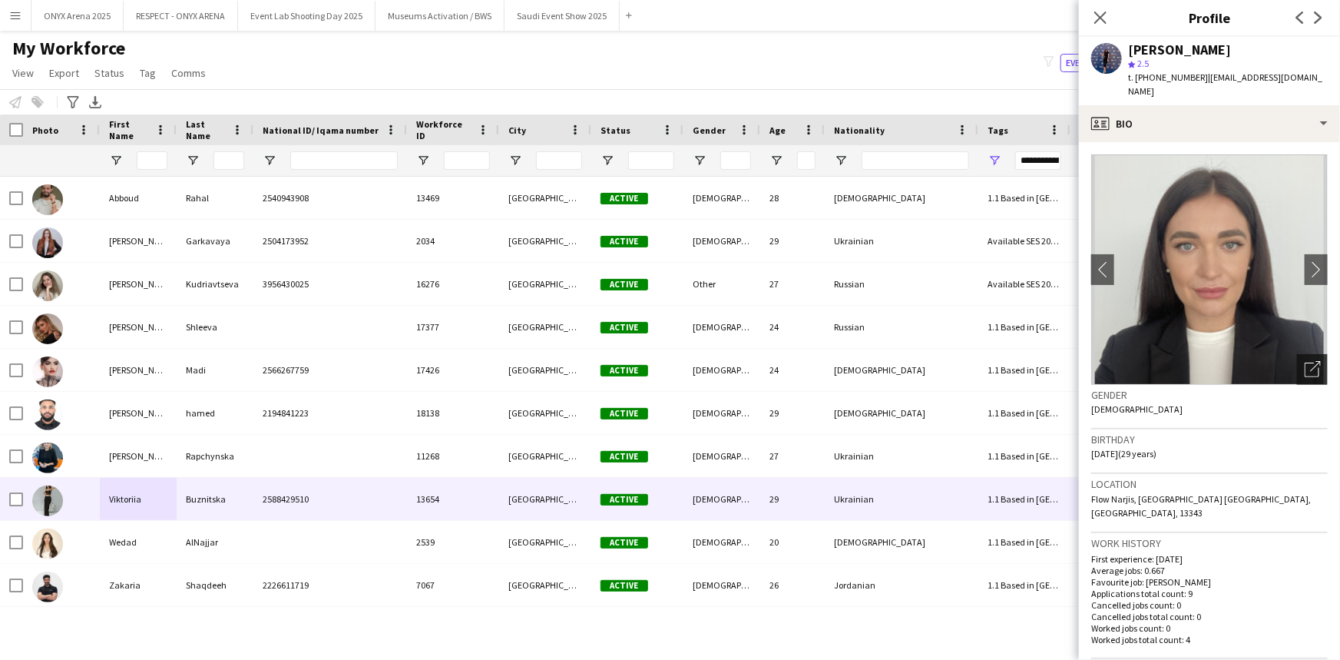
click at [1305, 362] on icon at bounding box center [1312, 369] width 15 height 15
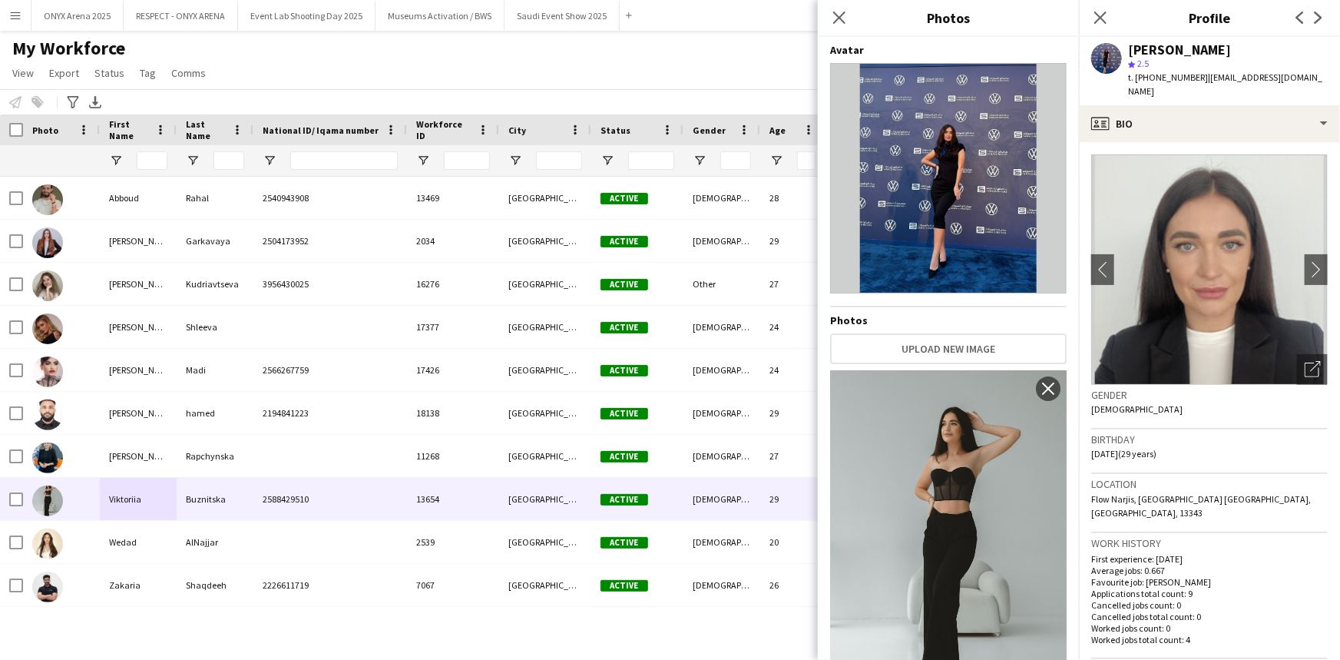
click at [1179, 286] on img at bounding box center [1209, 269] width 237 height 230
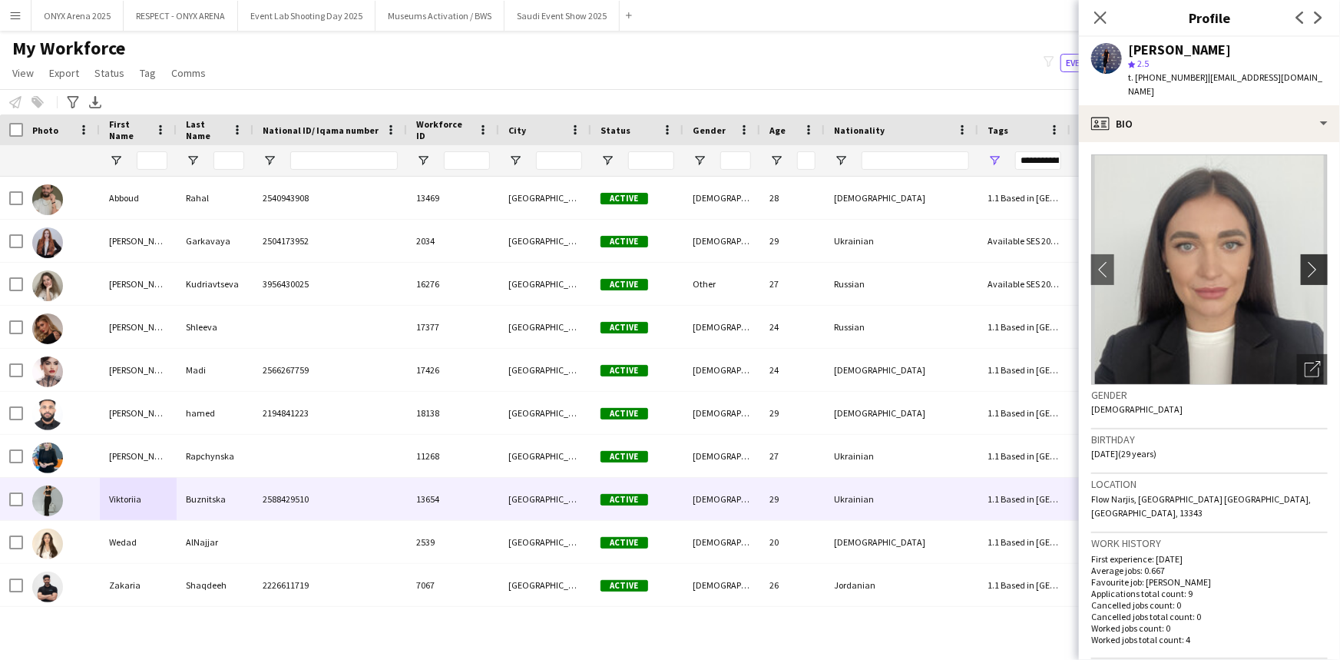
click at [1305, 261] on app-icon "chevron-right" at bounding box center [1317, 269] width 24 height 16
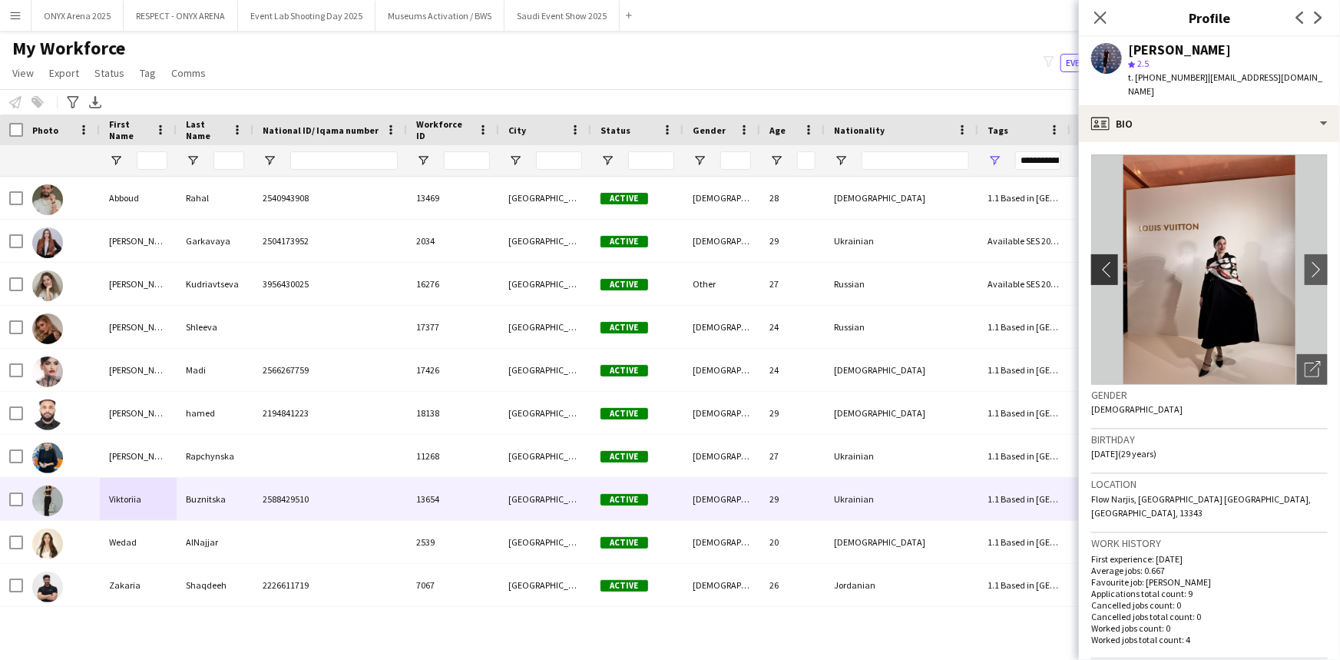
click at [1103, 261] on app-icon "chevron-left" at bounding box center [1103, 269] width 24 height 16
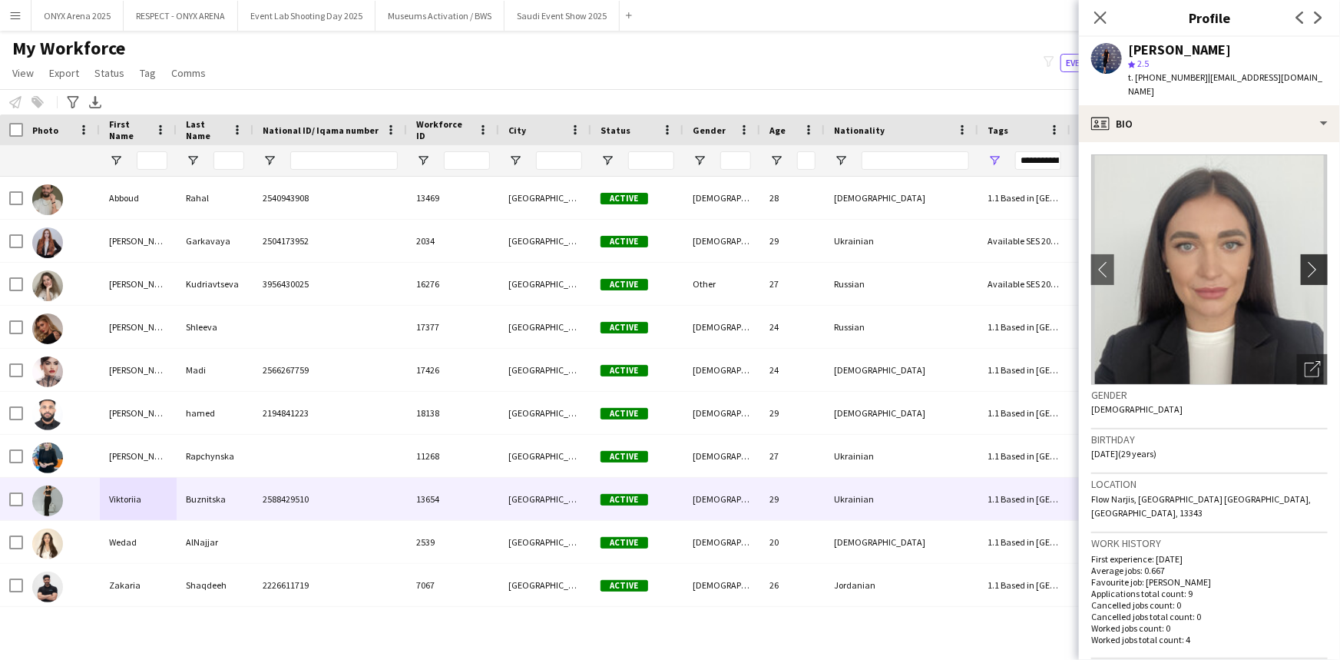
click at [1307, 261] on app-icon "chevron-right" at bounding box center [1317, 269] width 24 height 16
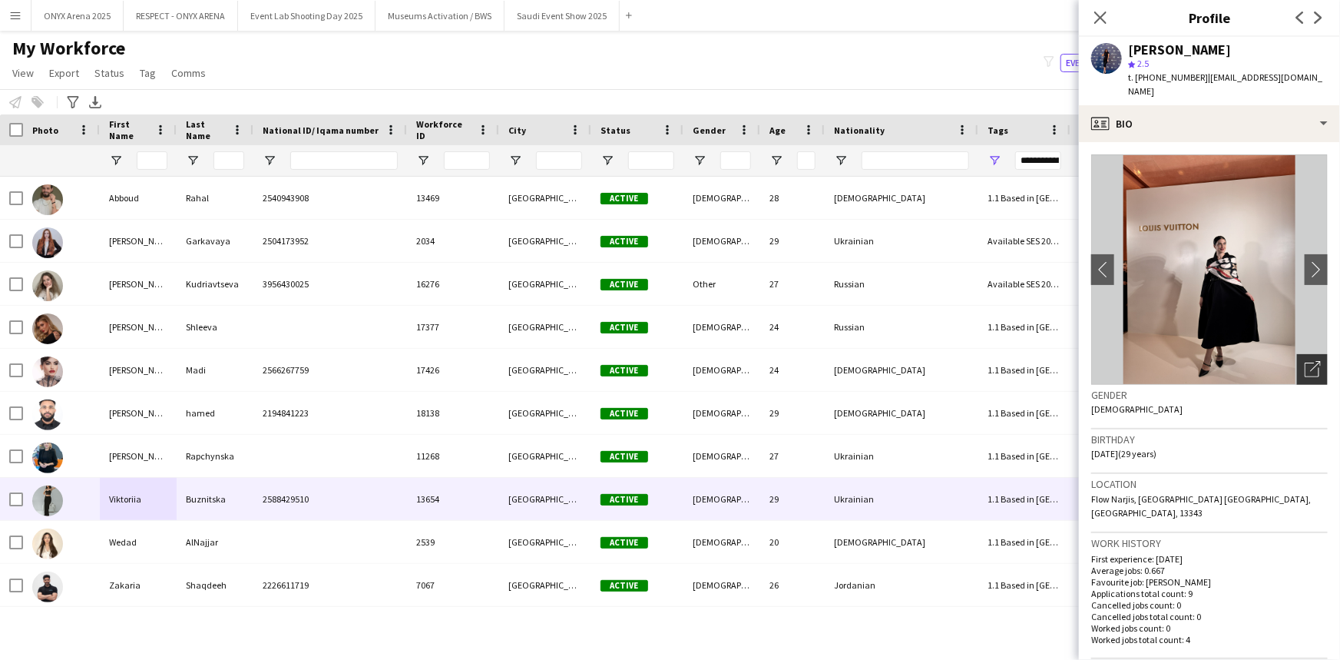
click at [1305, 362] on icon at bounding box center [1312, 369] width 15 height 15
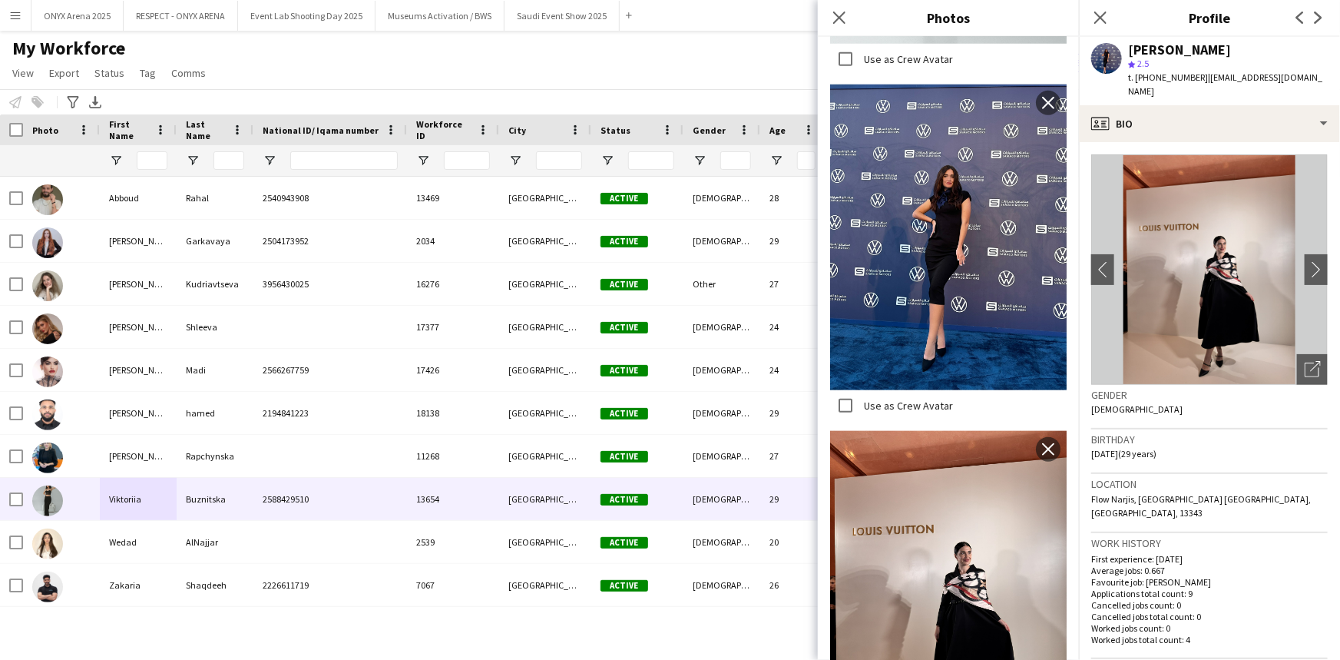
scroll to position [758, 0]
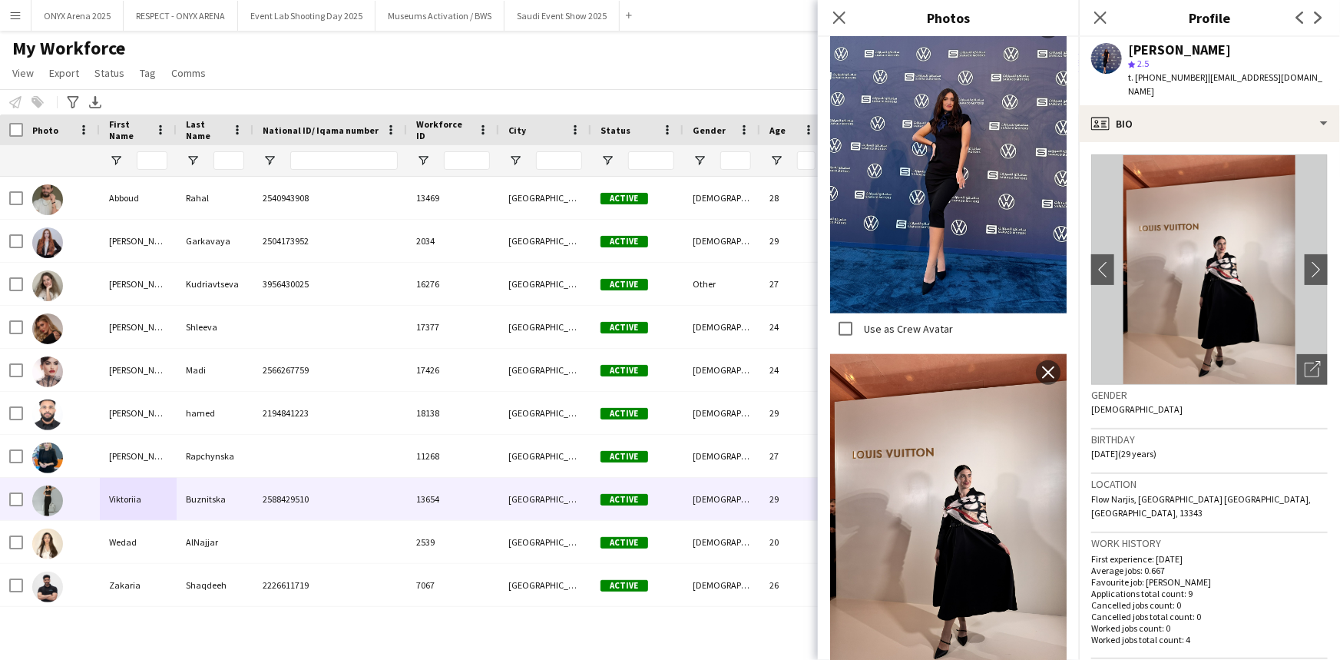
click at [1210, 87] on div "Viktoriia Buznitska star 2.5 t. +966501503244 | viktoriyabuznitska@gmail.com" at bounding box center [1209, 71] width 261 height 68
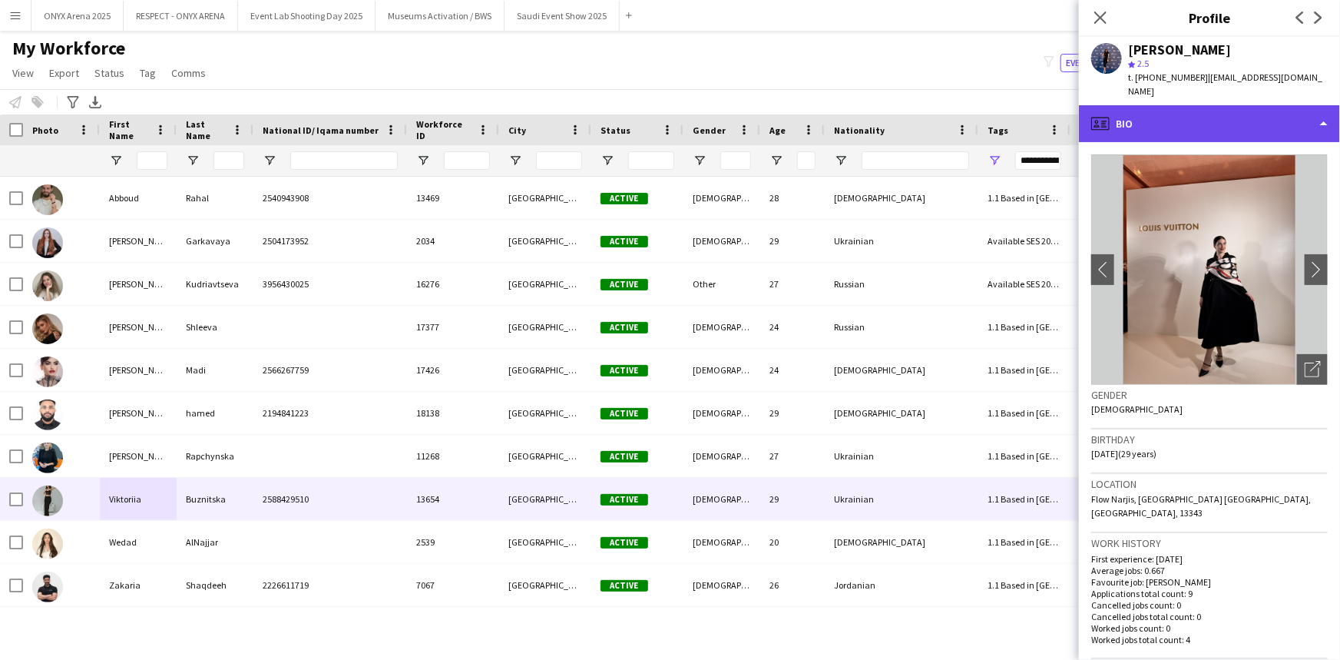
click at [1190, 117] on div "profile Bio" at bounding box center [1209, 123] width 261 height 37
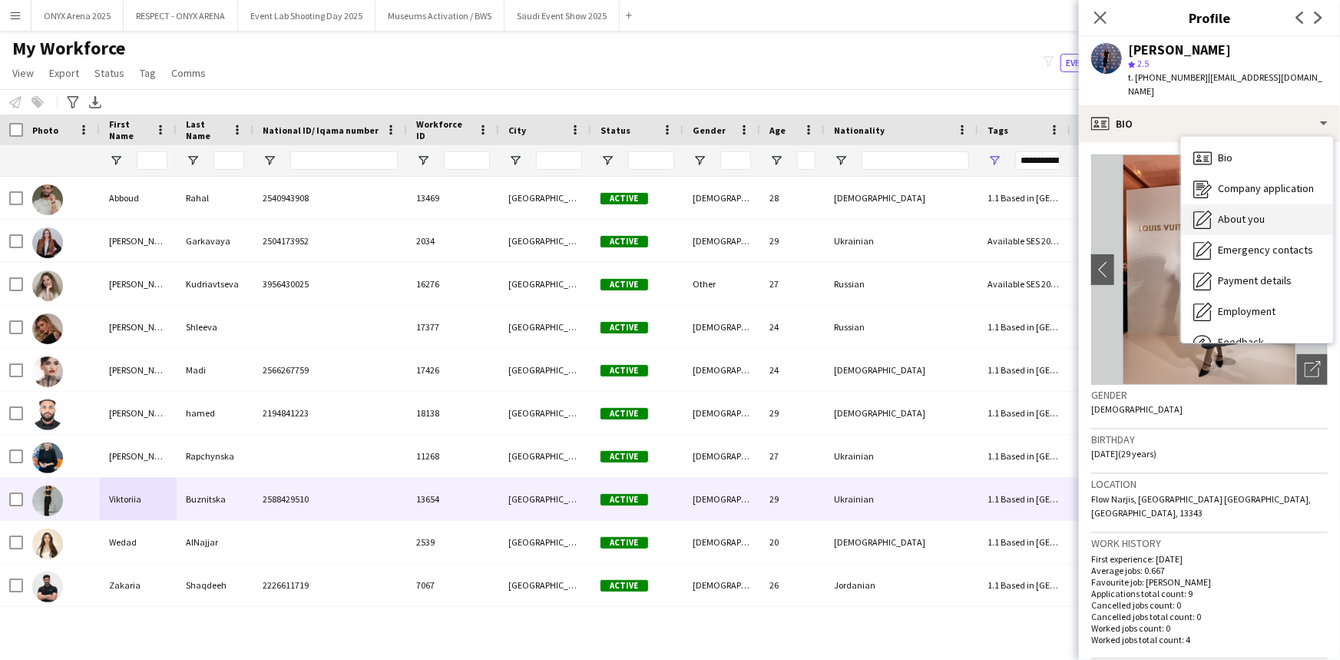
click at [1209, 210] on icon "About you" at bounding box center [1202, 219] width 18 height 18
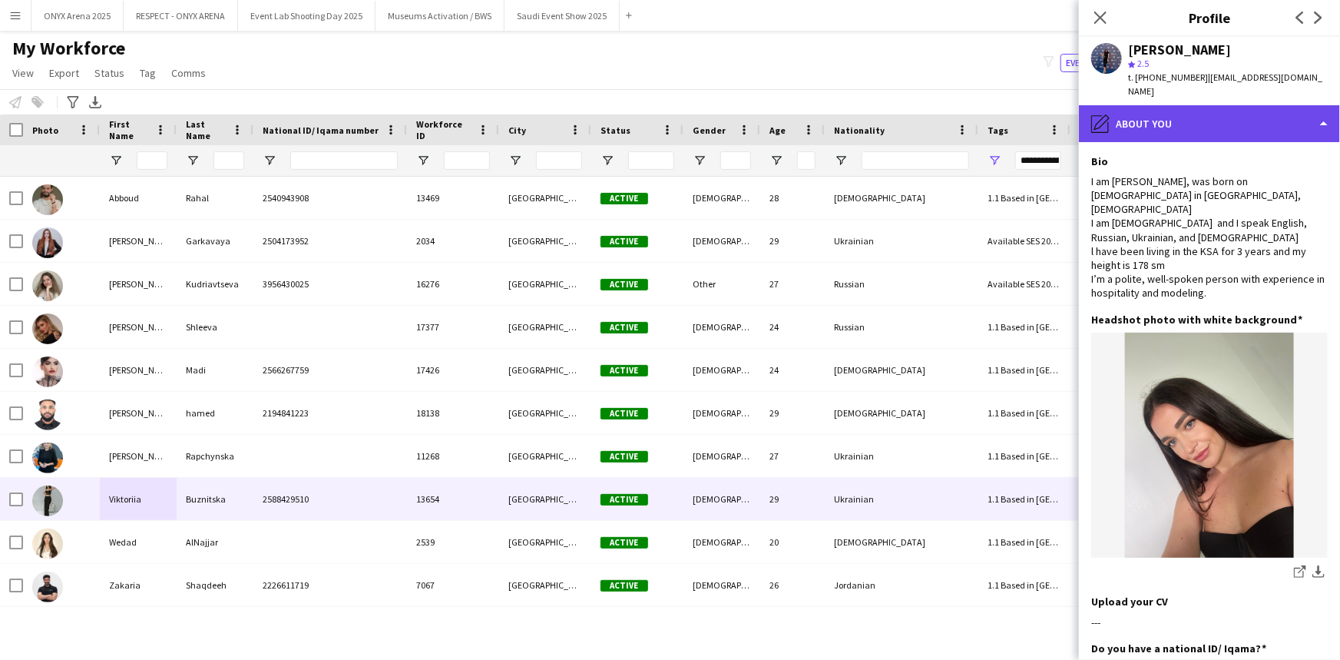
click at [1201, 105] on div "pencil4 About you" at bounding box center [1209, 123] width 261 height 37
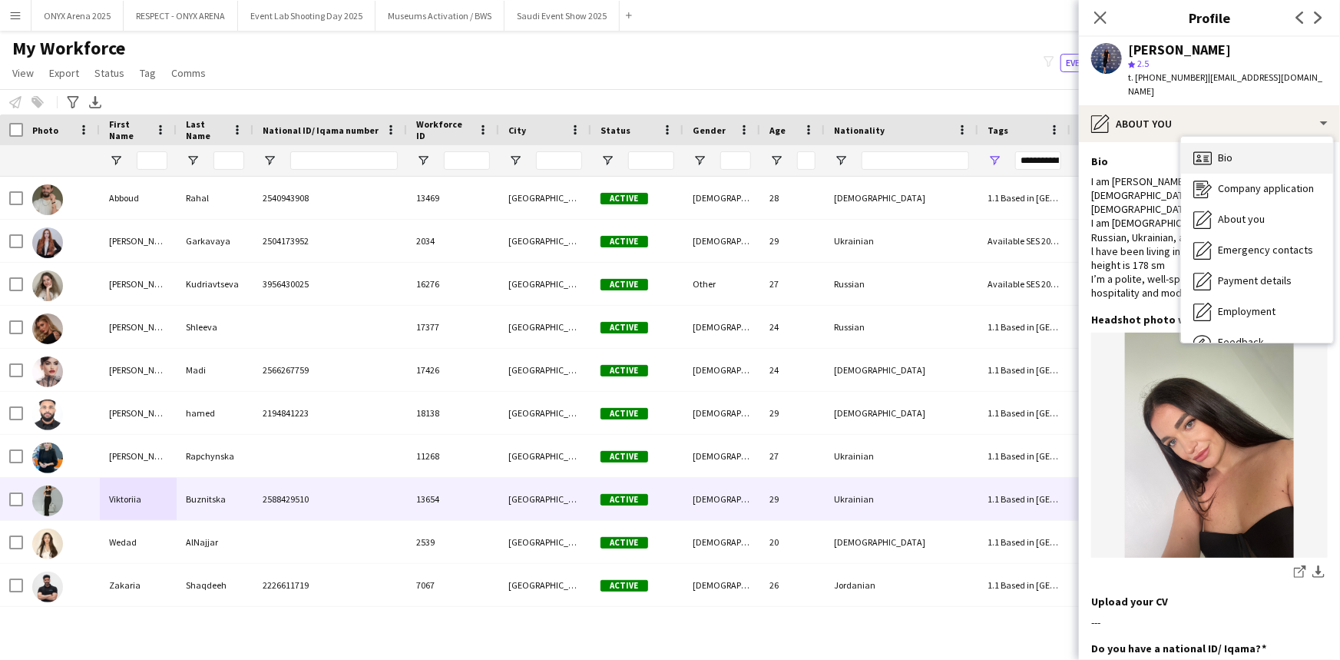
click at [1209, 151] on icon at bounding box center [1202, 157] width 18 height 13
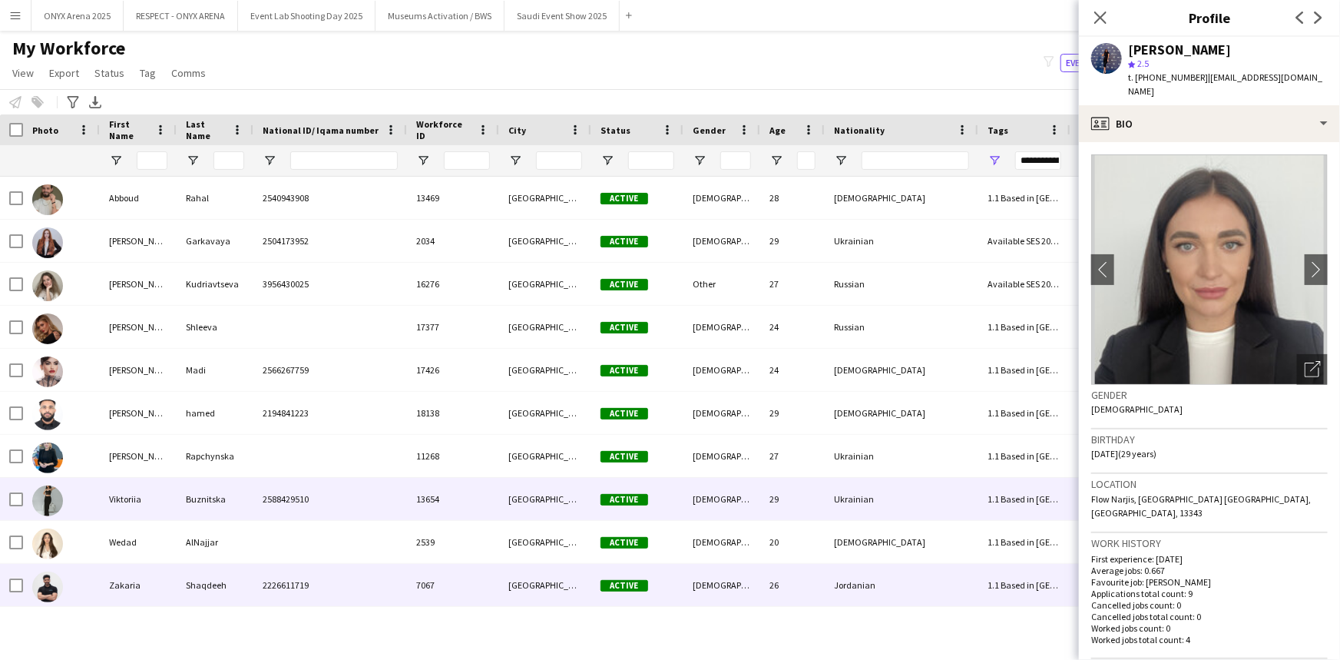
click at [106, 577] on div "Zakaria" at bounding box center [138, 585] width 77 height 42
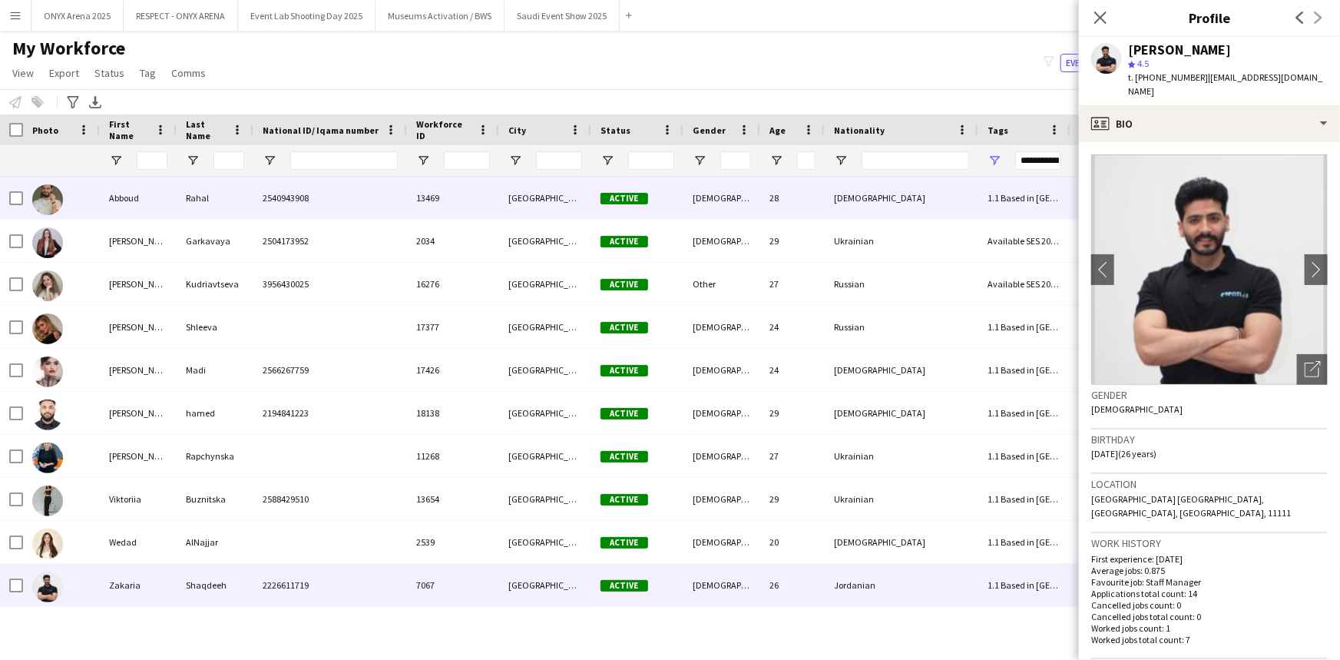
click at [123, 199] on div "Abboud" at bounding box center [138, 198] width 77 height 42
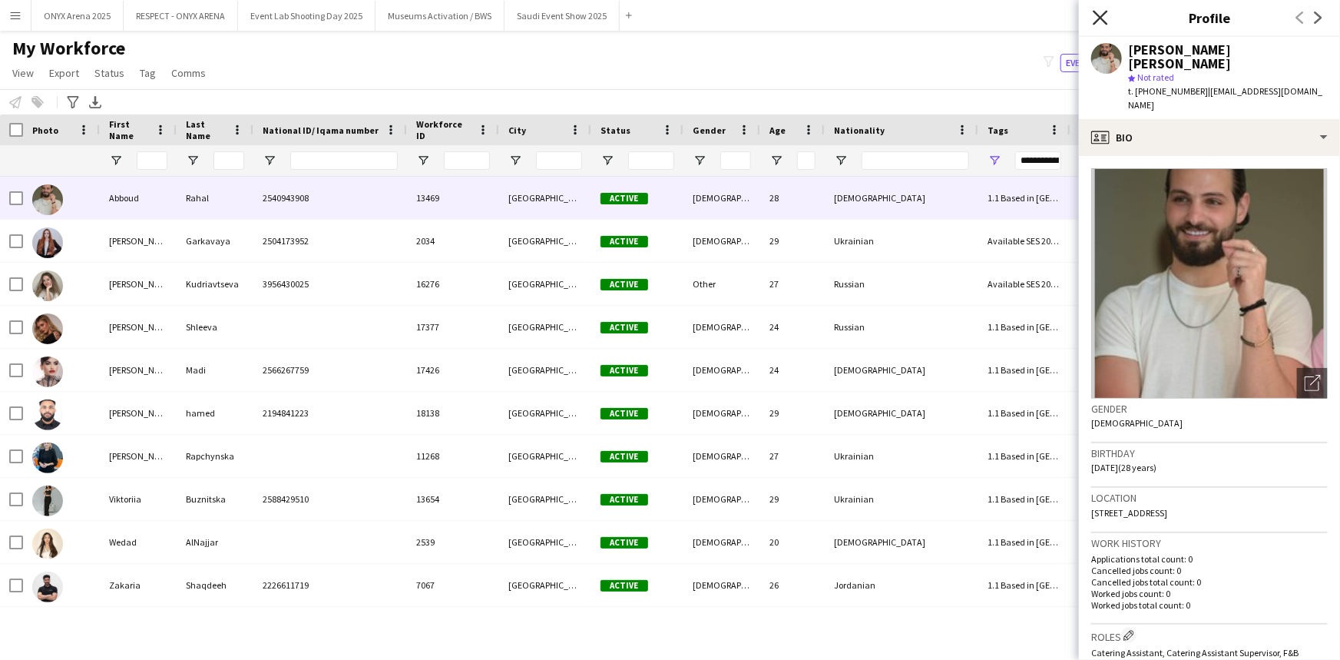
click at [1103, 16] on icon "Close pop-in" at bounding box center [1100, 17] width 15 height 15
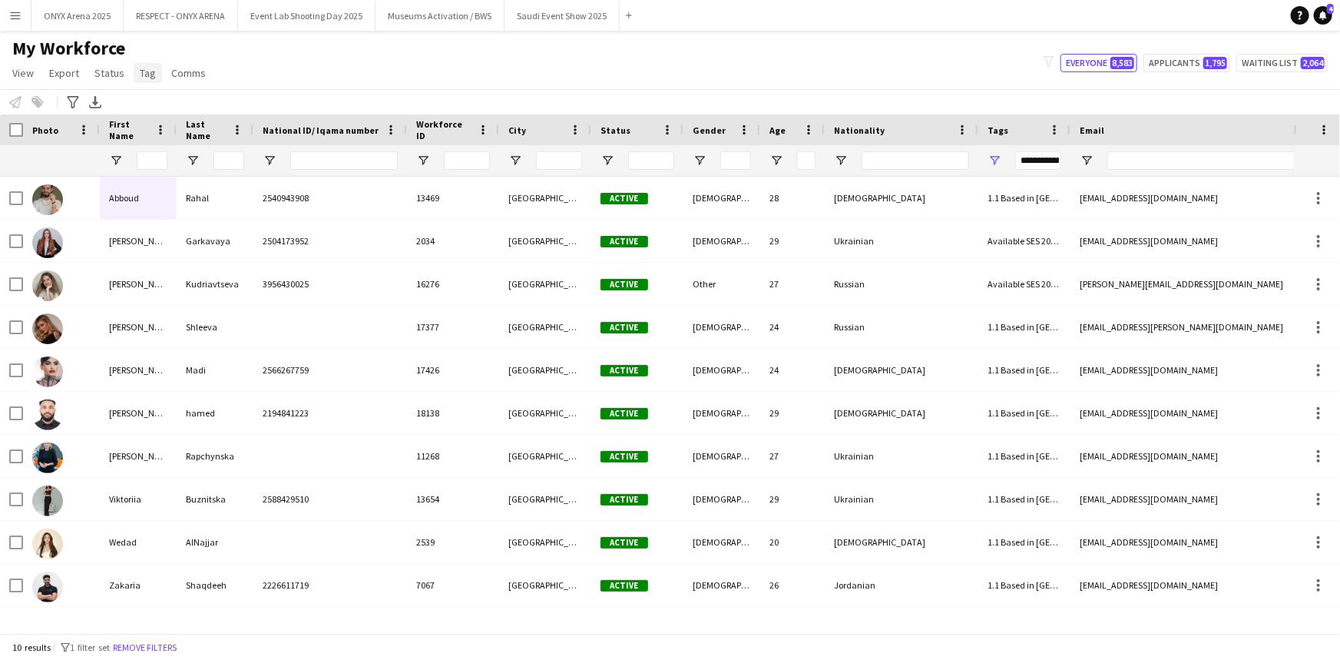
click at [150, 75] on span "Tag" at bounding box center [148, 73] width 16 height 14
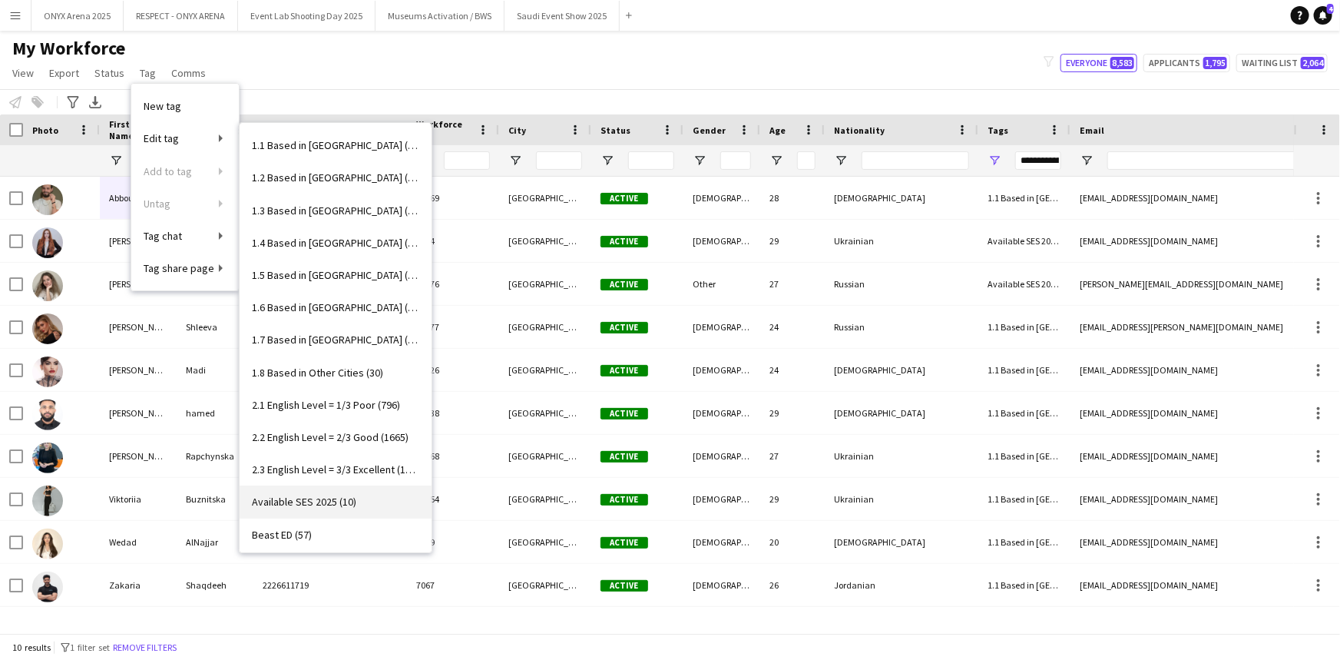
click at [356, 499] on link "Available SES 2025 (10)" at bounding box center [336, 501] width 192 height 32
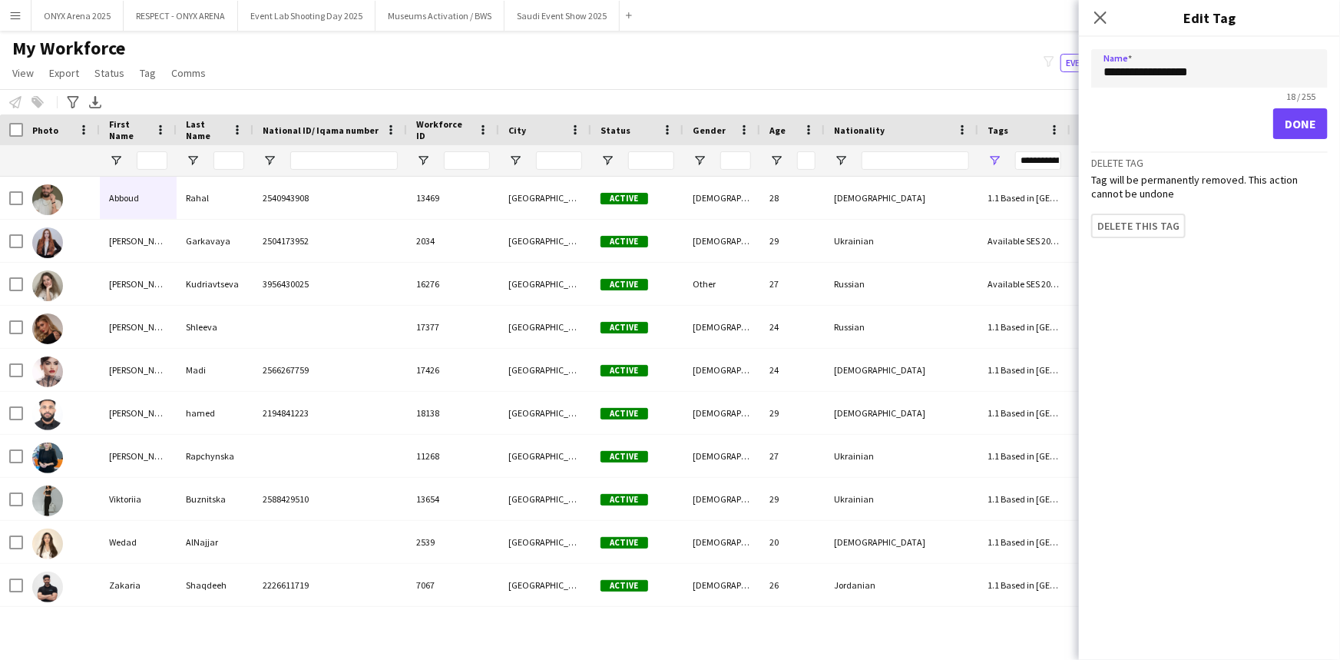
drag, startPoint x: 1202, startPoint y: 71, endPoint x: 1096, endPoint y: 74, distance: 106.0
click at [1096, 74] on input "**********" at bounding box center [1209, 68] width 237 height 38
type input "**********"
click at [1290, 115] on button "Done" at bounding box center [1300, 123] width 55 height 31
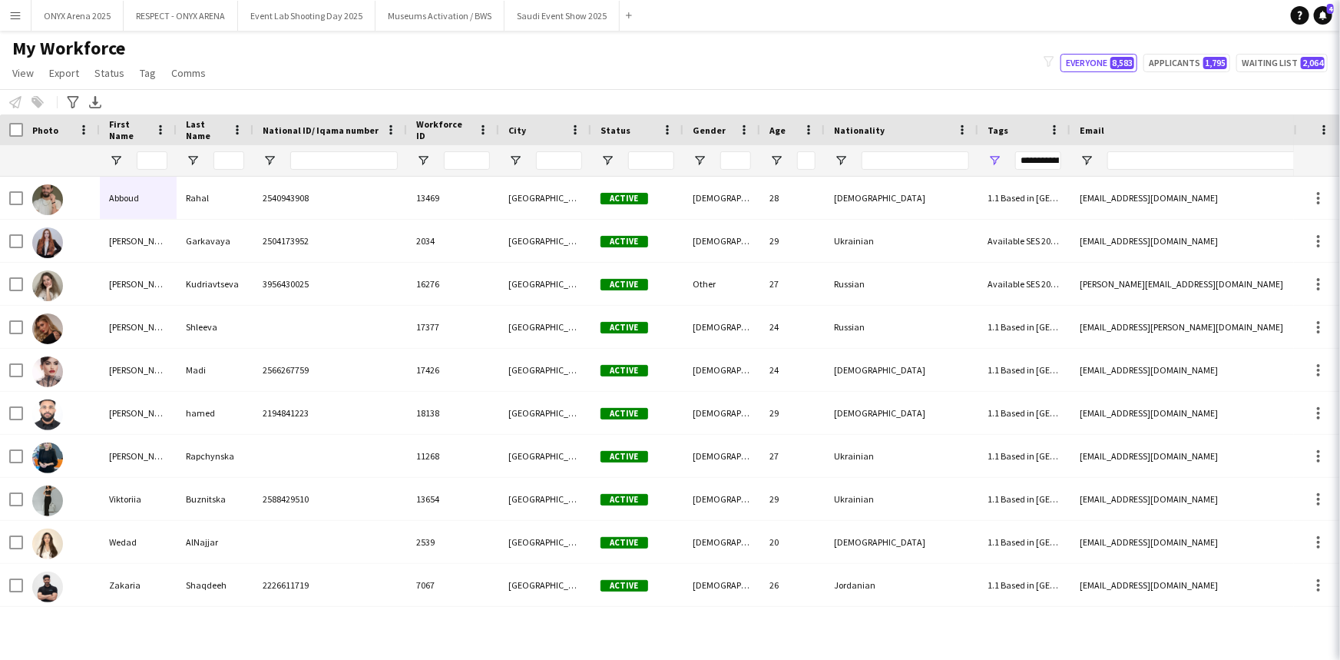
type input "**********"
click at [140, 74] on span "Tag" at bounding box center [148, 73] width 16 height 14
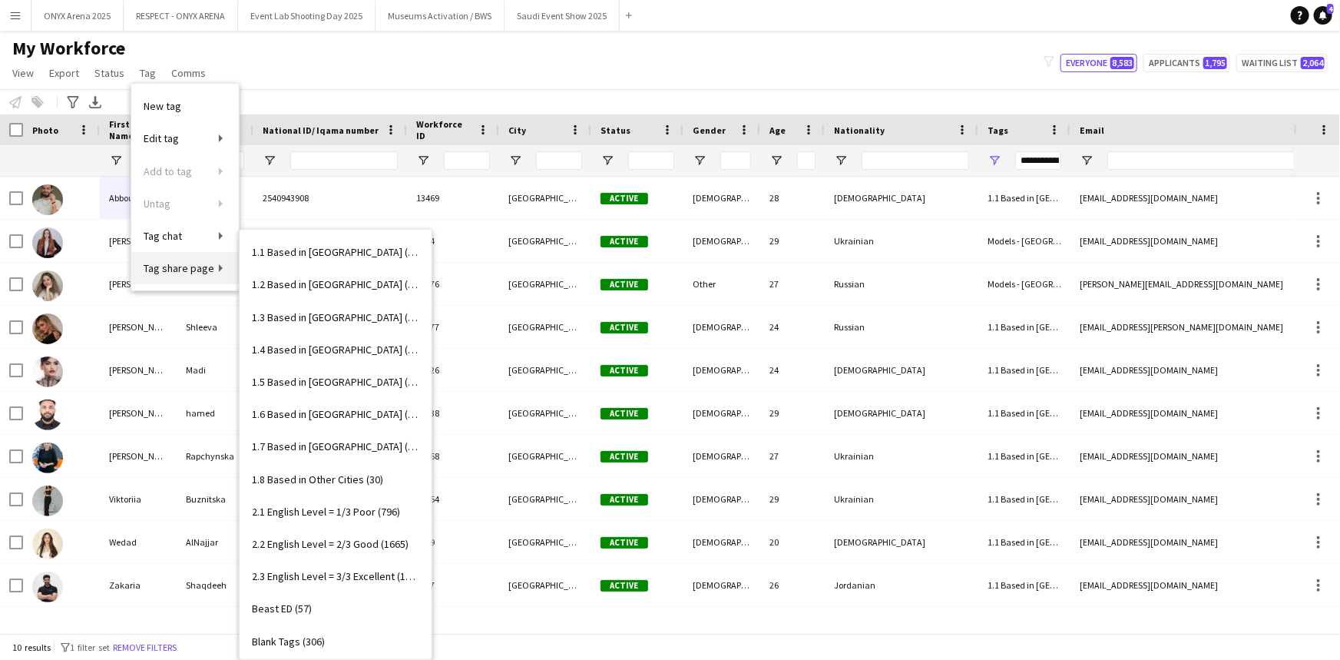
click at [154, 264] on span "Tag share page" at bounding box center [179, 268] width 71 height 14
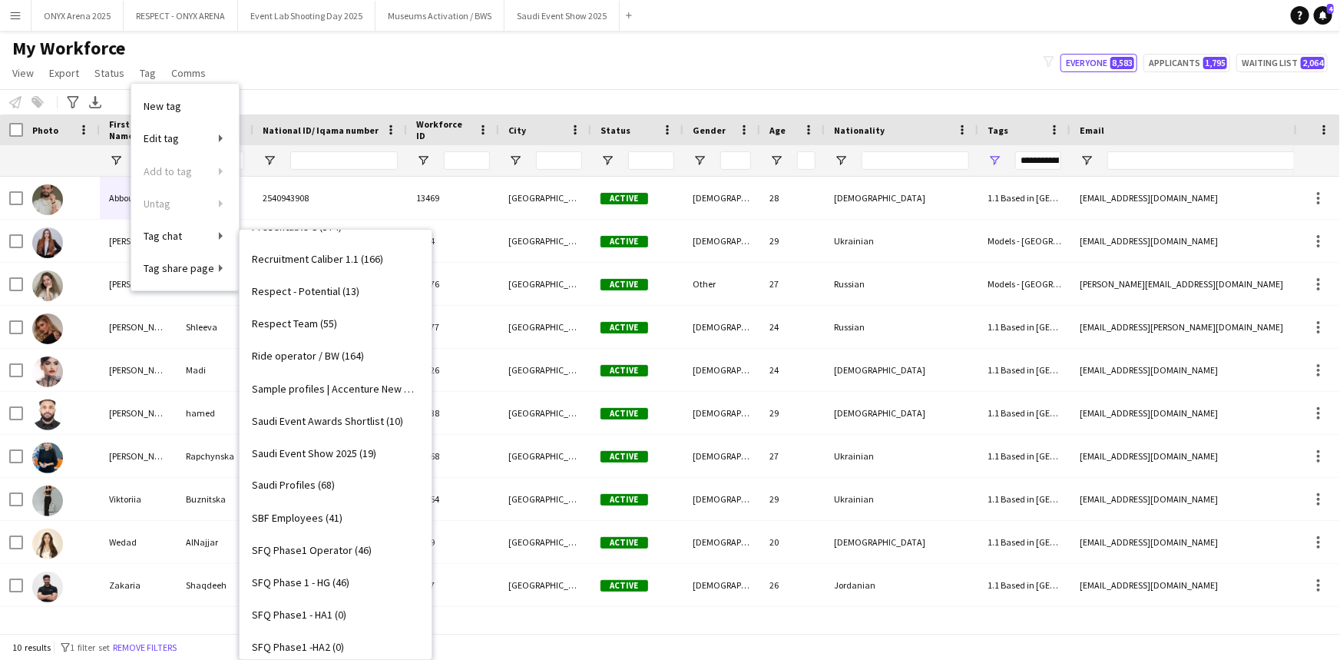
scroll to position [1256, 0]
click at [325, 385] on span "Saudi Event Awards Shortlist (10)" at bounding box center [327, 389] width 151 height 14
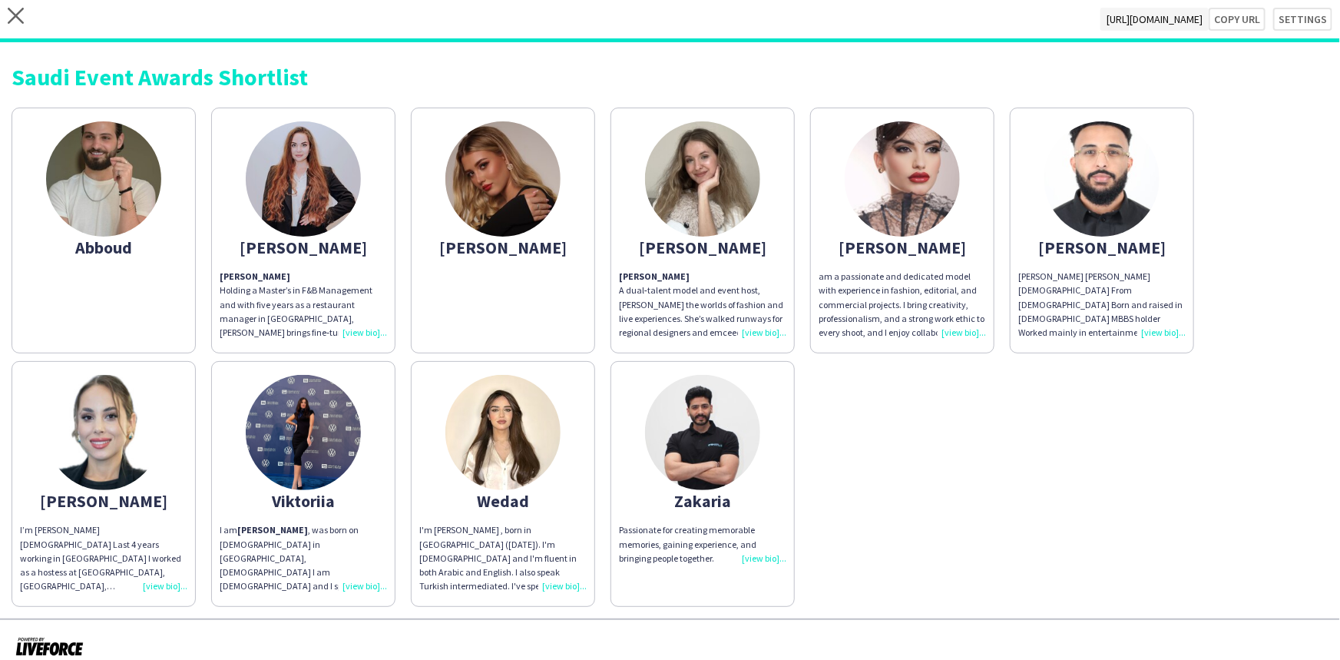
click at [362, 332] on div "Anastasia Holding a Master’s in F&B Management and with five years as a restaur…" at bounding box center [303, 305] width 167 height 70
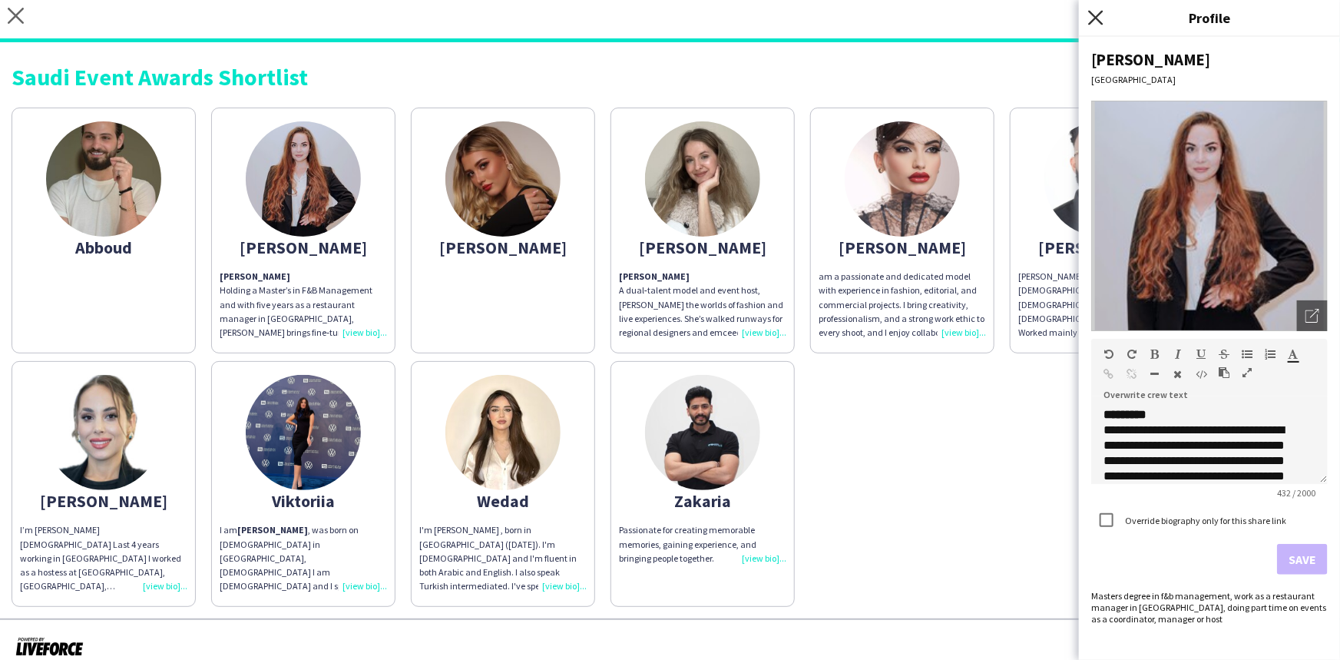
click at [1103, 10] on icon at bounding box center [1095, 17] width 15 height 15
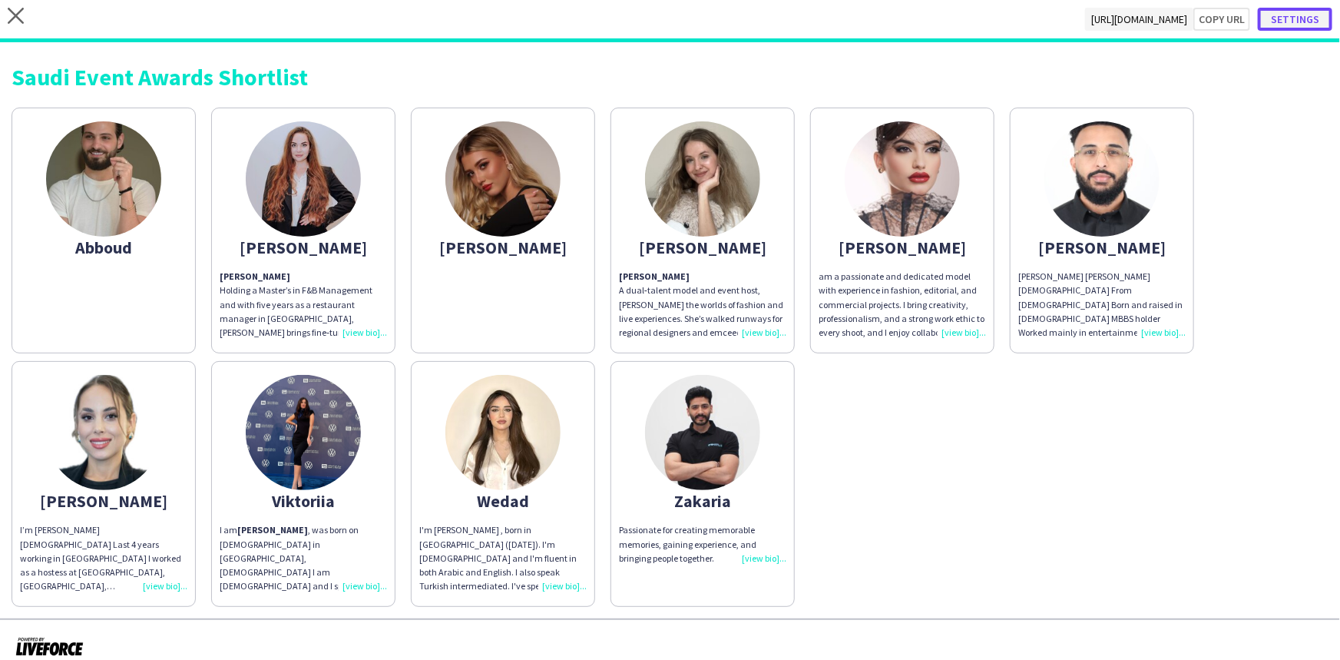
click at [1296, 24] on button "Settings" at bounding box center [1295, 19] width 74 height 23
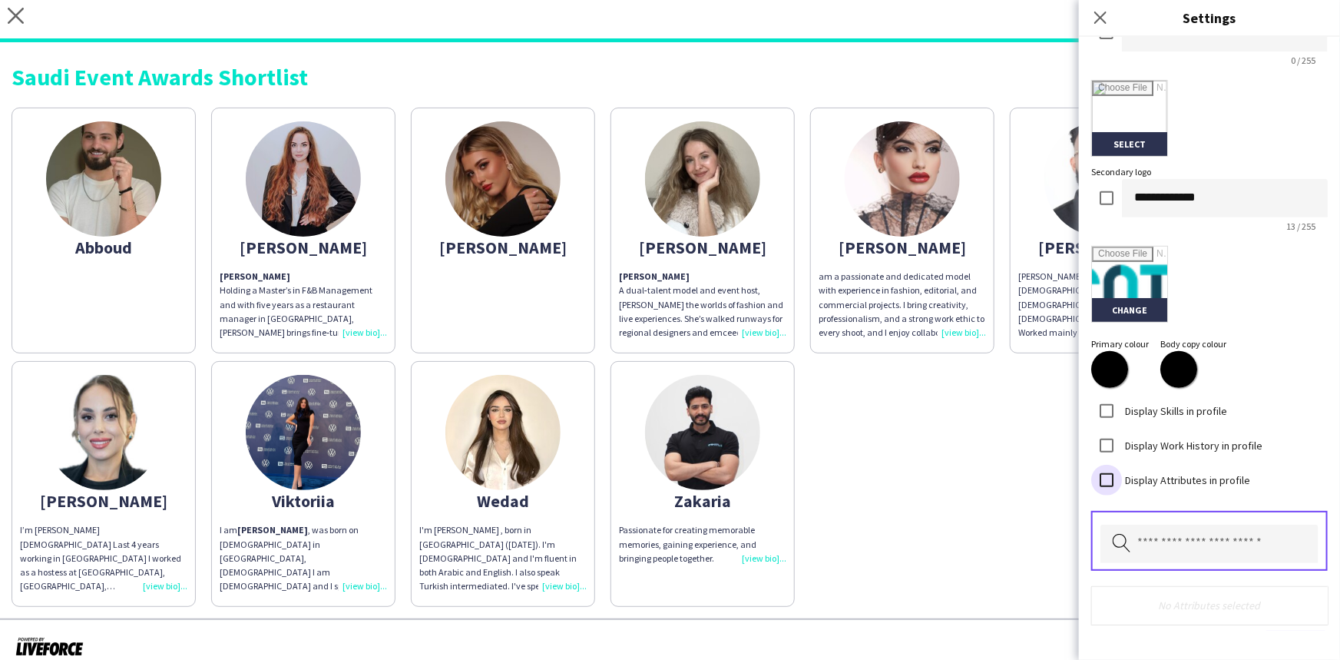
scroll to position [376, 0]
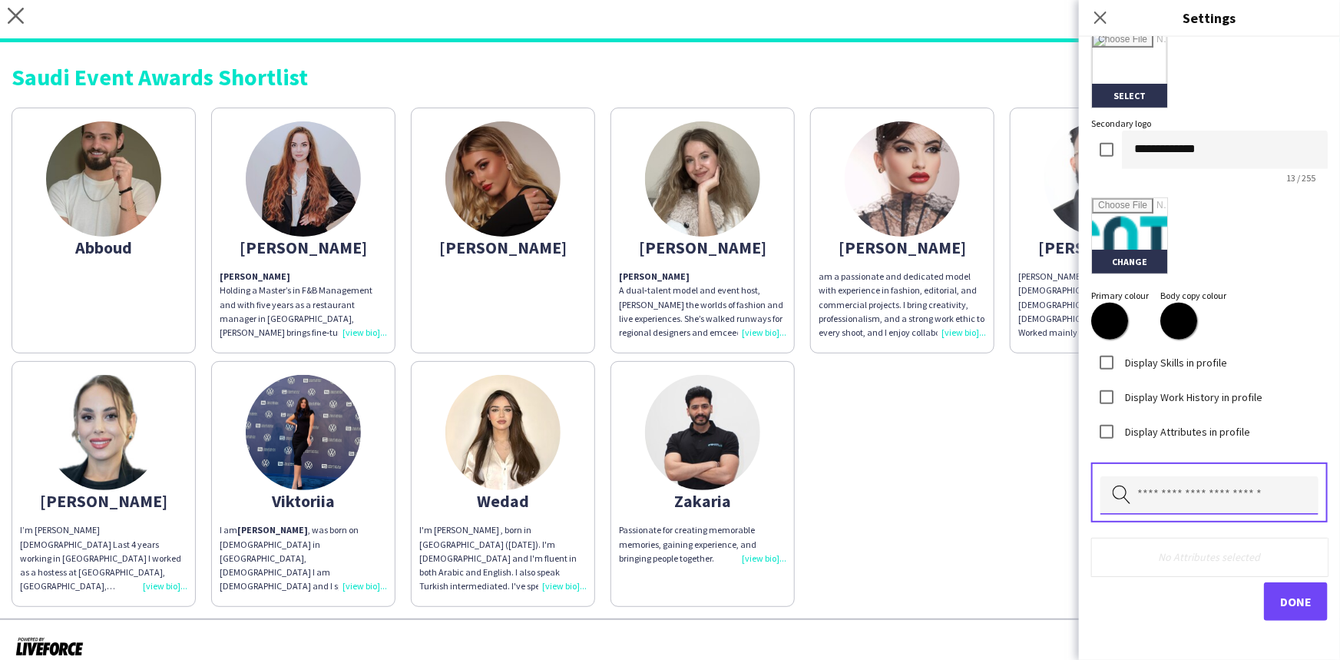
click at [1170, 495] on input "text" at bounding box center [1209, 495] width 218 height 38
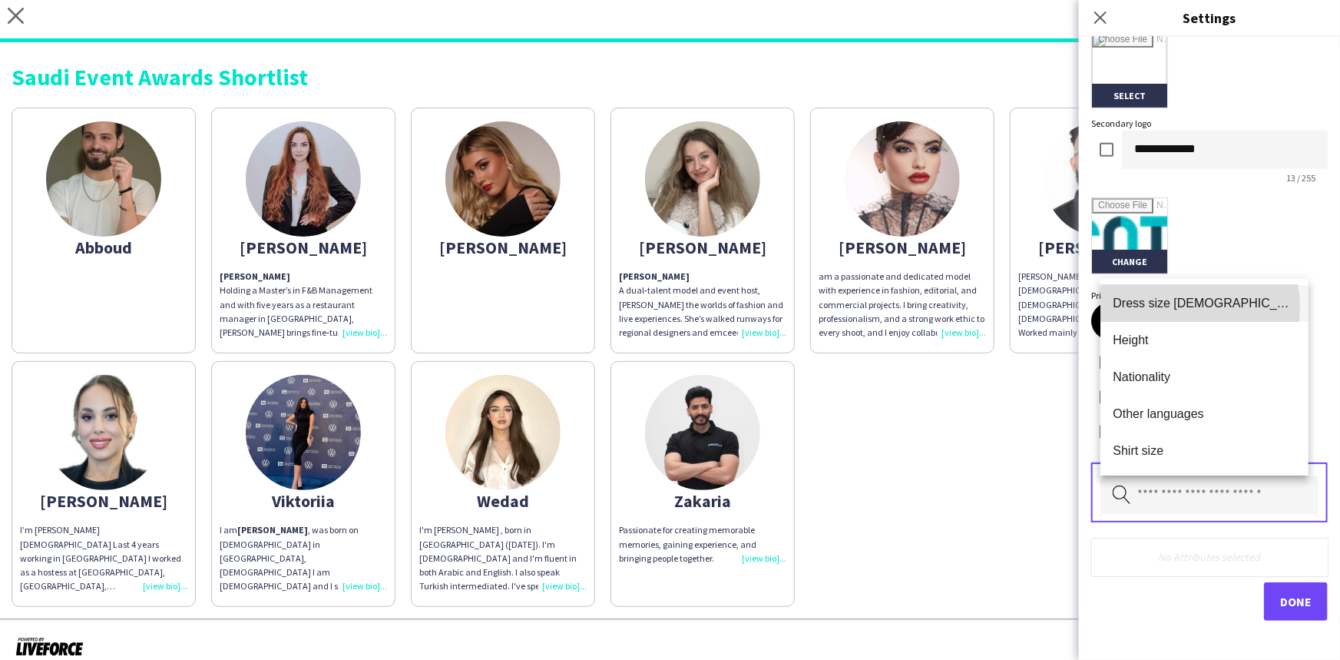
click at [1168, 307] on span "Dress size [DEMOGRAPHIC_DATA]" at bounding box center [1205, 303] width 184 height 15
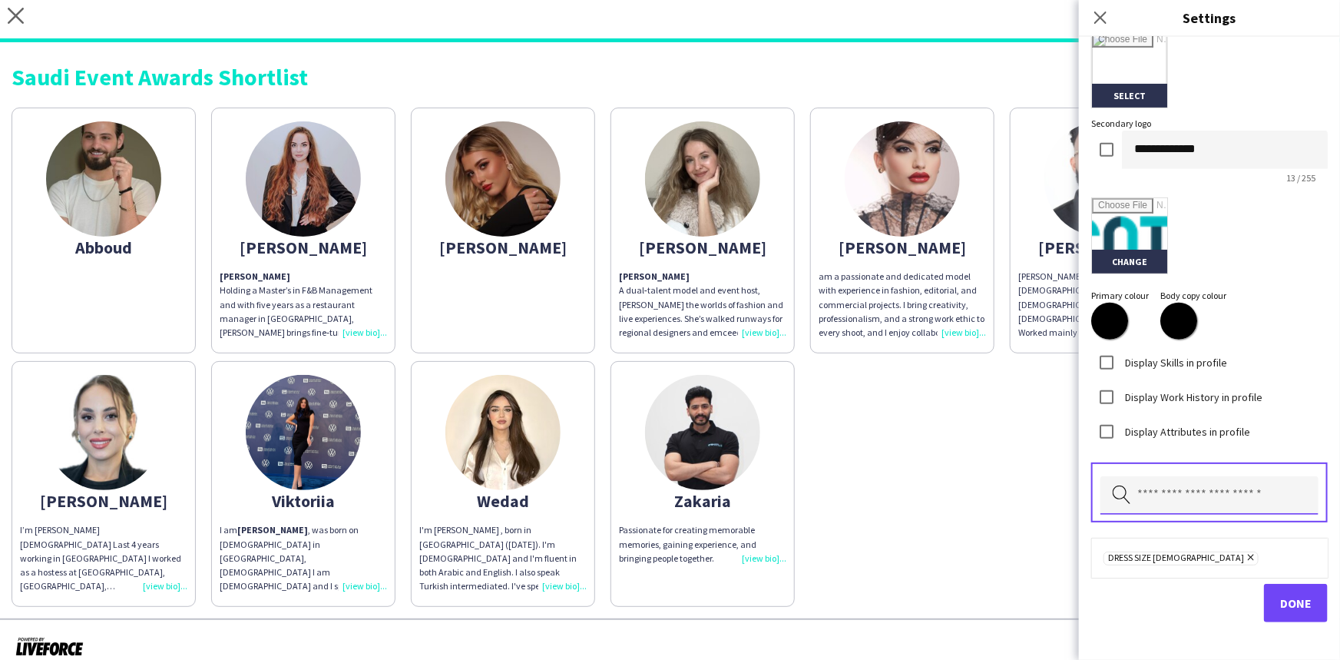
click at [1169, 494] on input "text" at bounding box center [1209, 495] width 218 height 38
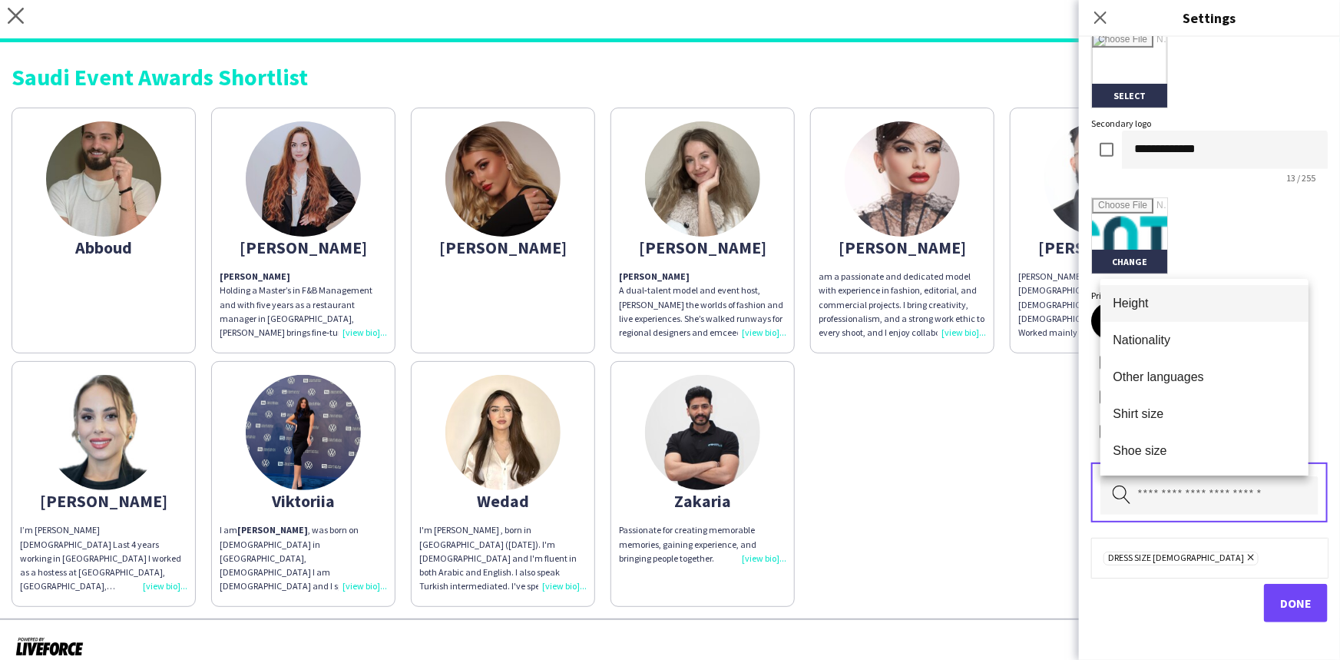
click at [1130, 306] on span "Height" at bounding box center [1205, 303] width 184 height 15
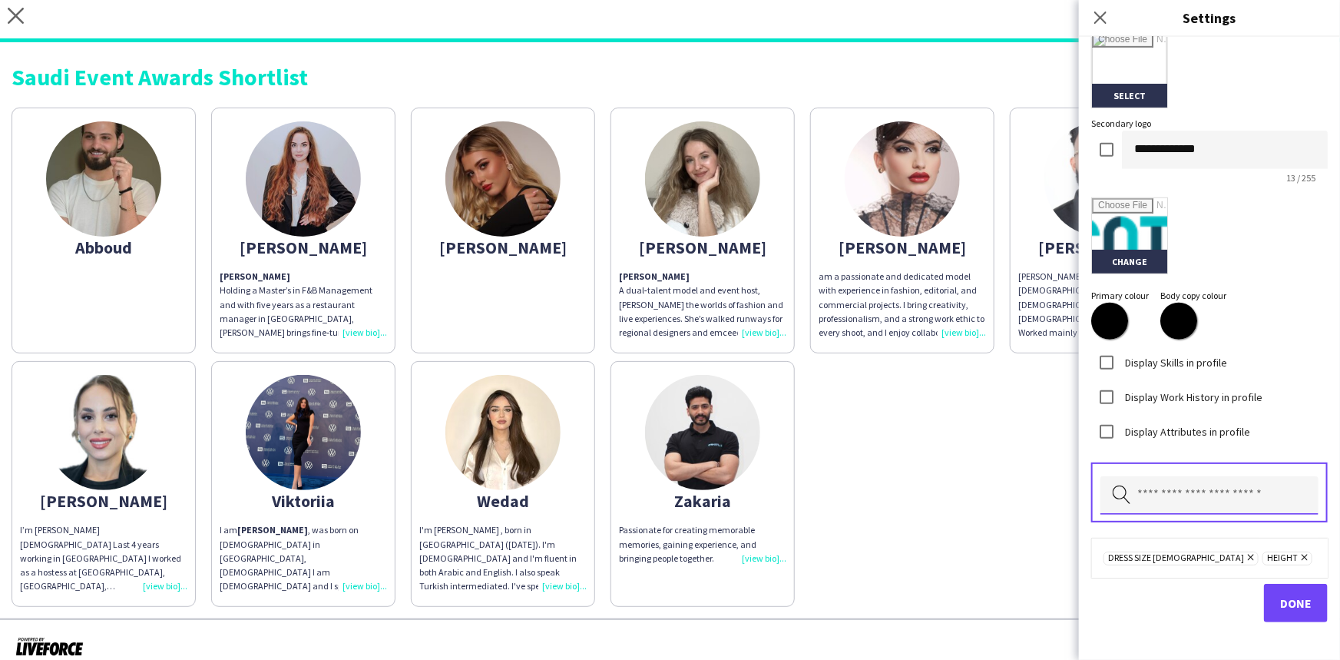
click at [1166, 490] on input "text" at bounding box center [1209, 495] width 218 height 38
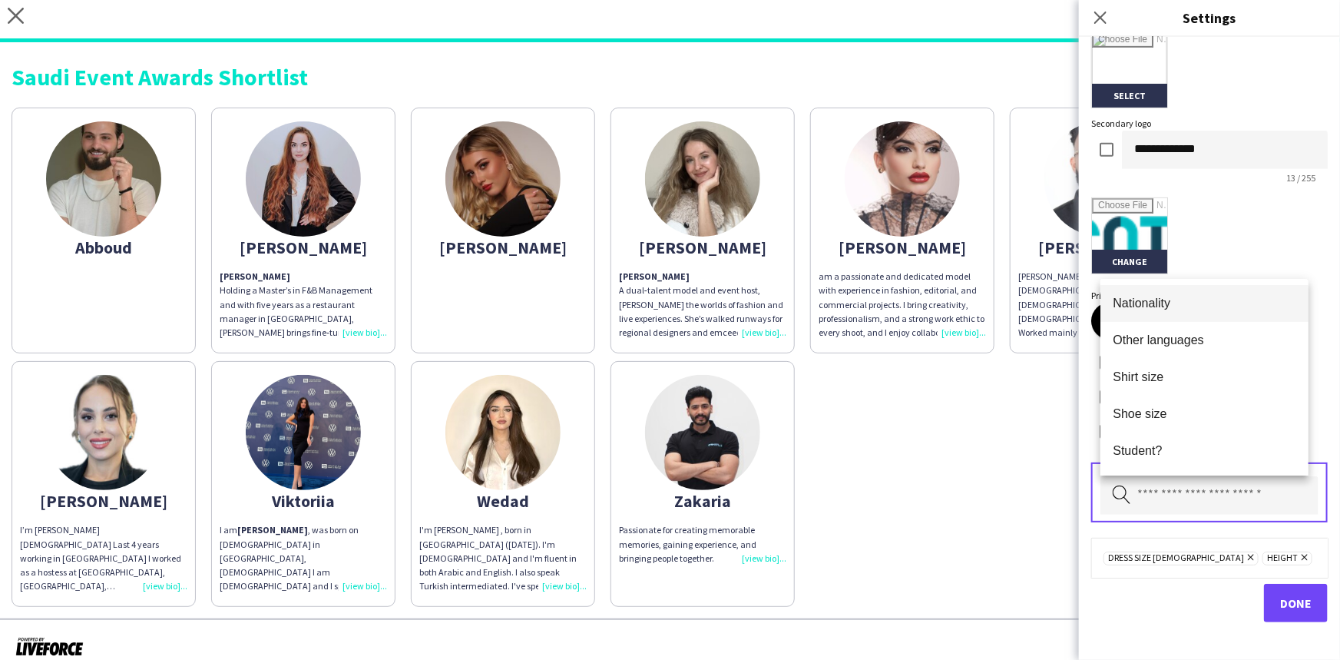
click at [1159, 298] on span "Nationality" at bounding box center [1205, 303] width 184 height 15
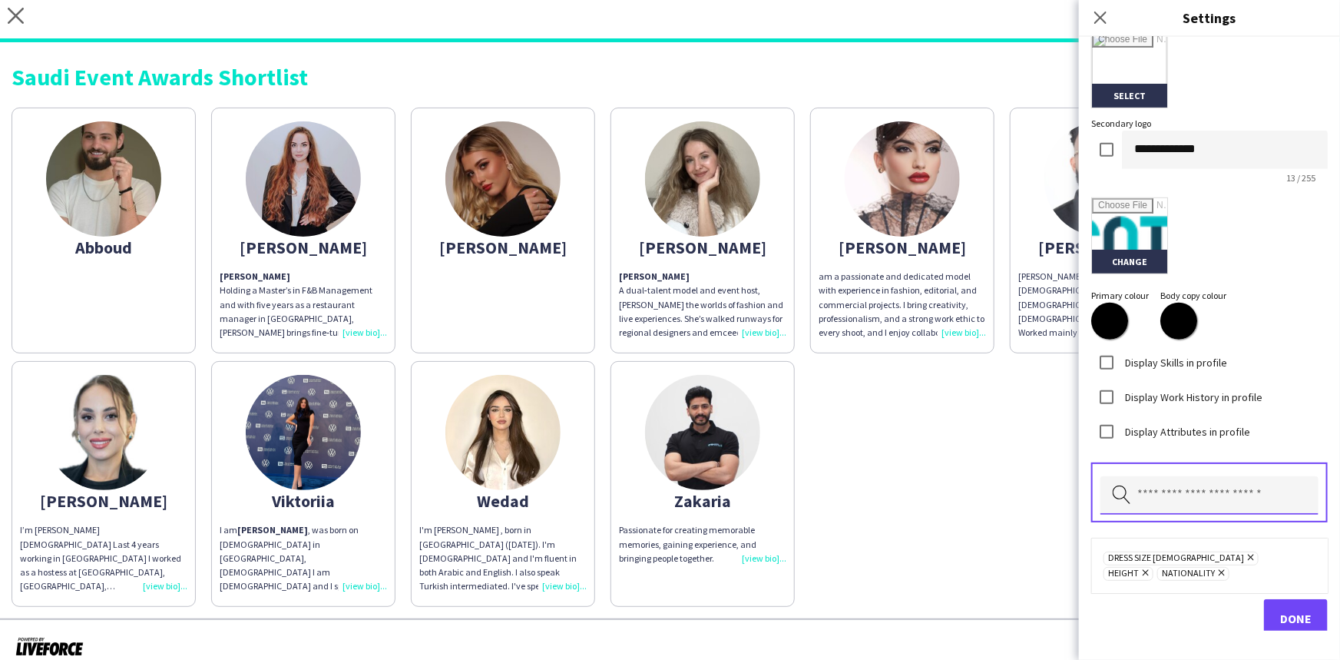
click at [1193, 495] on input "text" at bounding box center [1209, 495] width 218 height 38
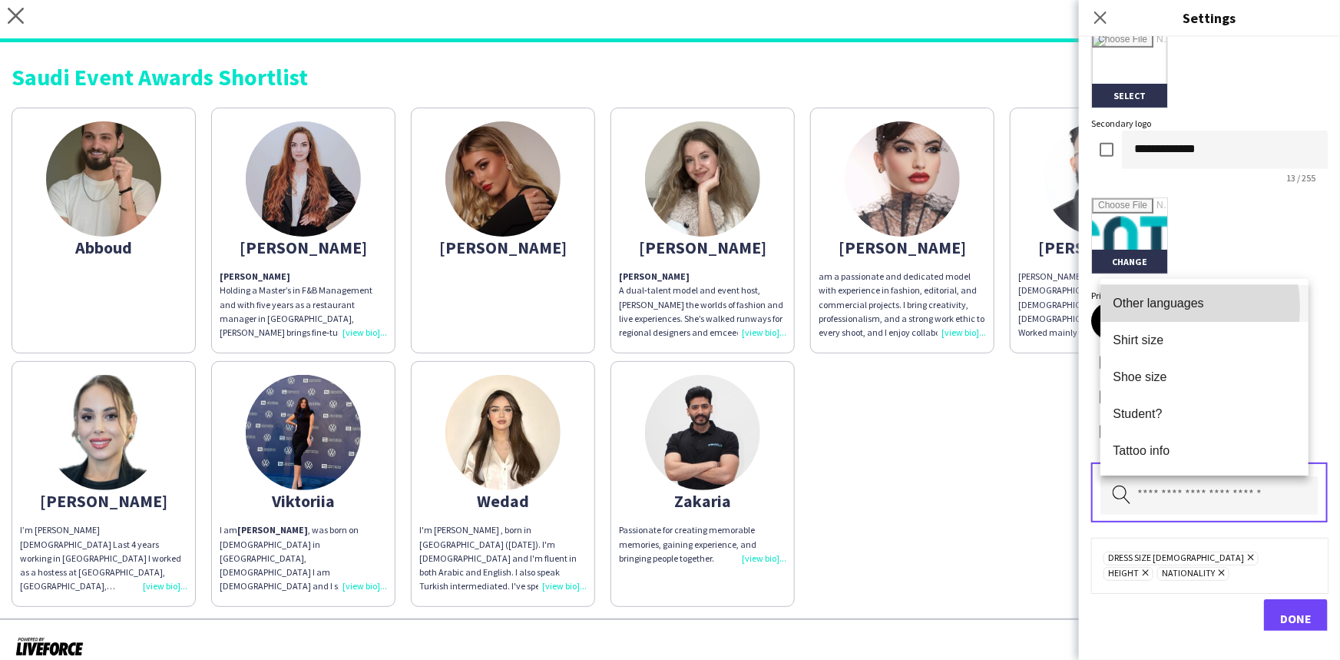
click at [1157, 307] on span "Other languages" at bounding box center [1205, 303] width 184 height 15
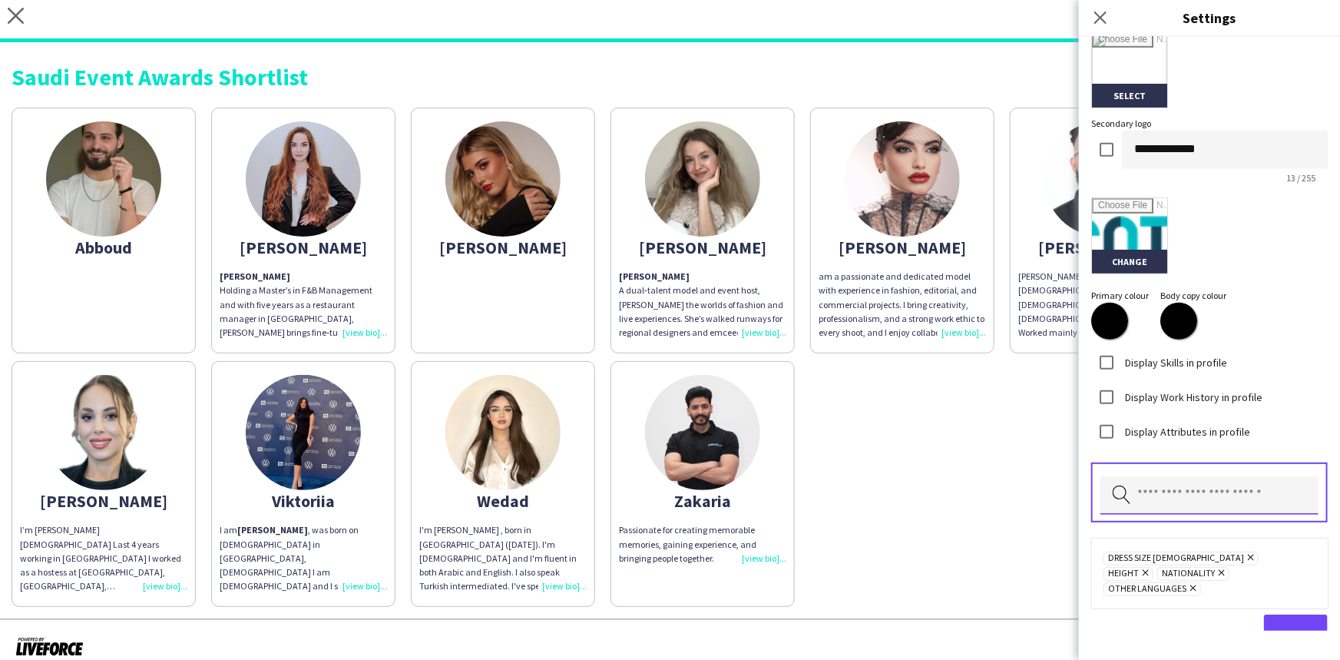
click at [1167, 493] on input "text" at bounding box center [1209, 495] width 218 height 38
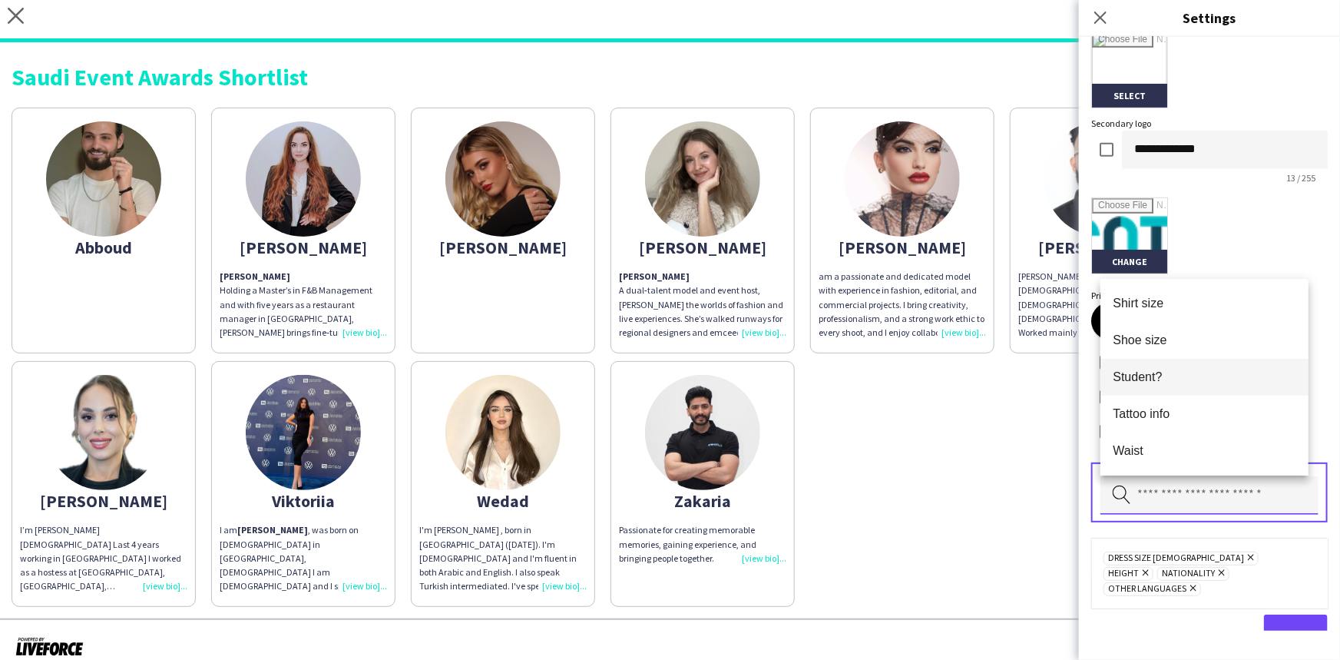
scroll to position [36, 0]
click at [1153, 622] on div "Done" at bounding box center [1209, 633] width 237 height 38
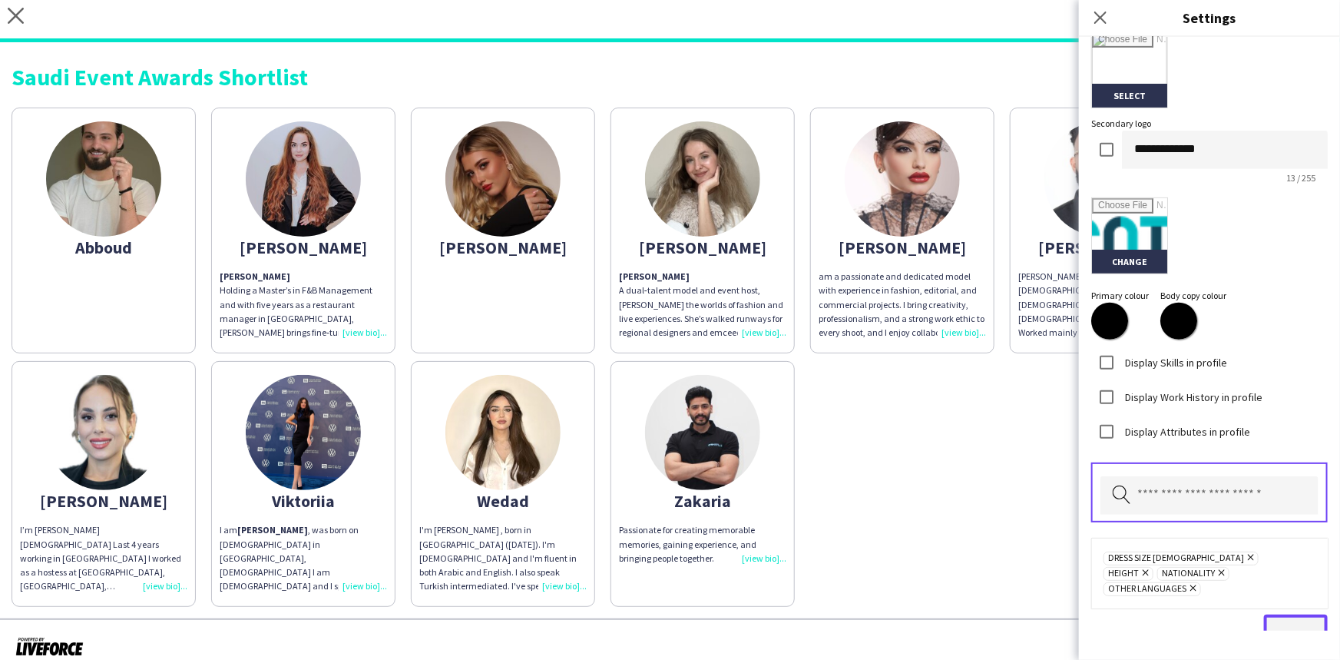
click at [1297, 626] on span "Done" at bounding box center [1295, 633] width 31 height 15
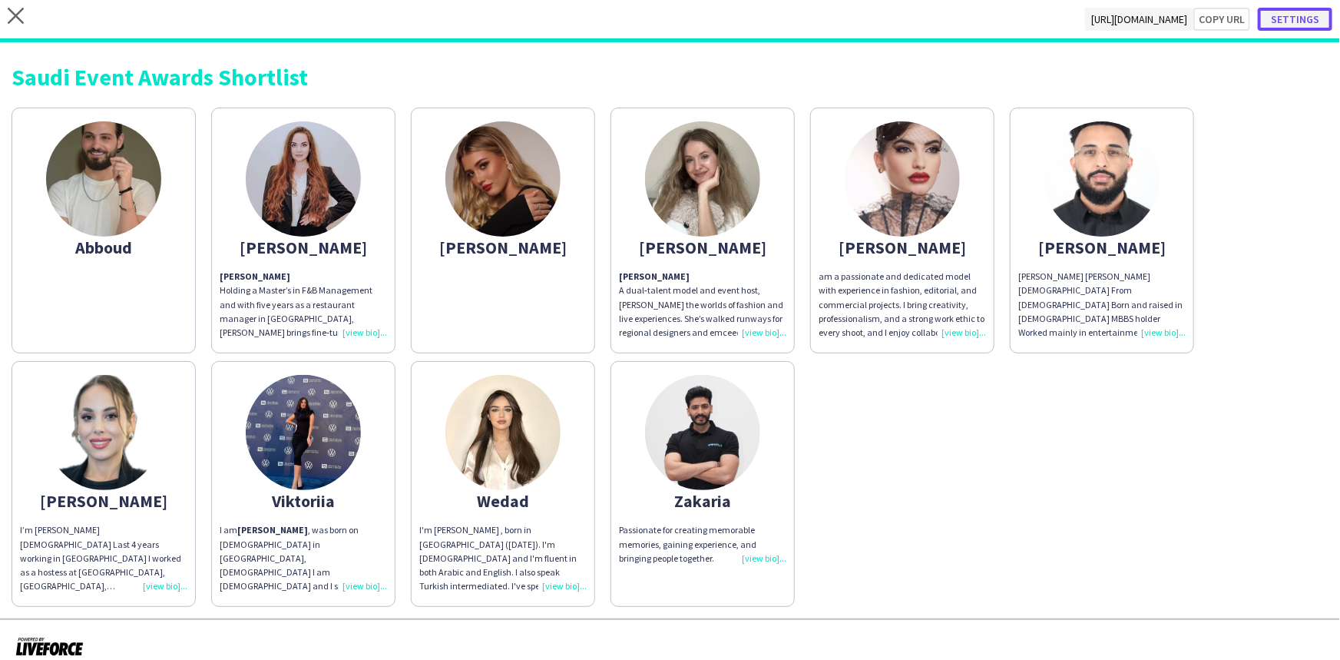
click at [1292, 27] on button "Settings" at bounding box center [1295, 19] width 74 height 23
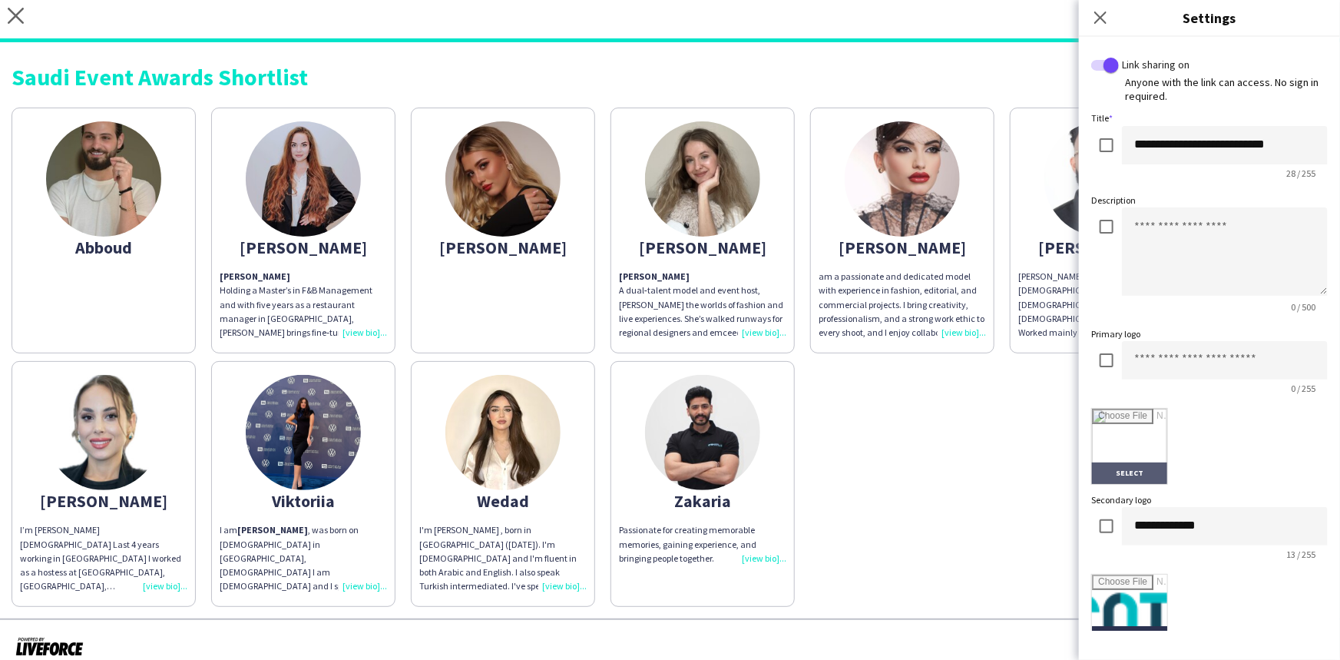
scroll to position [392, 0]
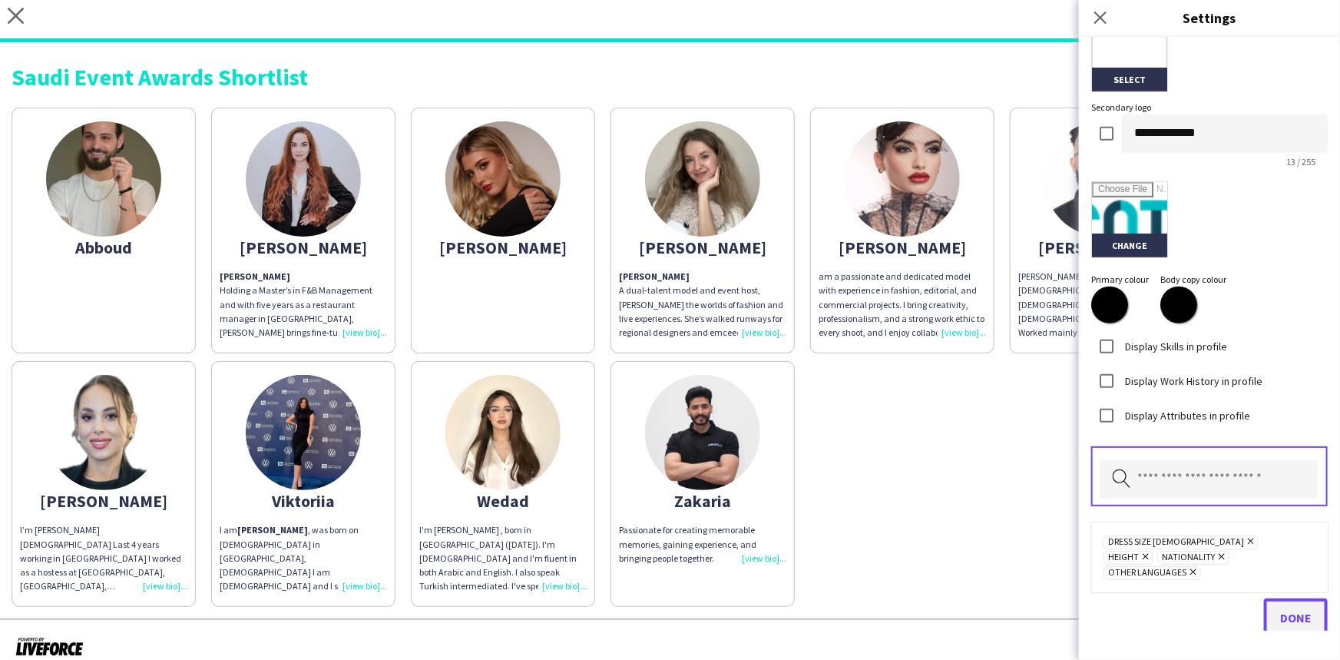
click at [1283, 610] on span "Done" at bounding box center [1295, 617] width 31 height 15
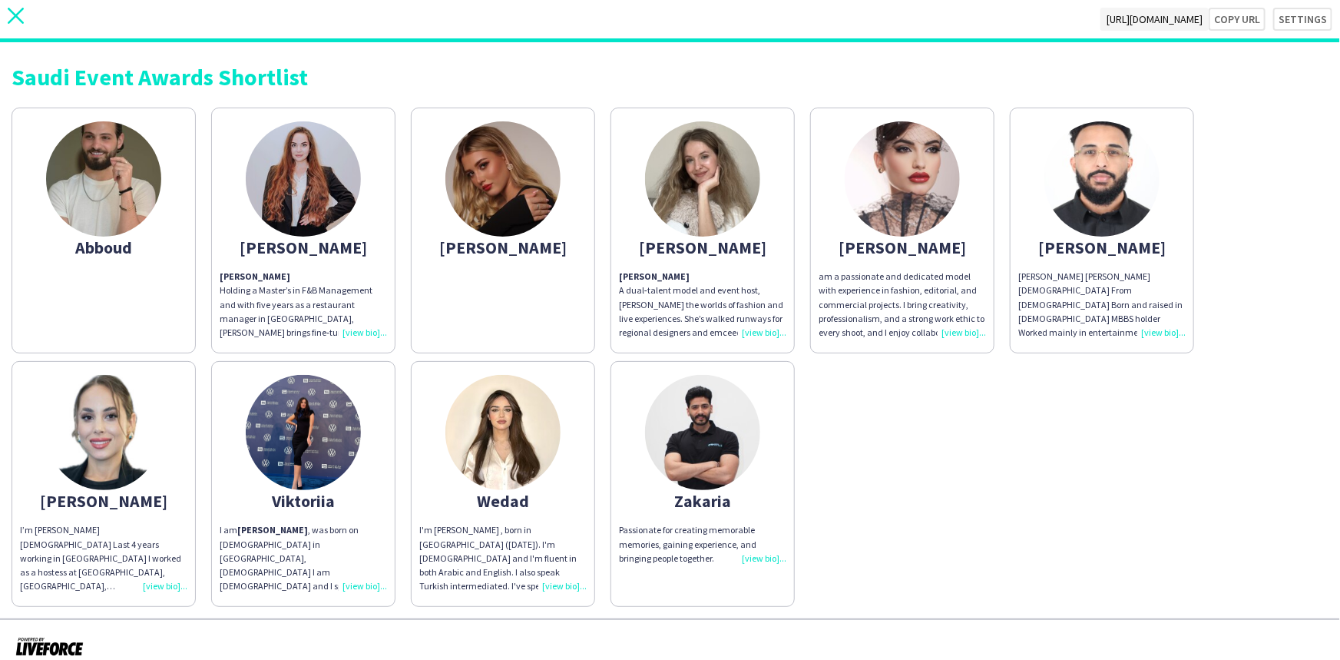
click at [15, 13] on icon "close" at bounding box center [16, 16] width 16 height 16
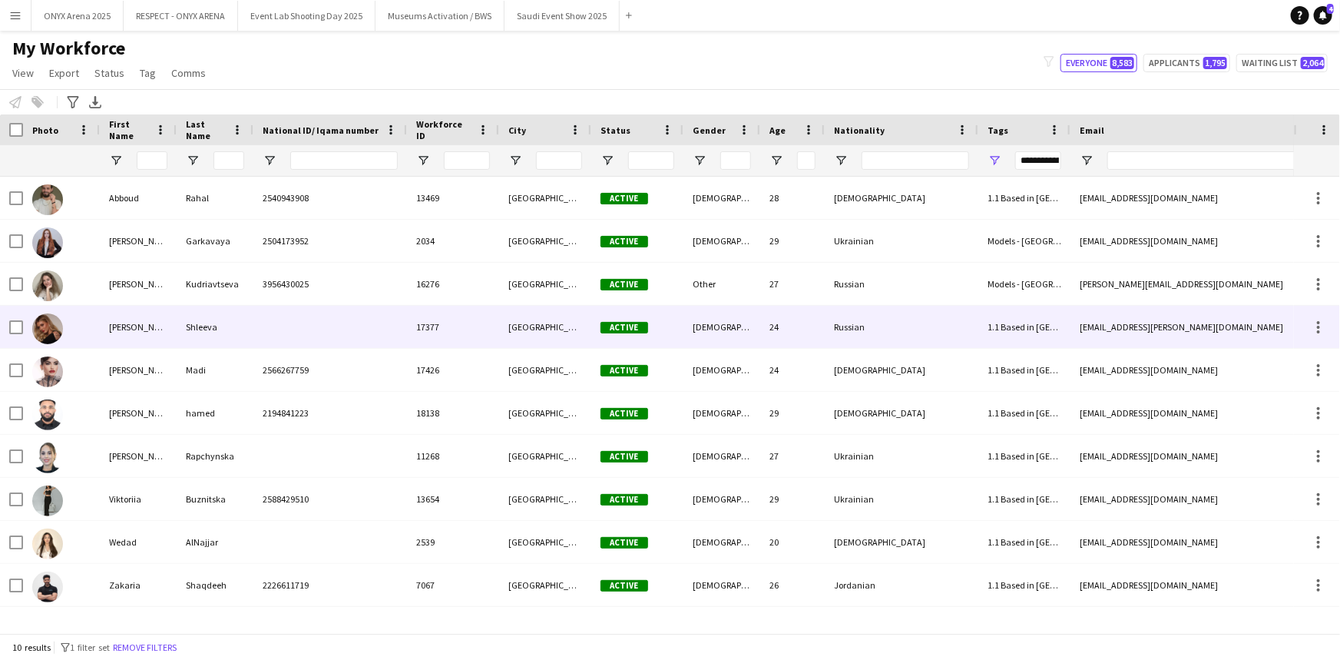
click at [104, 331] on div "[PERSON_NAME]" at bounding box center [138, 327] width 77 height 42
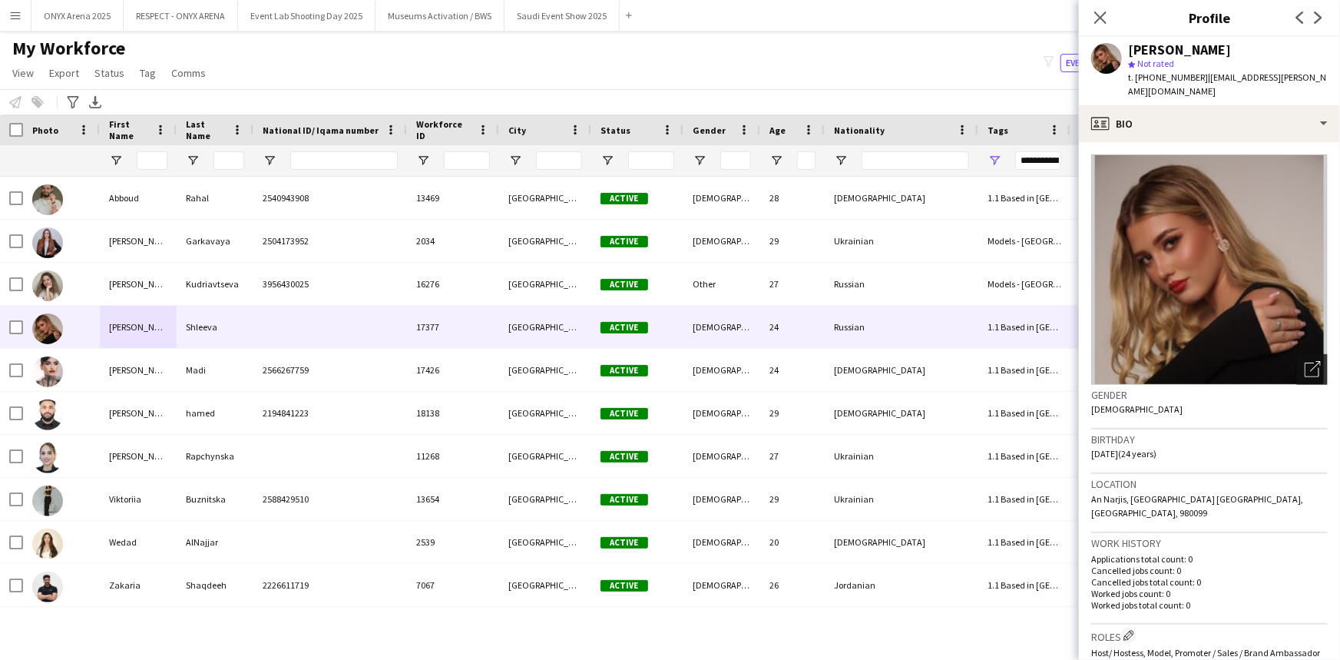
click at [1306, 361] on icon "Open photos pop-in" at bounding box center [1313, 369] width 16 height 16
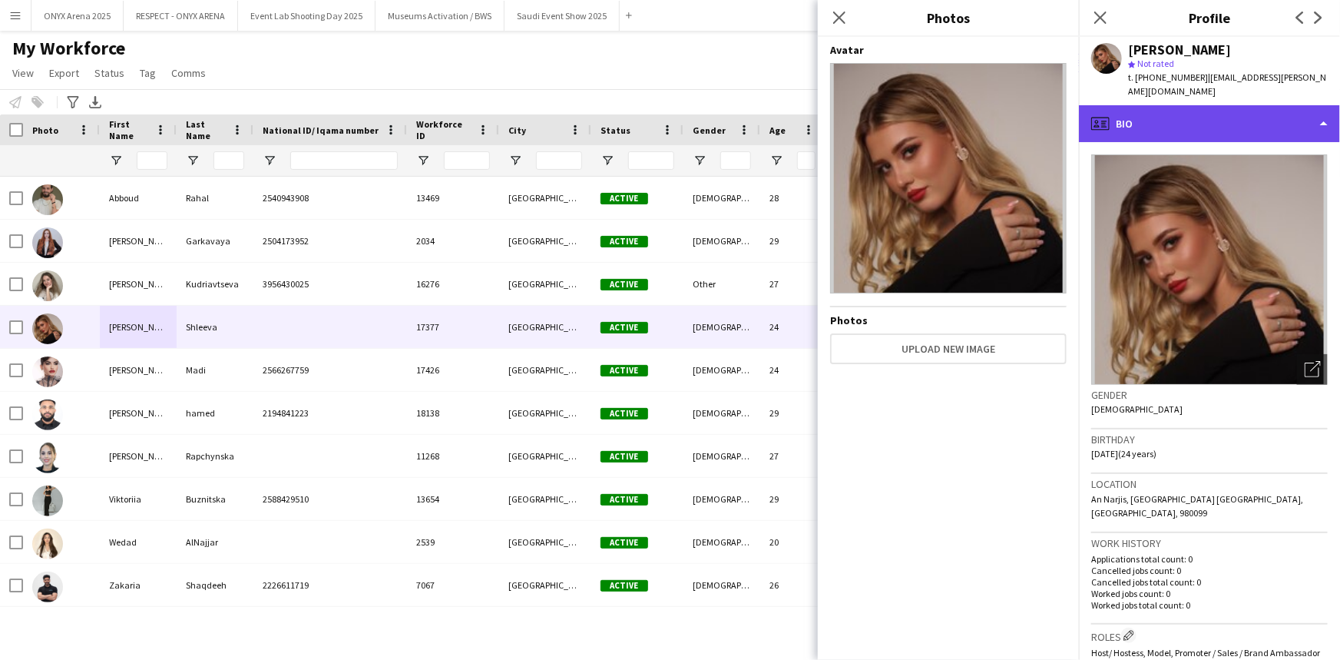
click at [1159, 113] on div "profile Bio" at bounding box center [1209, 123] width 261 height 37
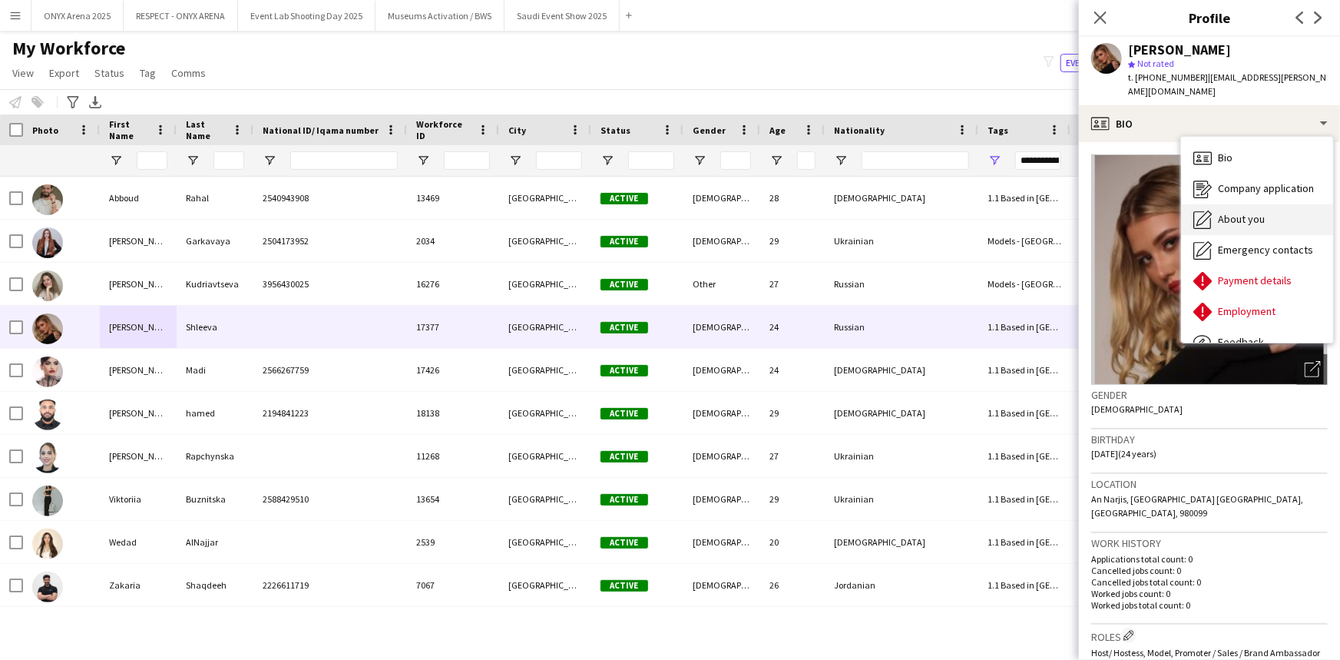
click at [1210, 210] on icon at bounding box center [1203, 217] width 15 height 15
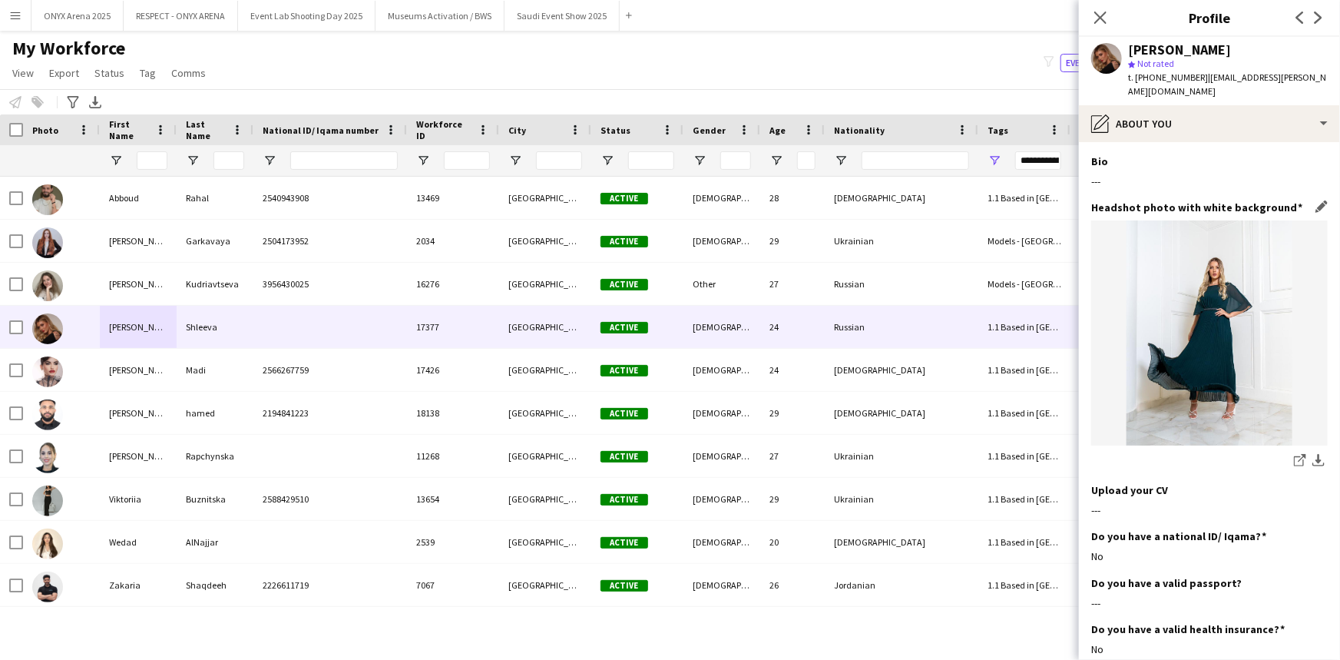
click at [1208, 323] on img at bounding box center [1209, 332] width 237 height 225
click at [1294, 454] on icon "share-external-link-1" at bounding box center [1300, 460] width 12 height 12
click at [1091, 18] on app-icon "Close pop-in" at bounding box center [1101, 18] width 22 height 22
